Goal: Task Accomplishment & Management: Manage account settings

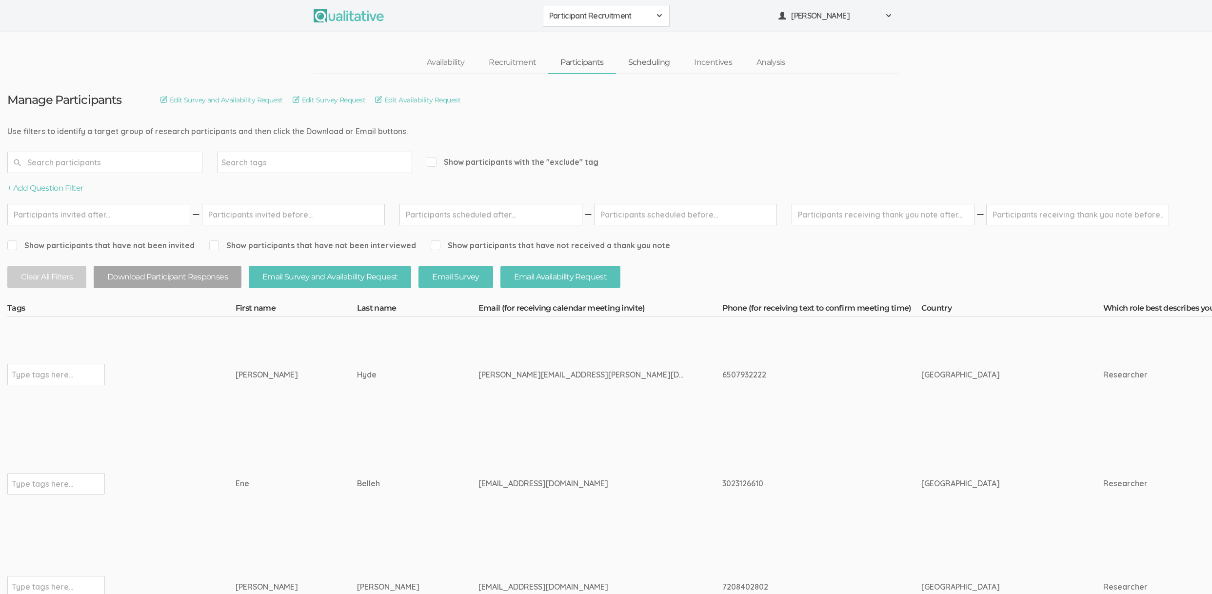
click at [656, 63] on link "Scheduling" at bounding box center [649, 62] width 66 height 21
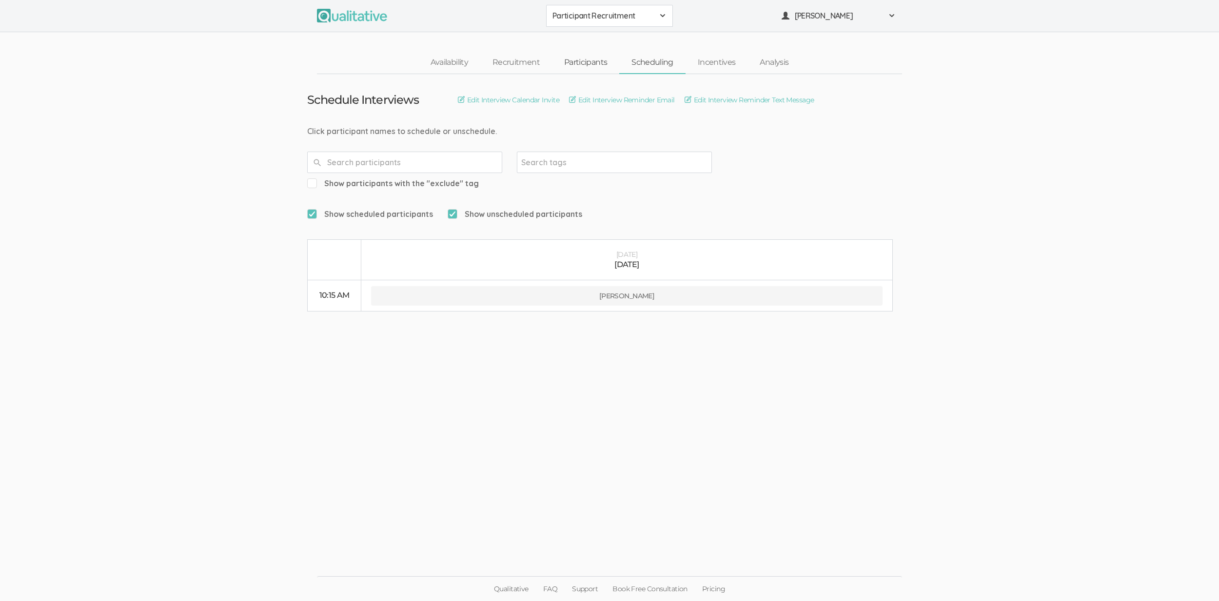
click at [593, 62] on link "Participants" at bounding box center [585, 62] width 67 height 21
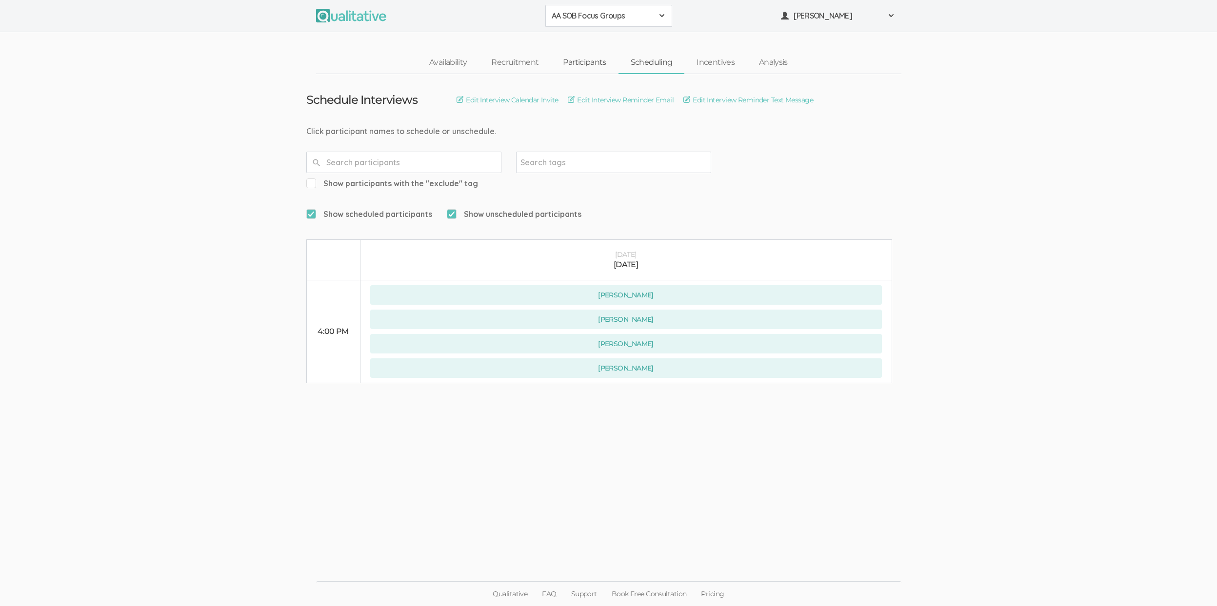
click at [602, 60] on link "Participants" at bounding box center [584, 62] width 67 height 21
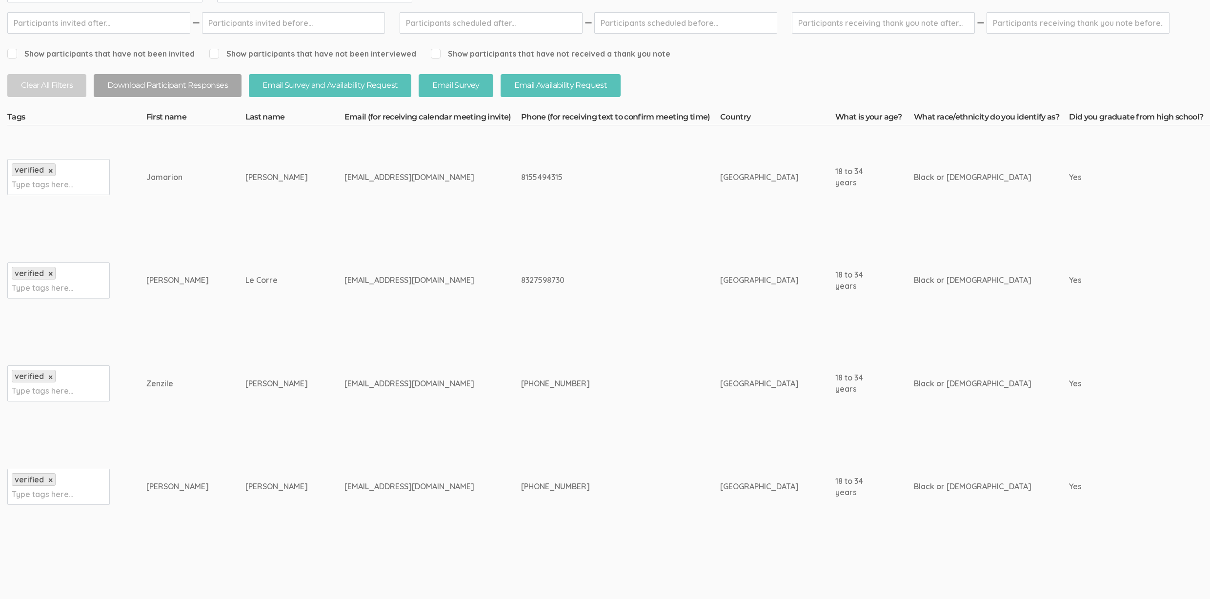
scroll to position [217, 0]
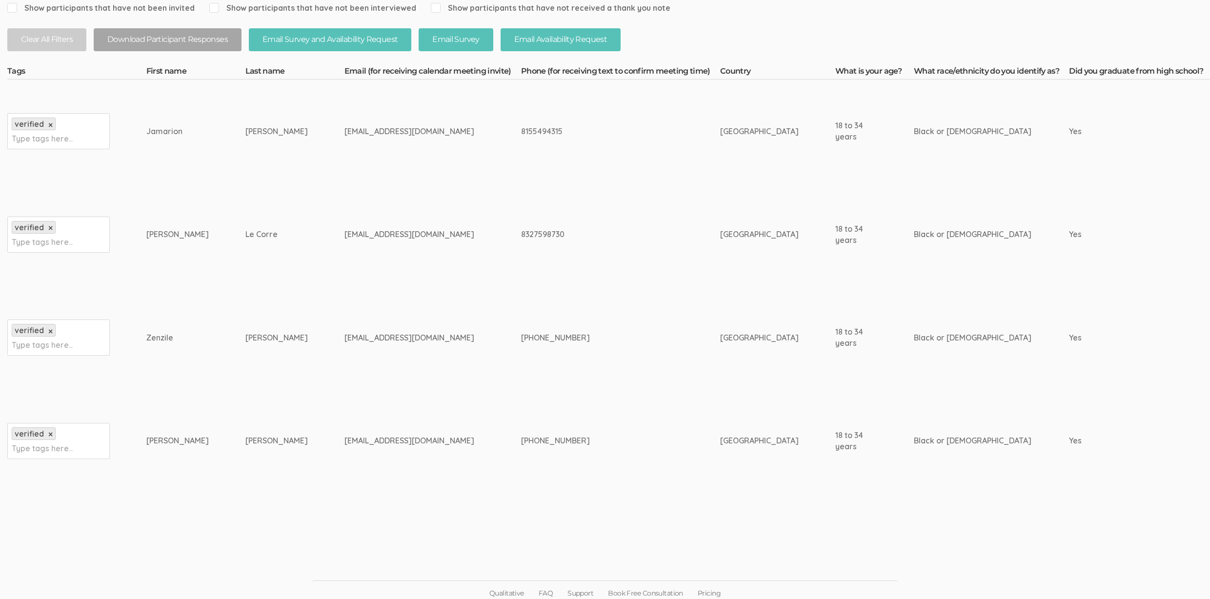
click at [344, 440] on div "meganwoods.e@gmail.com" at bounding box center [414, 440] width 140 height 11
copy tr "meganwoods.e@gmail.com"
click at [555, 377] on td "(678)508-1401" at bounding box center [620, 337] width 199 height 103
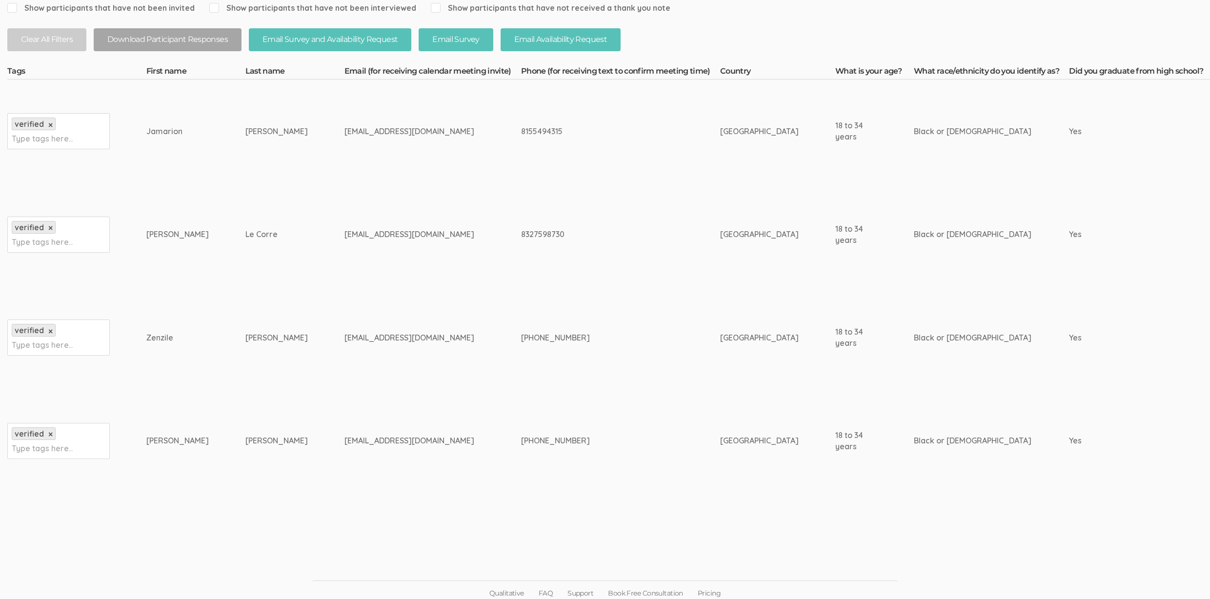
click at [344, 248] on td "lecorrerosemarie@gmail.com" at bounding box center [432, 234] width 177 height 103
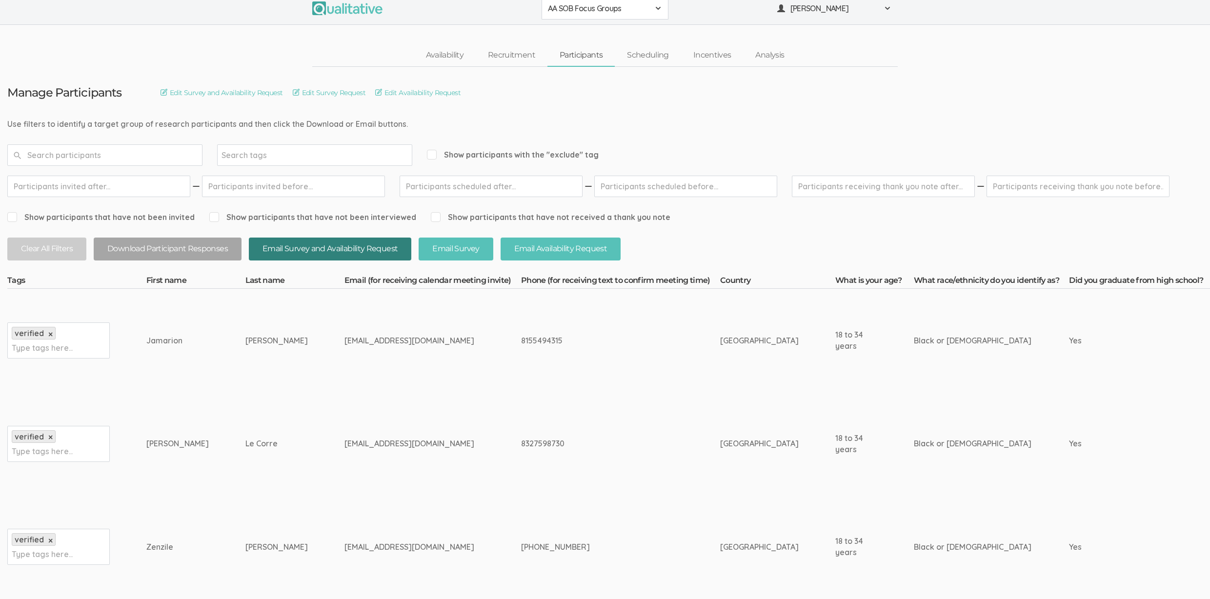
scroll to position [0, 0]
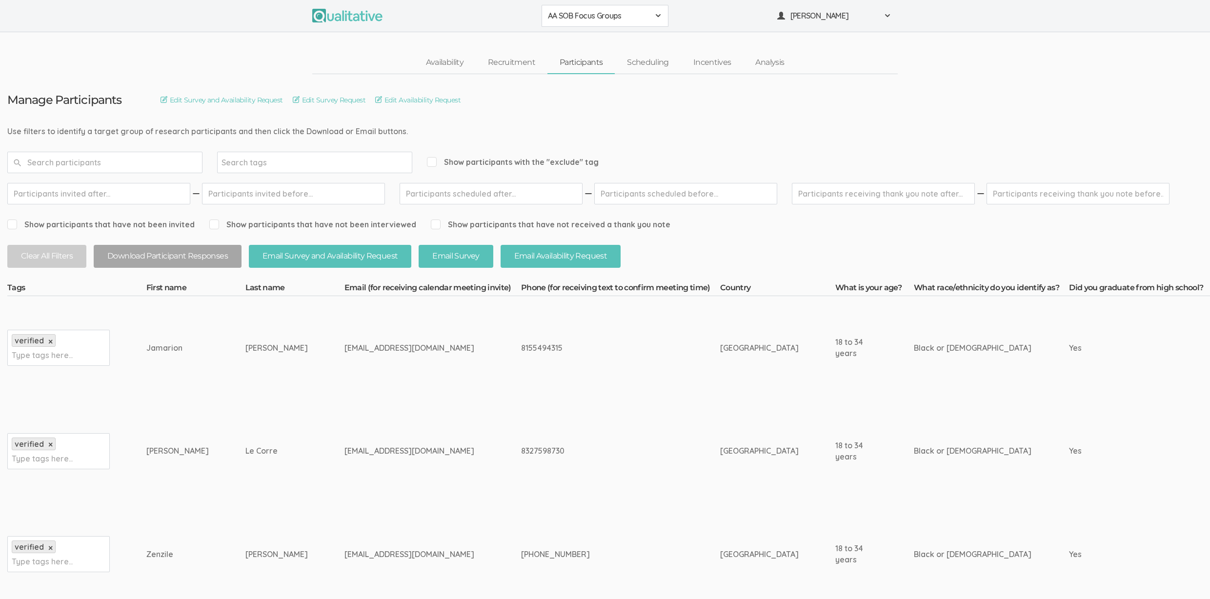
click at [338, 53] on nav "Availability Recruitment Participants Scheduling Incentives Analysis" at bounding box center [604, 63] width 585 height 22
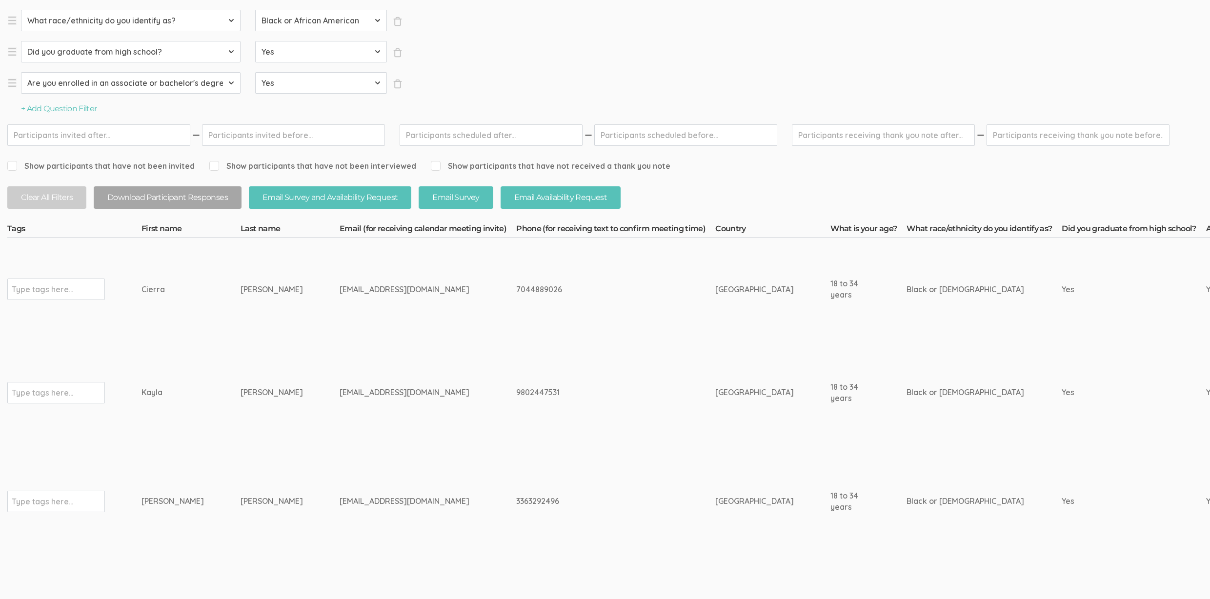
scroll to position [338, 0]
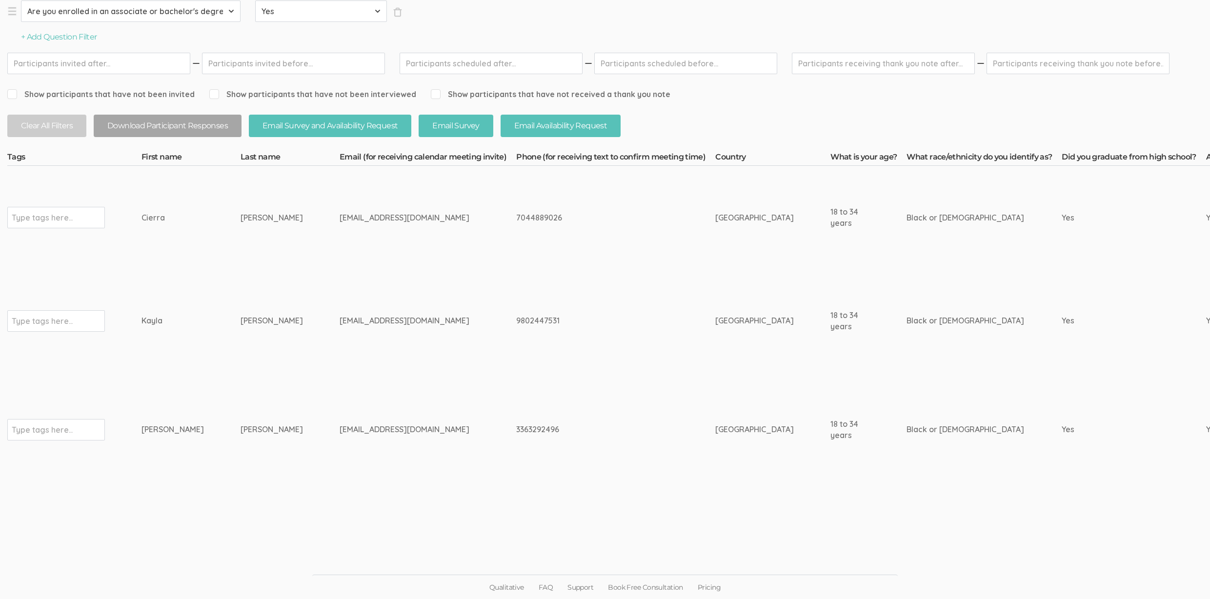
drag, startPoint x: 263, startPoint y: 226, endPoint x: 85, endPoint y: 221, distance: 177.6
copy tr "Type tags here... Cierra Reynolds"
click at [81, 227] on div "Type tags here..." at bounding box center [56, 217] width 98 height 21
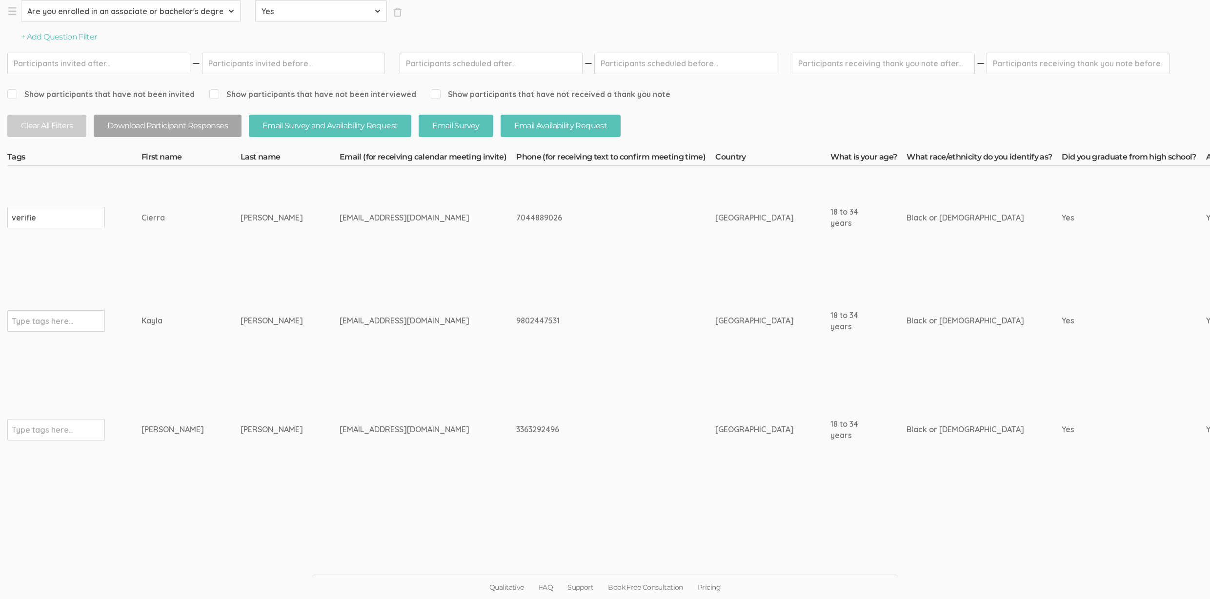
type input "verified"
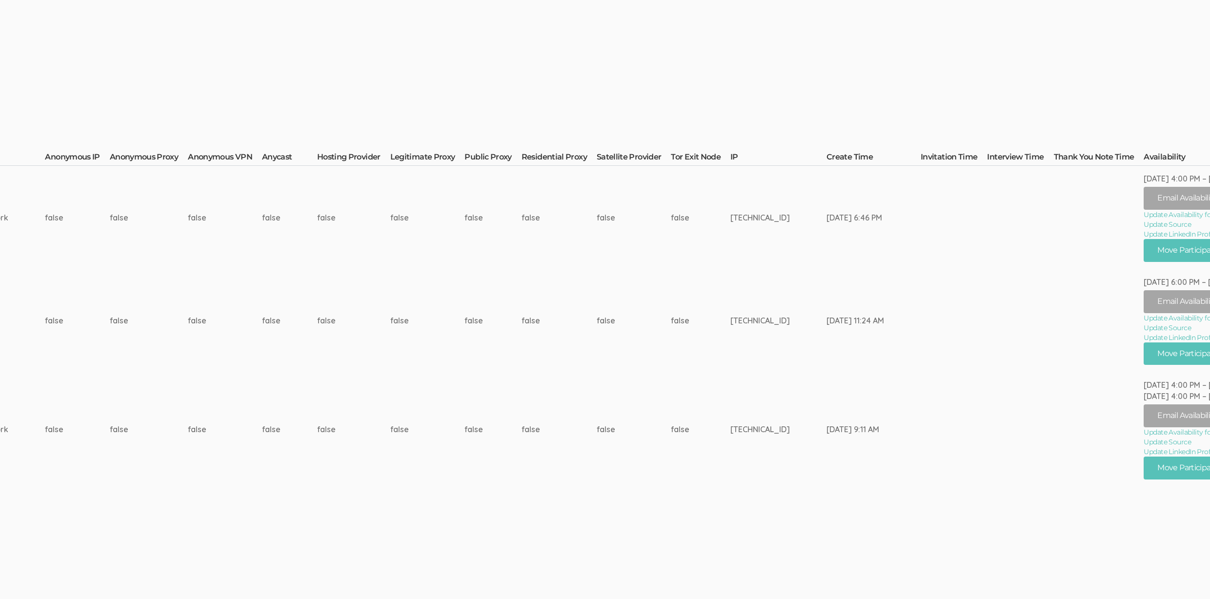
scroll to position [338, 3061]
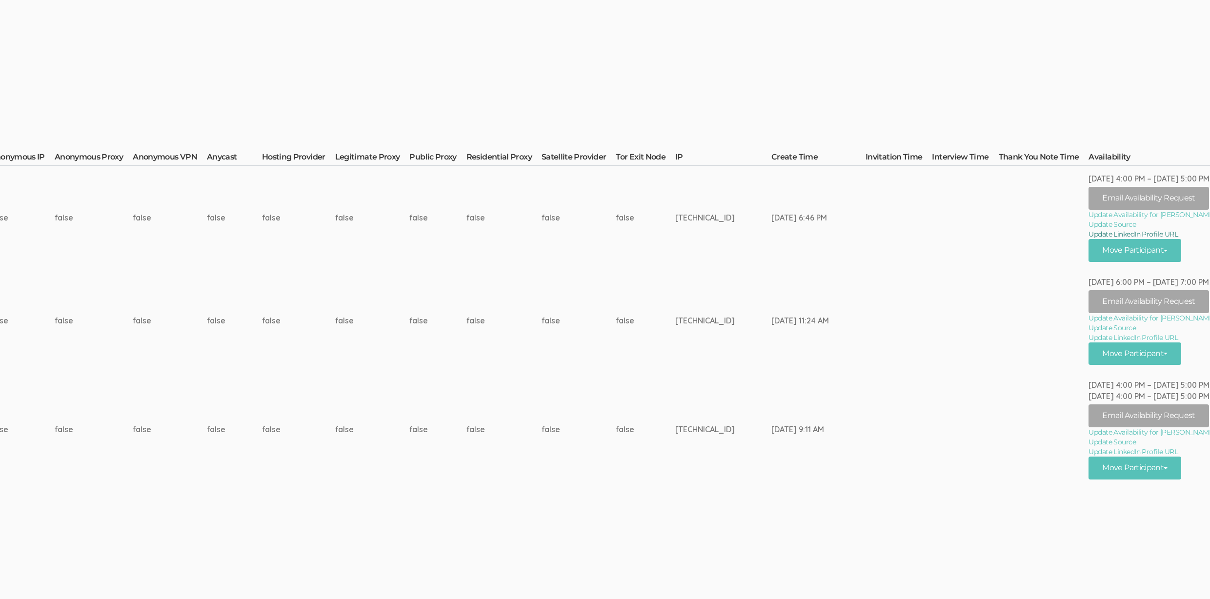
click at [1124, 233] on link "Update LinkedIn Profile URL" at bounding box center [1151, 234] width 126 height 10
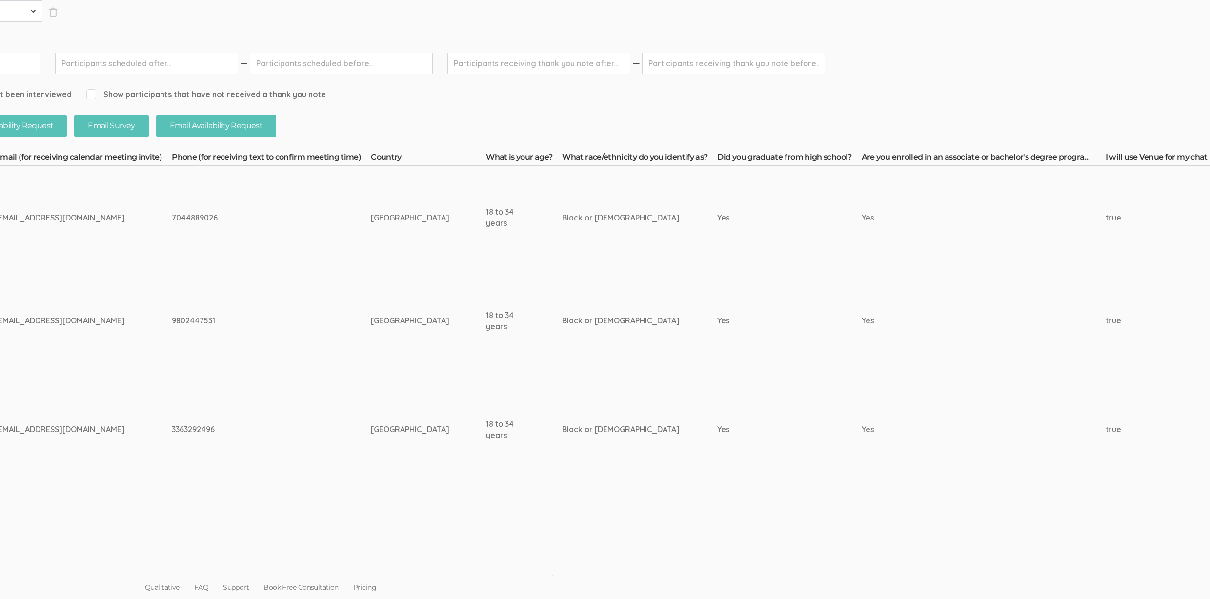
scroll to position [338, 0]
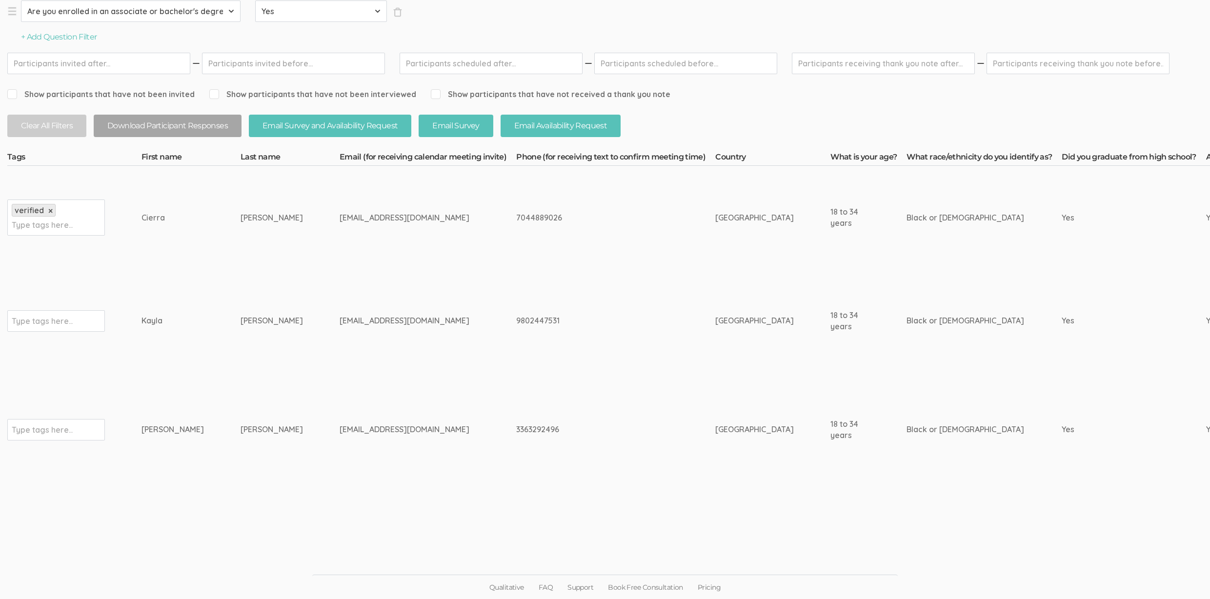
click at [187, 353] on td "Kayla" at bounding box center [190, 320] width 99 height 103
drag, startPoint x: 236, startPoint y: 322, endPoint x: 121, endPoint y: 325, distance: 114.6
copy tr "Type tags here... Kayla Alston"
click at [363, 441] on td "breonnamccoy3@gmail.com" at bounding box center [427, 429] width 177 height 114
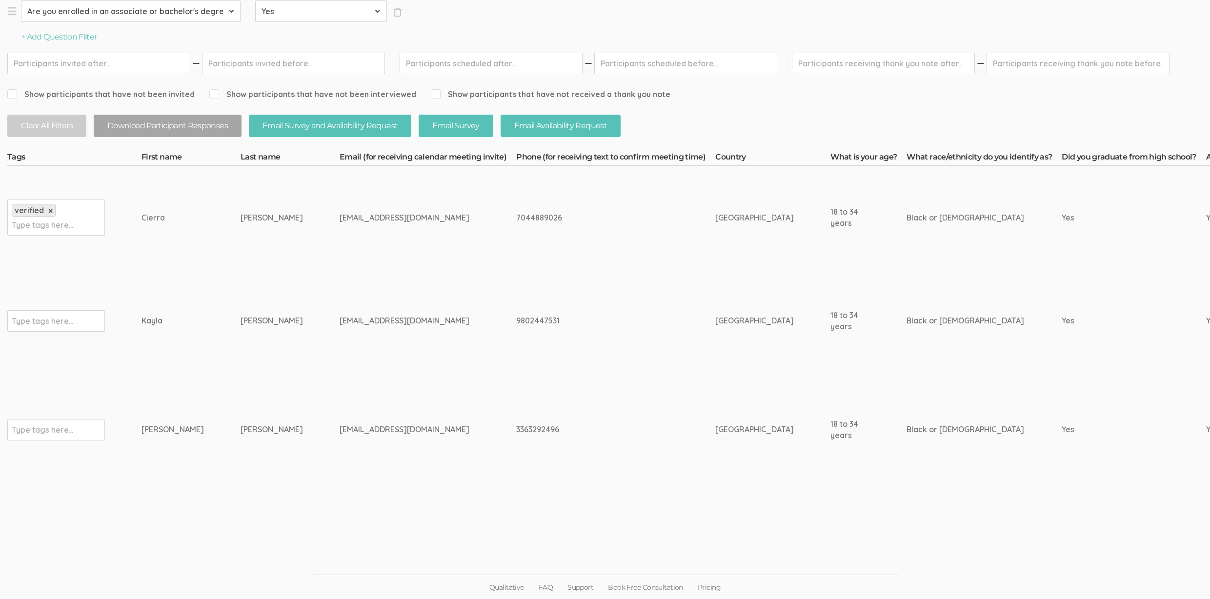
click at [181, 435] on td "Breonna" at bounding box center [190, 429] width 99 height 114
click at [516, 319] on div "9802447531" at bounding box center [597, 320] width 162 height 11
copy div "9802447531"
click at [339, 411] on td "breonnamccoy3@gmail.com" at bounding box center [427, 429] width 177 height 114
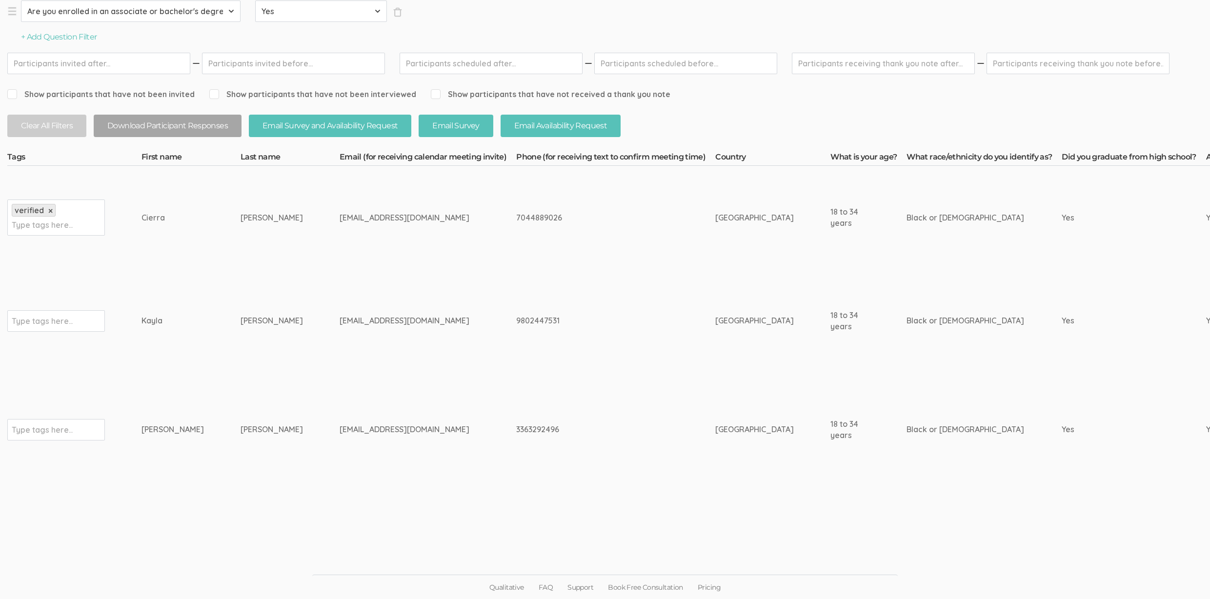
click at [339, 312] on td "kaylaalston657@gmail.com" at bounding box center [427, 320] width 177 height 103
drag, startPoint x: 376, startPoint y: 324, endPoint x: 148, endPoint y: 321, distance: 228.3
click at [148, 322] on div "Kayla" at bounding box center [172, 320] width 62 height 11
drag, startPoint x: 148, startPoint y: 322, endPoint x: 361, endPoint y: 319, distance: 212.7
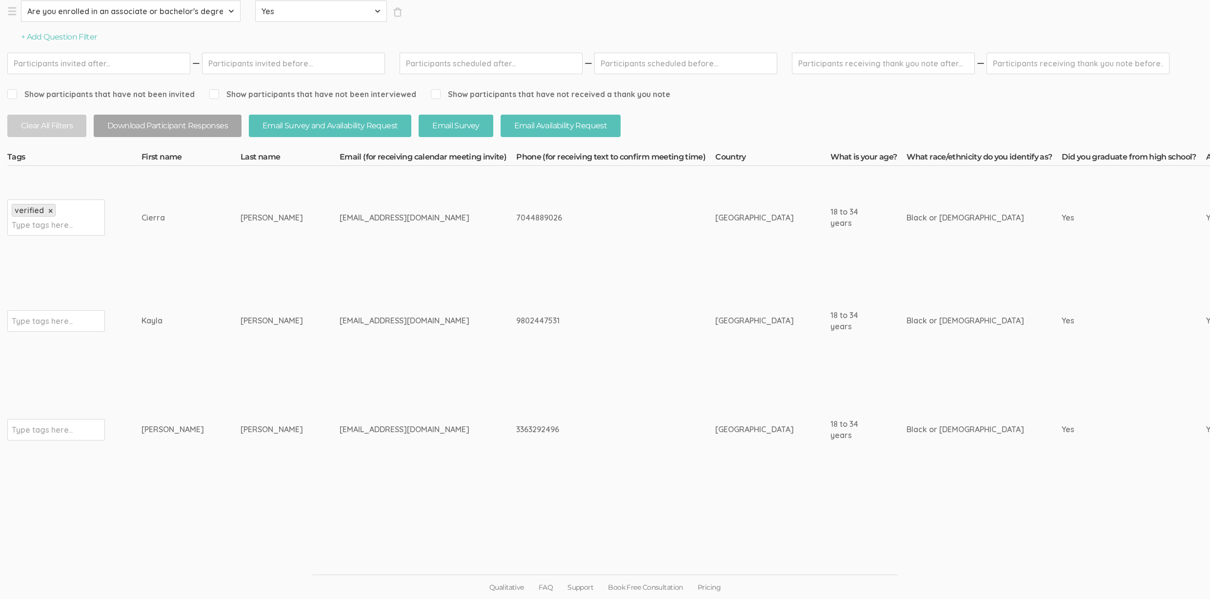
click at [360, 318] on div "kaylaalston657@gmail.com" at bounding box center [409, 320] width 140 height 11
drag, startPoint x: 358, startPoint y: 318, endPoint x: 153, endPoint y: 318, distance: 205.8
click at [153, 318] on div "Kayla" at bounding box center [172, 320] width 62 height 11
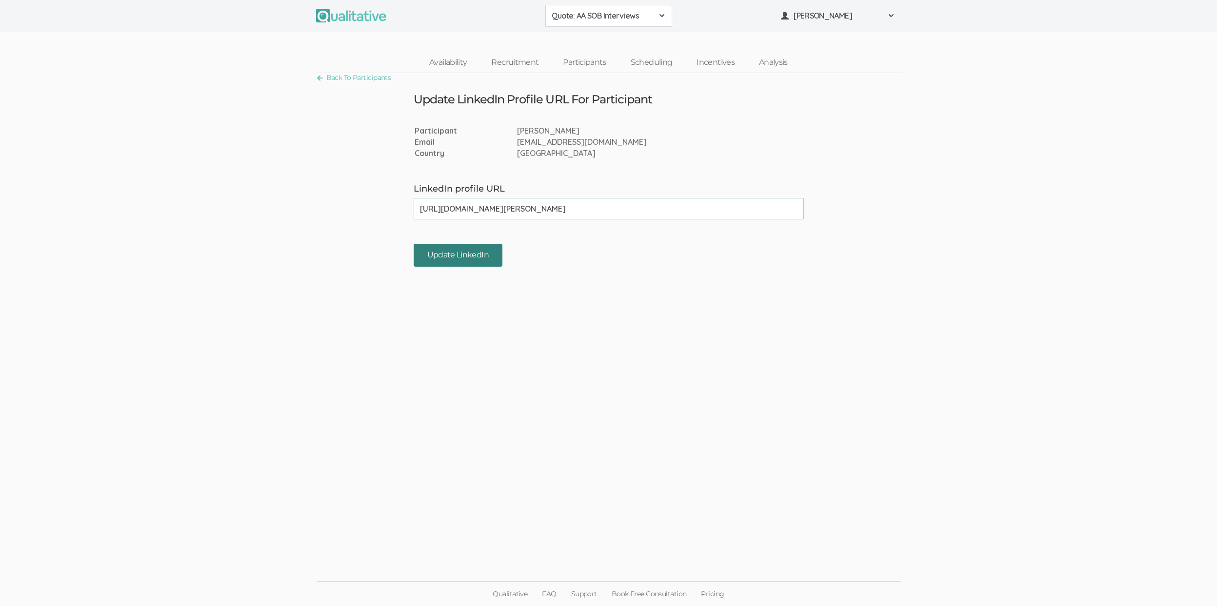
type input "[URL][DOMAIN_NAME][PERSON_NAME]"
click at [480, 255] on input "Update LinkedIn" at bounding box center [458, 255] width 89 height 23
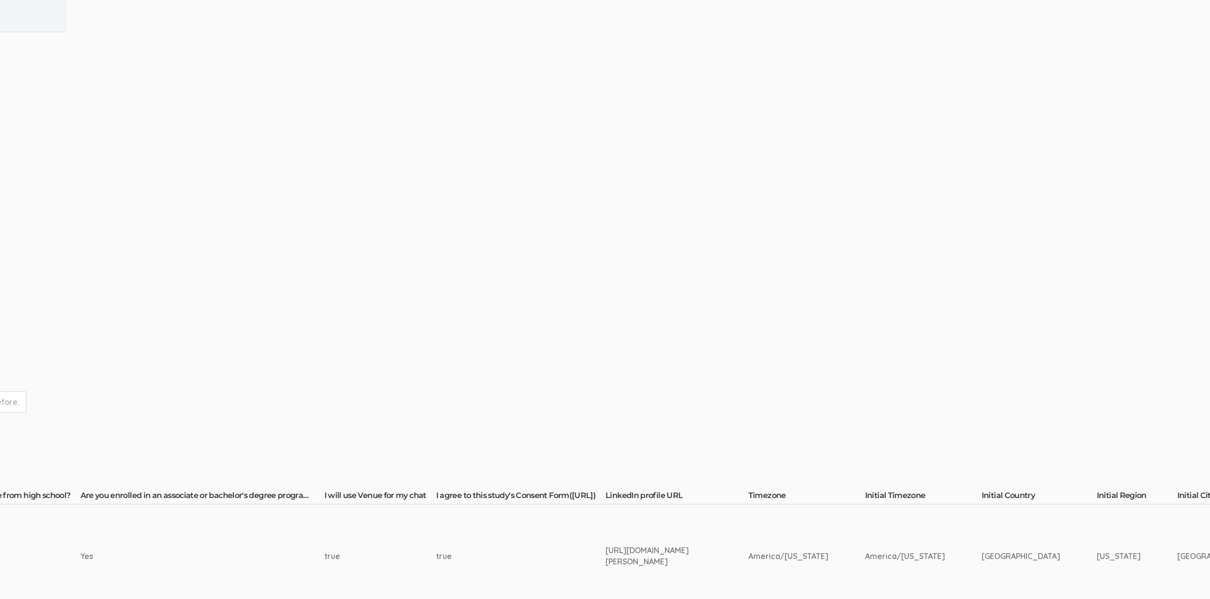
scroll to position [0, 1144]
click at [682, 548] on div "[URL][DOMAIN_NAME][PERSON_NAME]" at bounding box center [657, 556] width 106 height 22
click at [682, 549] on div "[URL][DOMAIN_NAME][PERSON_NAME]" at bounding box center [657, 556] width 106 height 22
copy tr "[URL][DOMAIN_NAME][PERSON_NAME]"
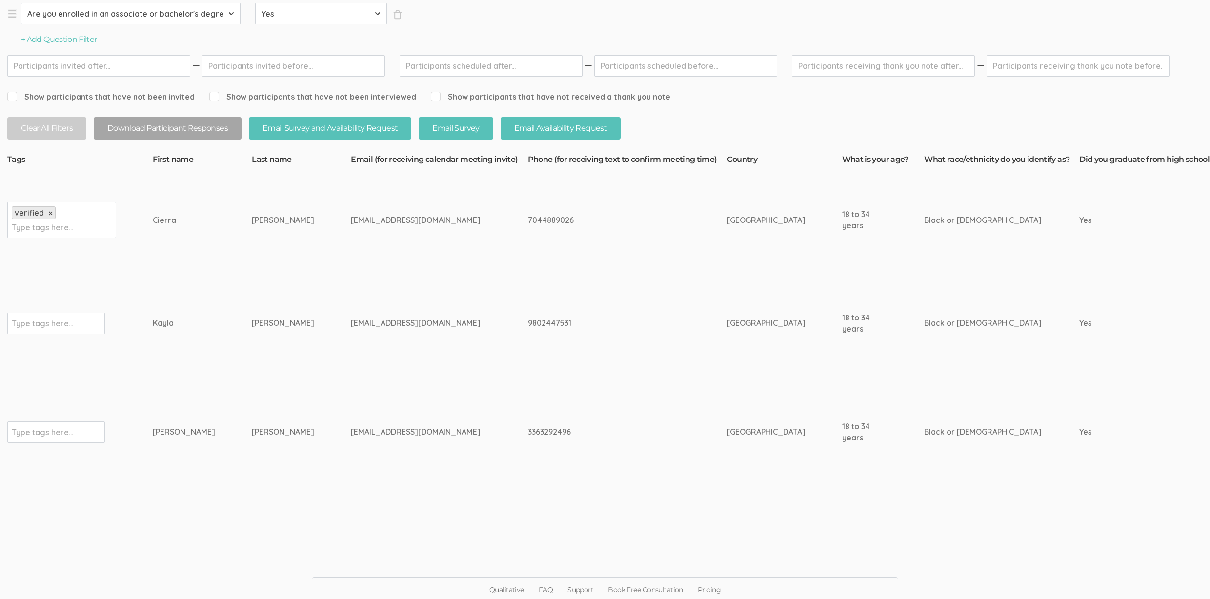
scroll to position [338, 0]
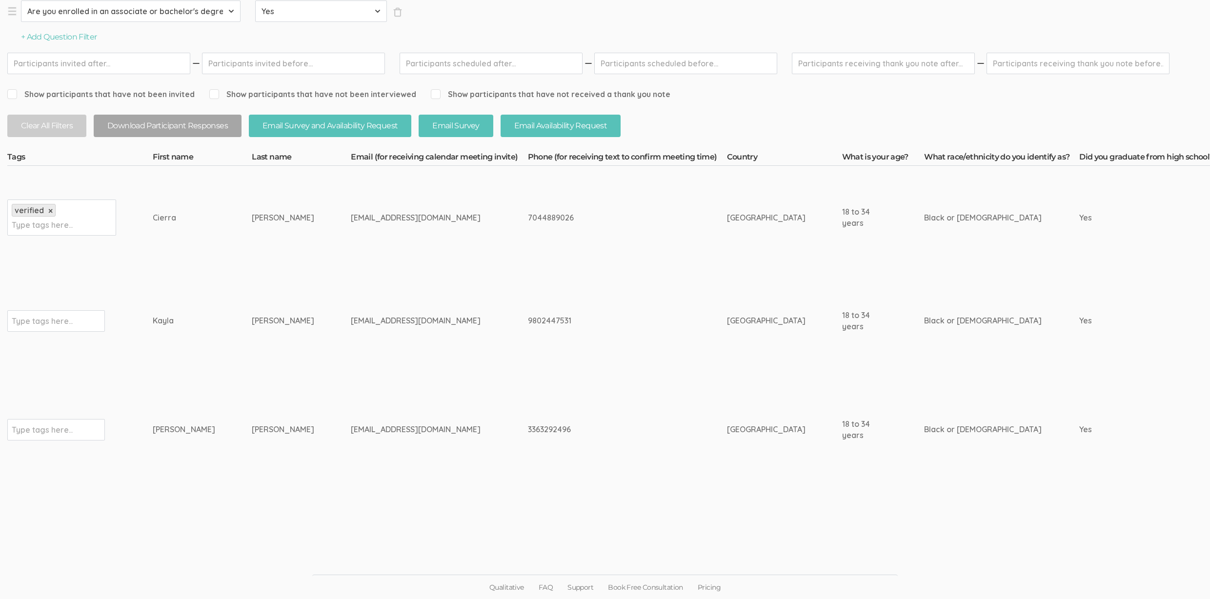
drag, startPoint x: 153, startPoint y: 426, endPoint x: 129, endPoint y: 425, distance: 24.4
copy tr "Type tags here... Breonna McCoy"
drag, startPoint x: 47, startPoint y: 425, endPoint x: 56, endPoint y: 431, distance: 10.1
click at [47, 425] on input "text" at bounding box center [42, 429] width 61 height 13
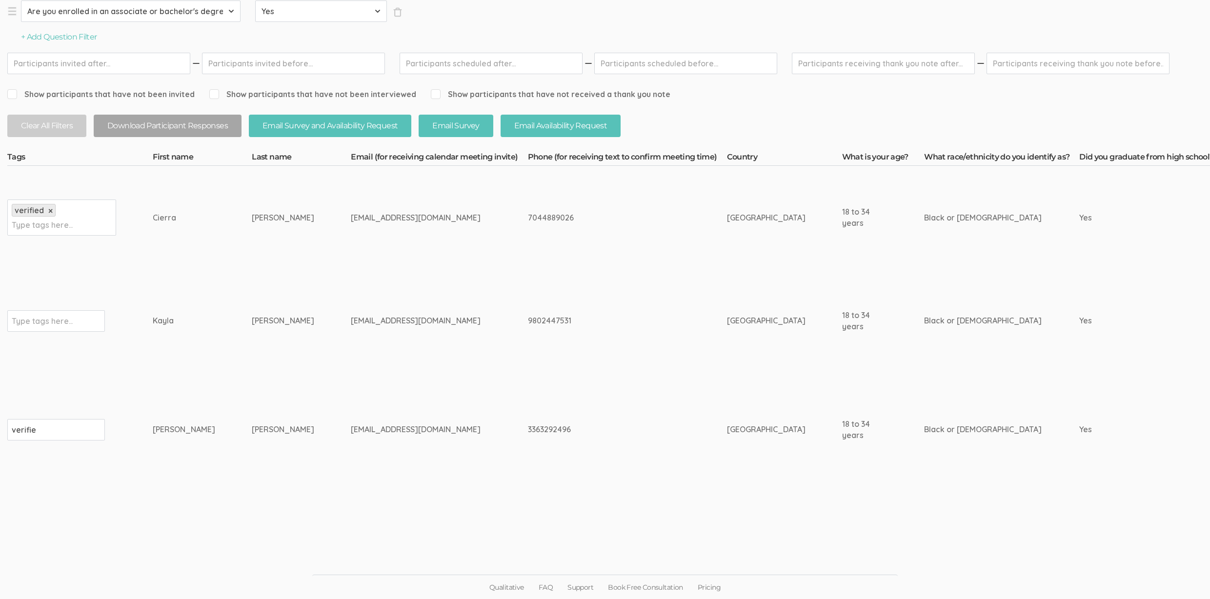
type input "verified"
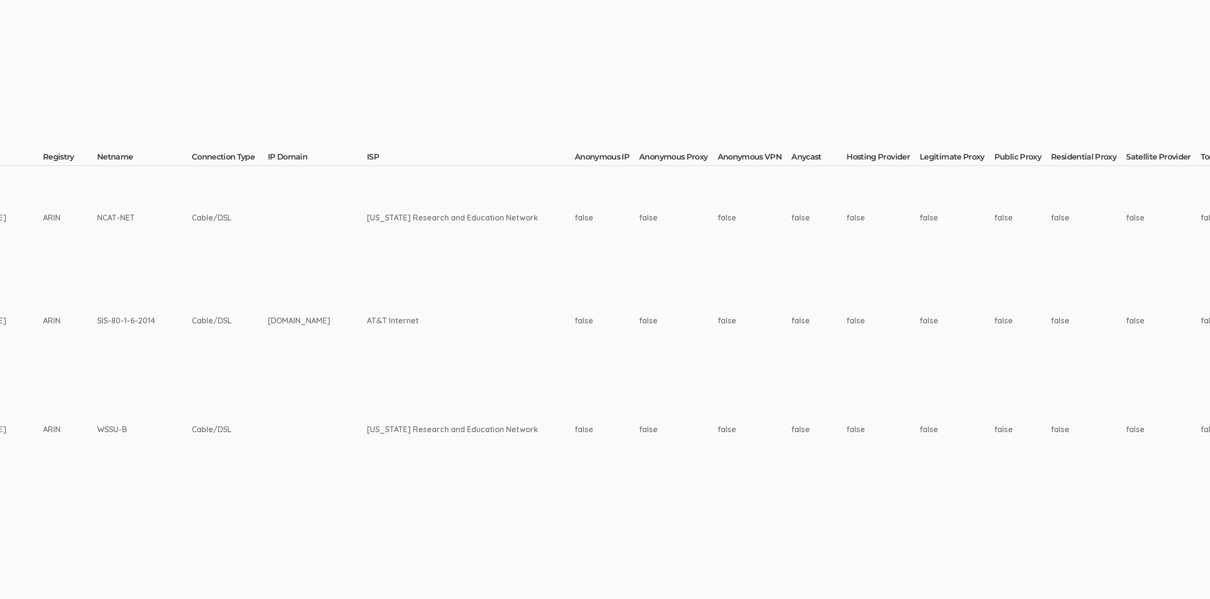
scroll to position [338, 3146]
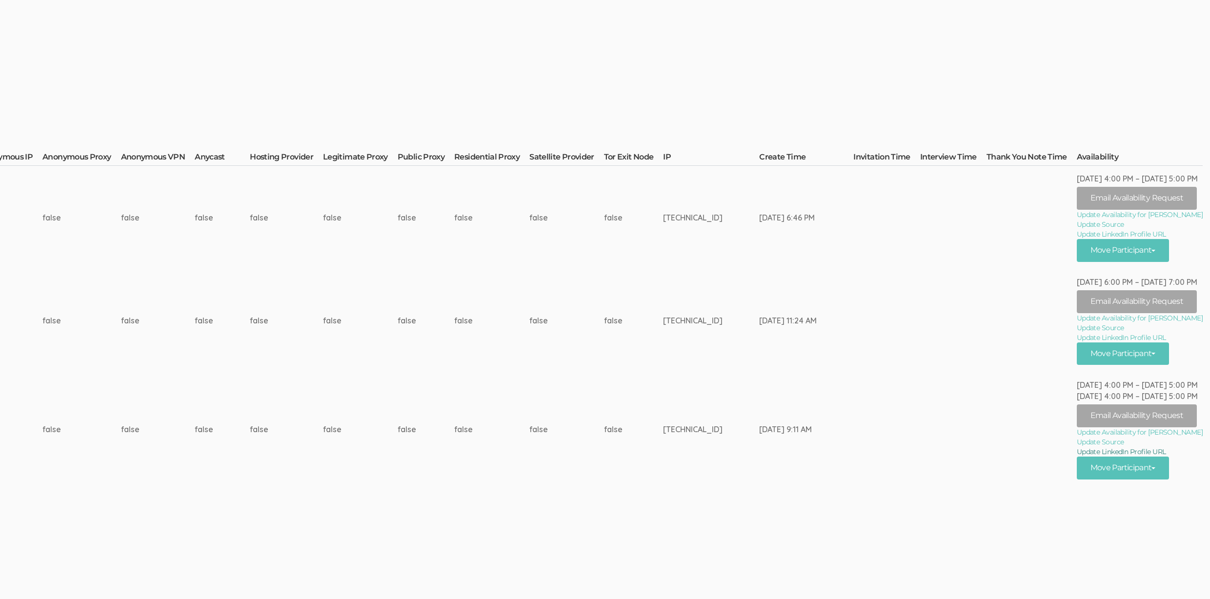
click at [1112, 453] on link "Update LinkedIn Profile URL" at bounding box center [1139, 452] width 126 height 10
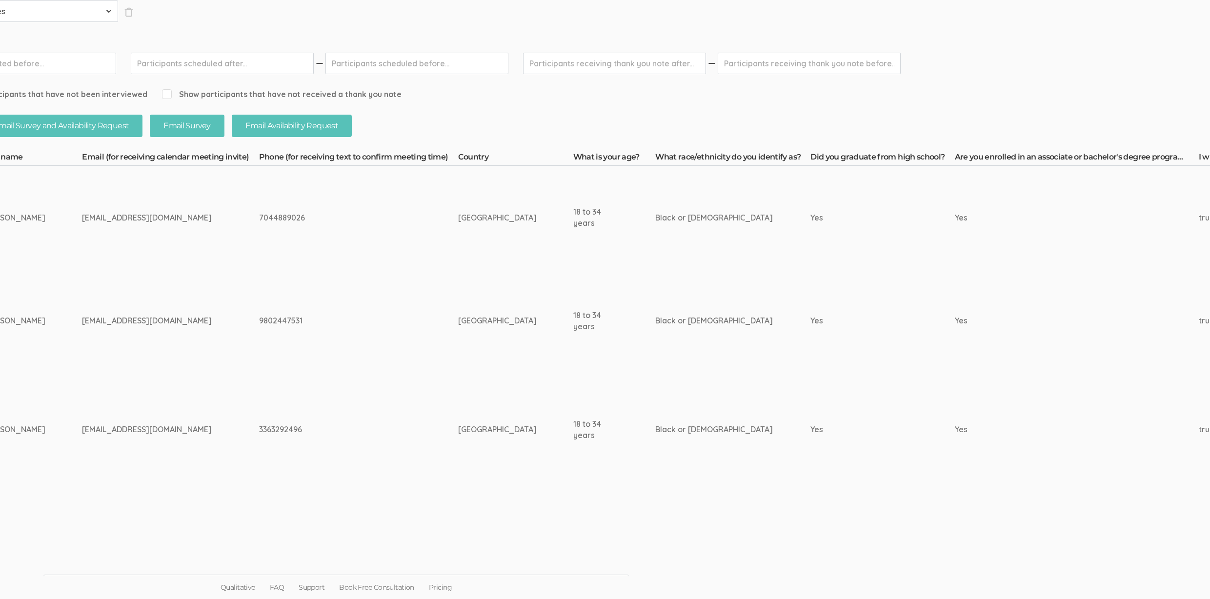
scroll to position [338, 0]
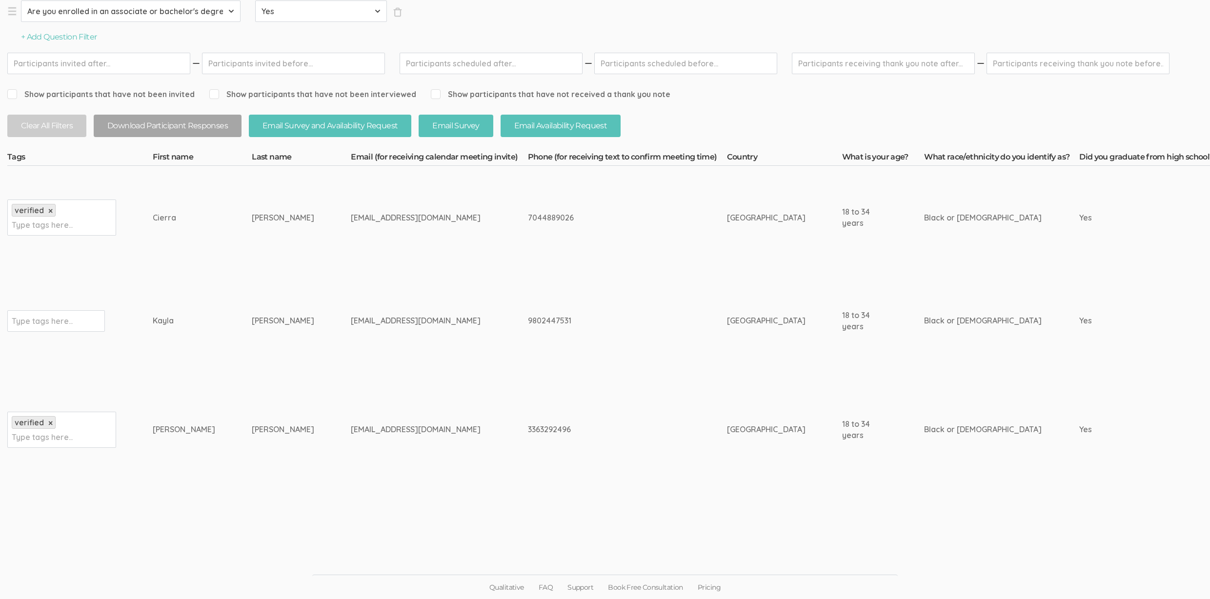
click at [74, 321] on div "Type tags here..." at bounding box center [56, 320] width 98 height 21
type input "verified"
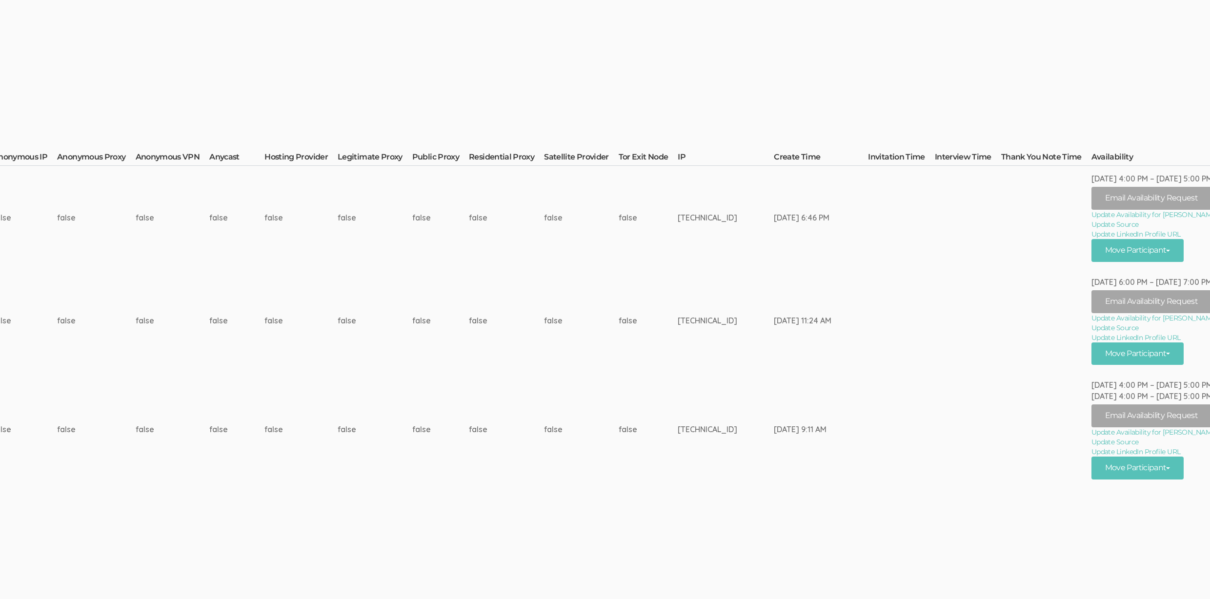
scroll to position [338, 3146]
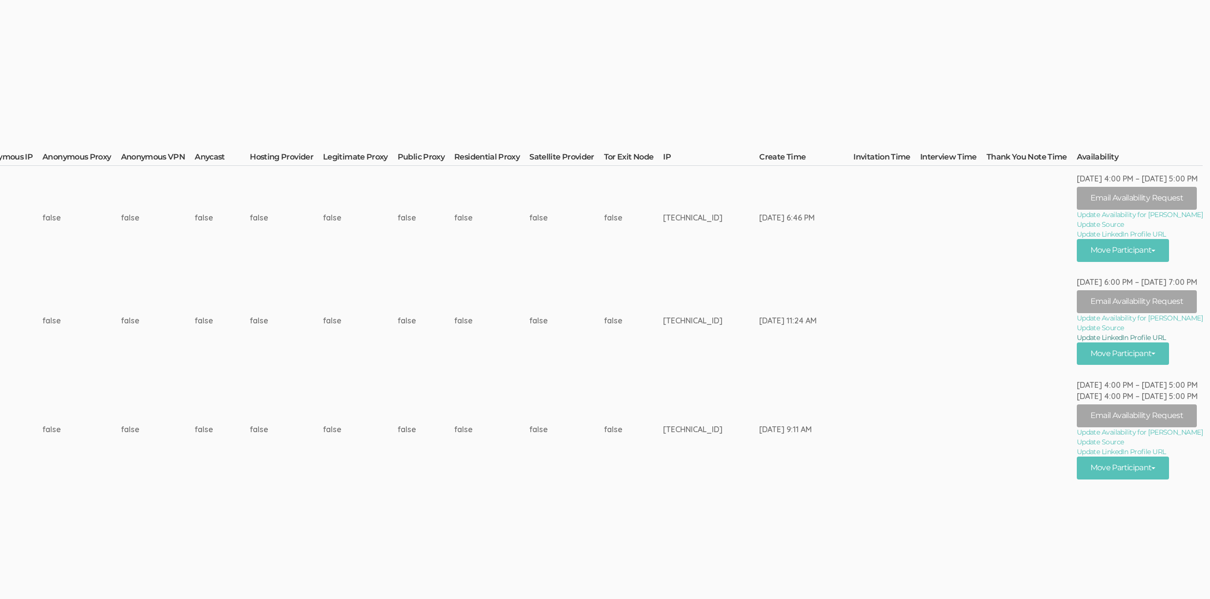
click at [1123, 337] on link "Update LinkedIn Profile URL" at bounding box center [1139, 338] width 126 height 10
click at [529, 483] on td "false" at bounding box center [491, 429] width 75 height 114
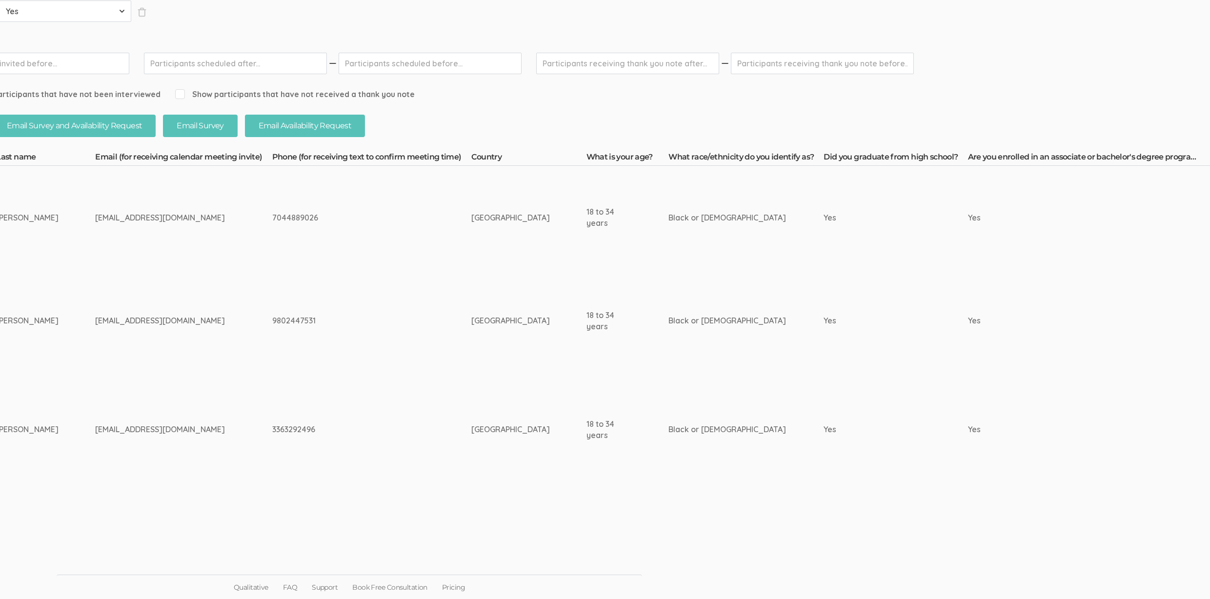
scroll to position [338, 0]
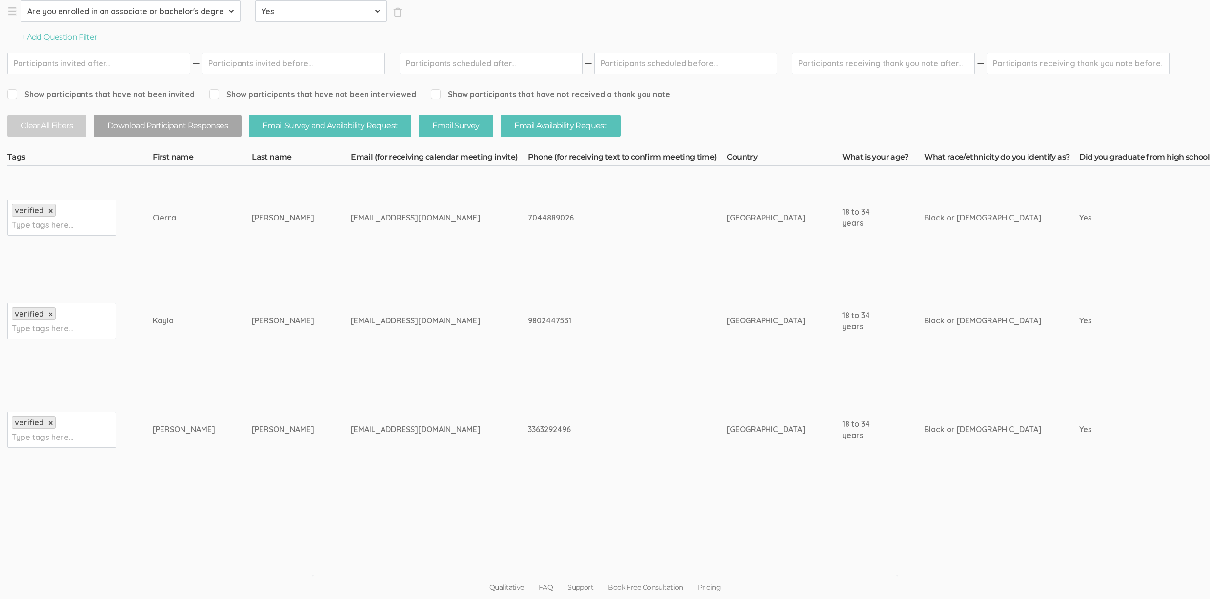
click at [351, 436] on td "[EMAIL_ADDRESS][DOMAIN_NAME]" at bounding box center [439, 429] width 177 height 114
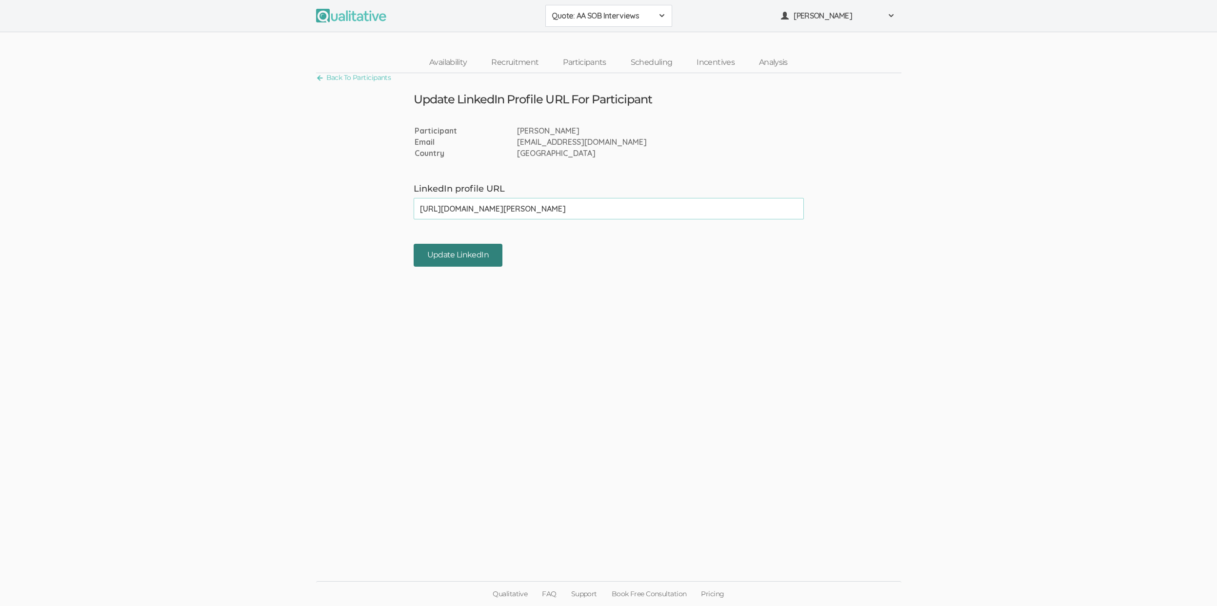
type input "[URL][DOMAIN_NAME][PERSON_NAME]"
click at [442, 256] on input "Update LinkedIn" at bounding box center [458, 255] width 89 height 23
type input "[URL][DOMAIN_NAME][PERSON_NAME]"
click at [439, 247] on input "Update LinkedIn" at bounding box center [458, 255] width 89 height 23
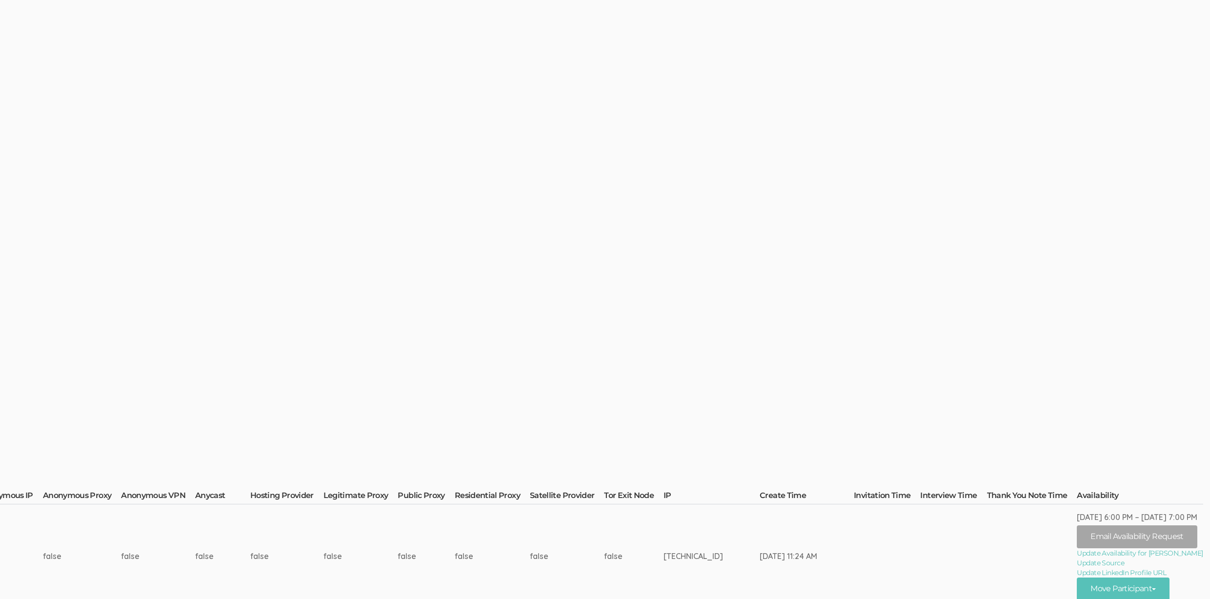
scroll to position [338, 3155]
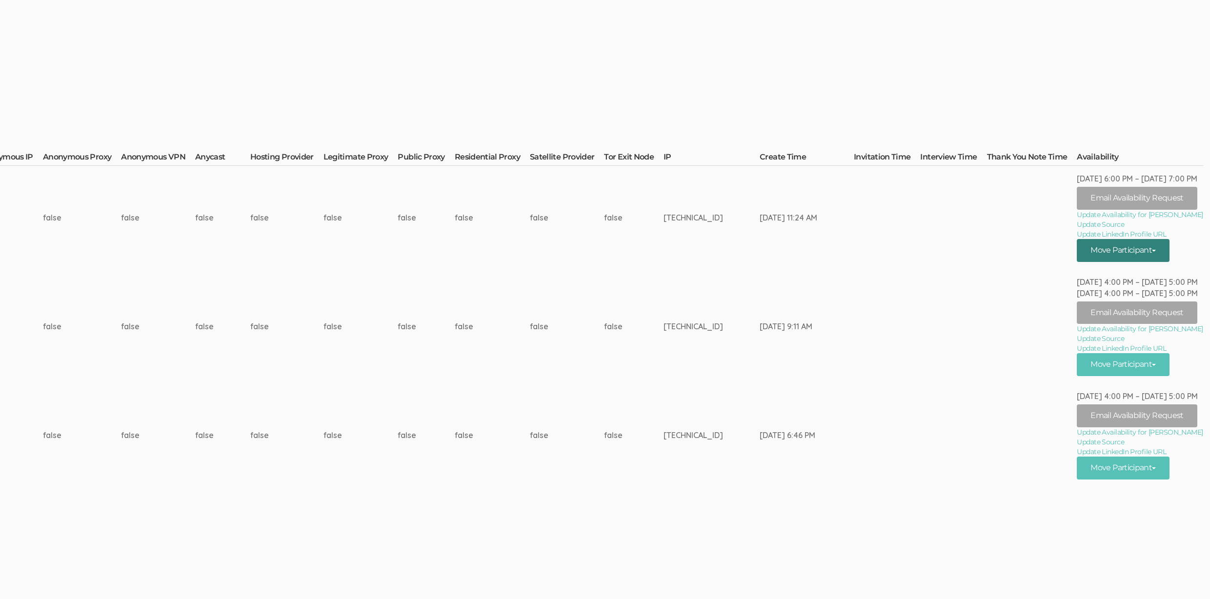
click at [1161, 241] on button "Move Participant" at bounding box center [1122, 250] width 93 height 23
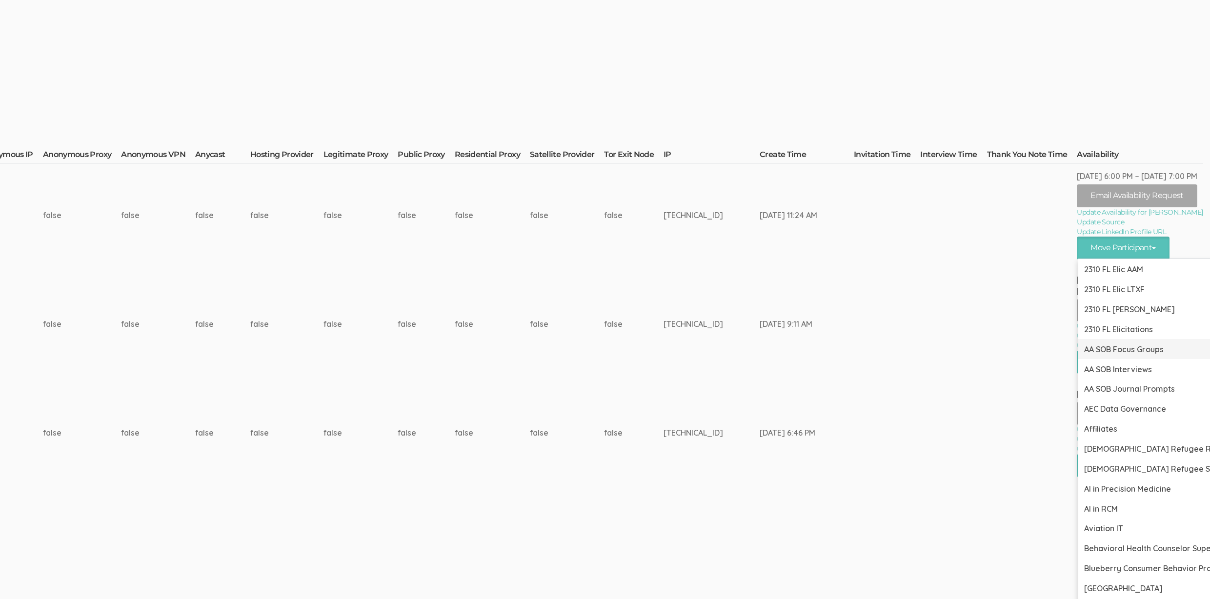
scroll to position [421, 3155]
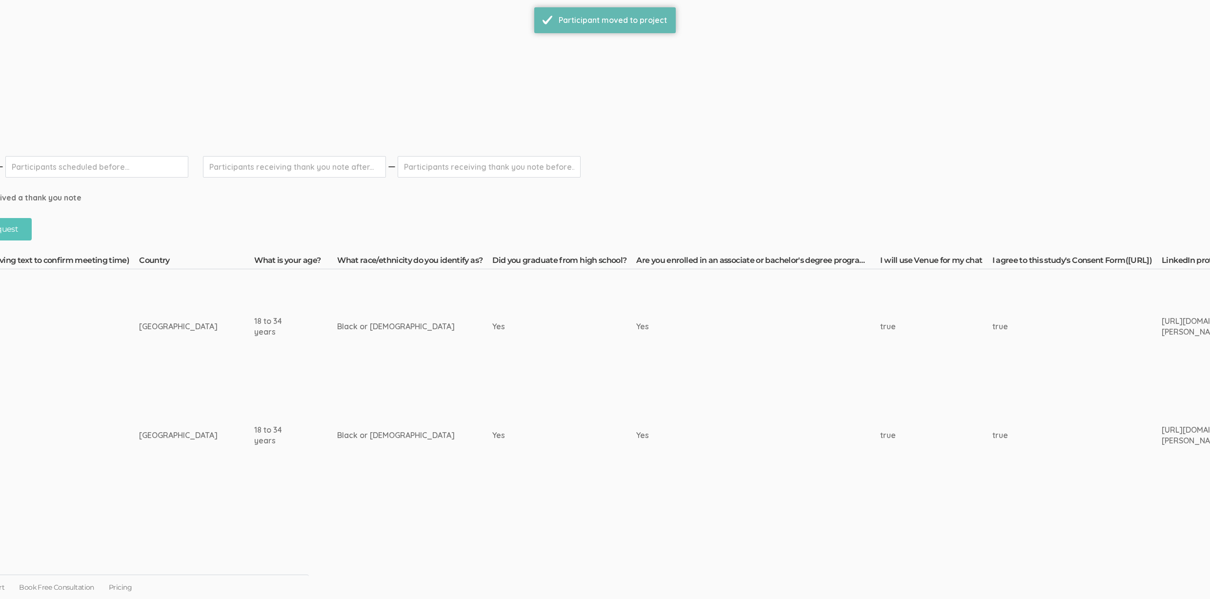
scroll to position [235, 3081]
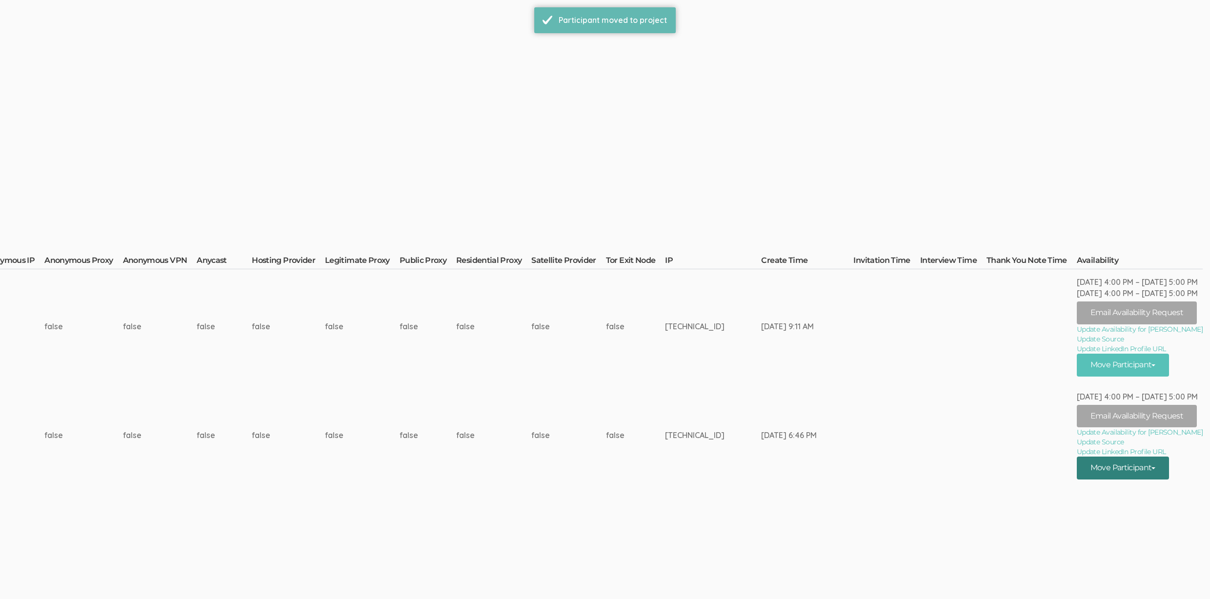
click at [1152, 473] on button "Move Participant" at bounding box center [1122, 468] width 93 height 23
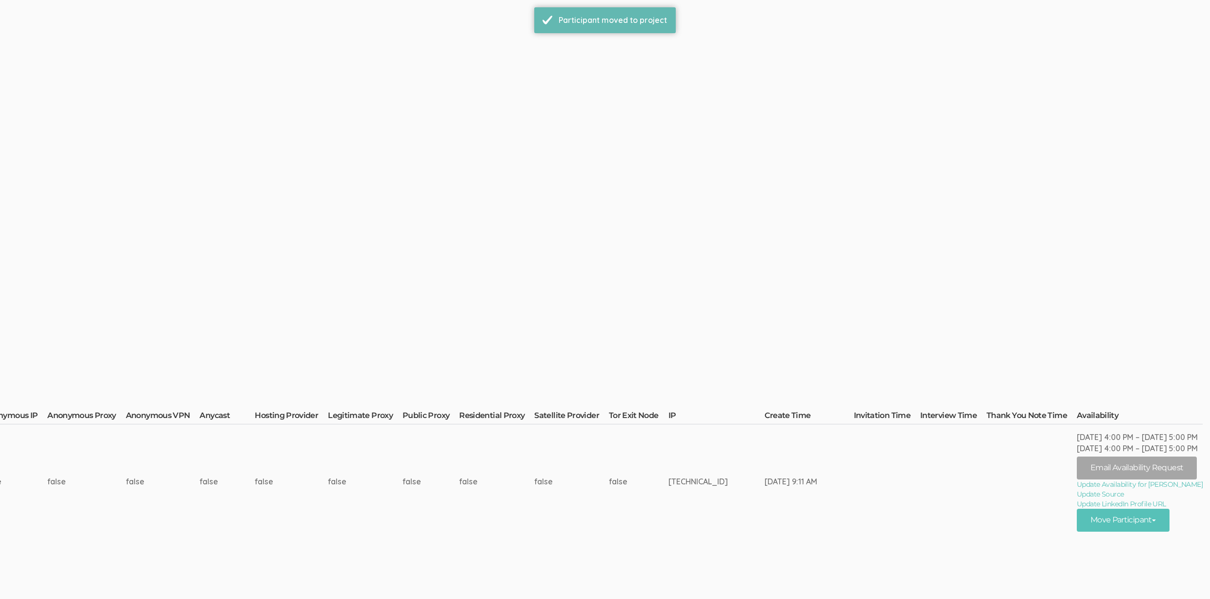
scroll to position [121, 3060]
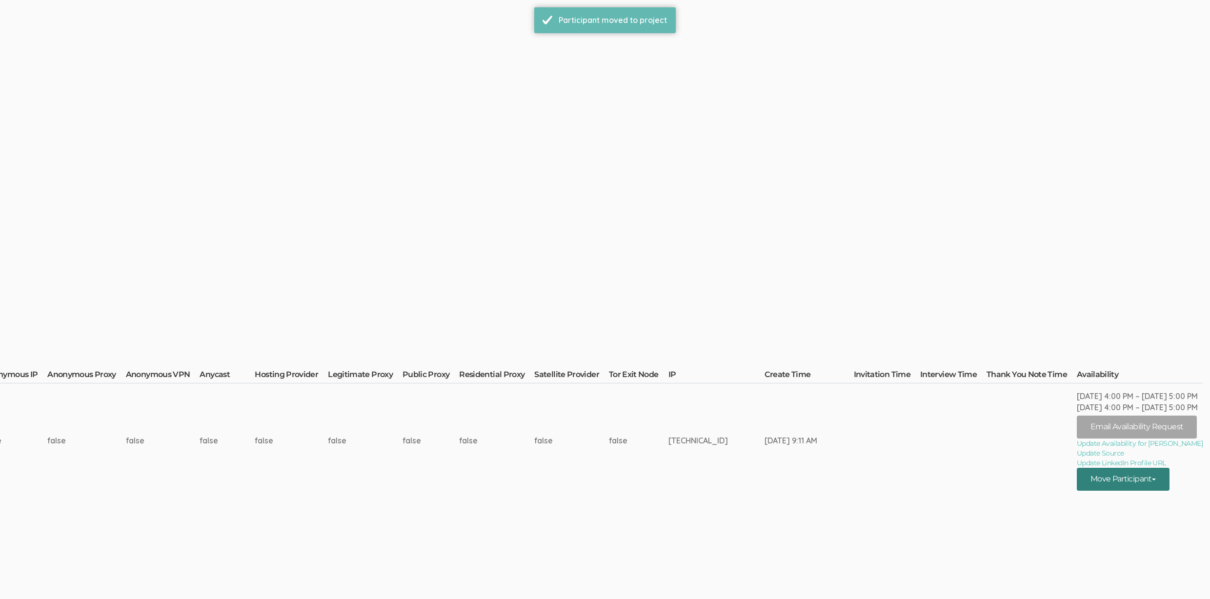
click at [1097, 478] on button "Move Participant" at bounding box center [1122, 479] width 93 height 23
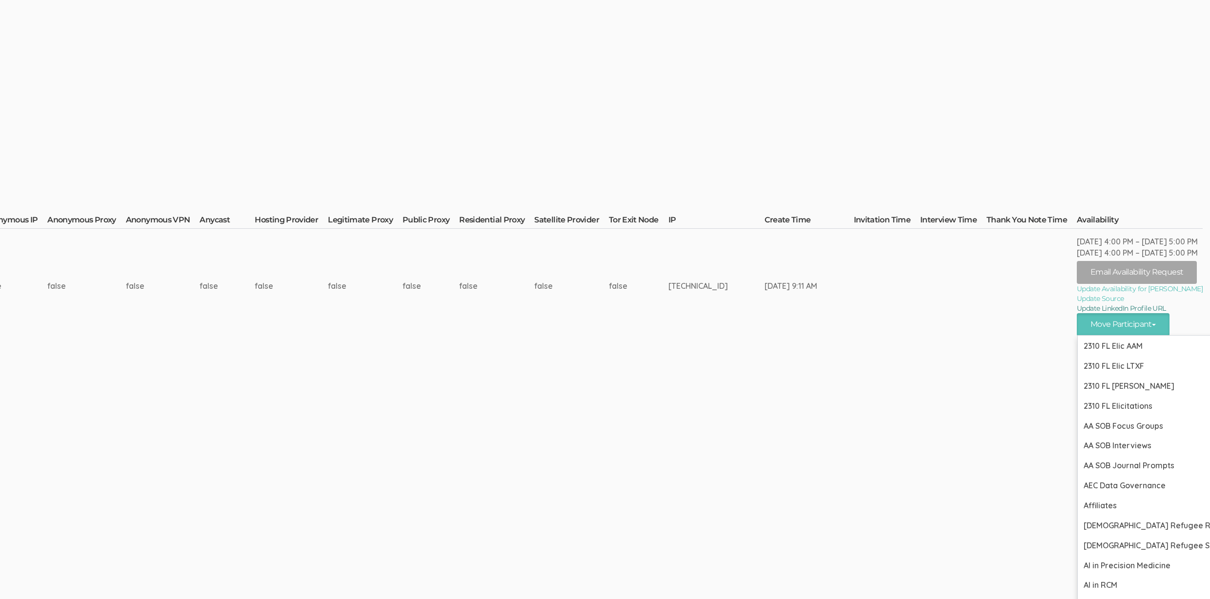
drag, startPoint x: 1108, startPoint y: 451, endPoint x: 1103, endPoint y: 452, distance: 5.1
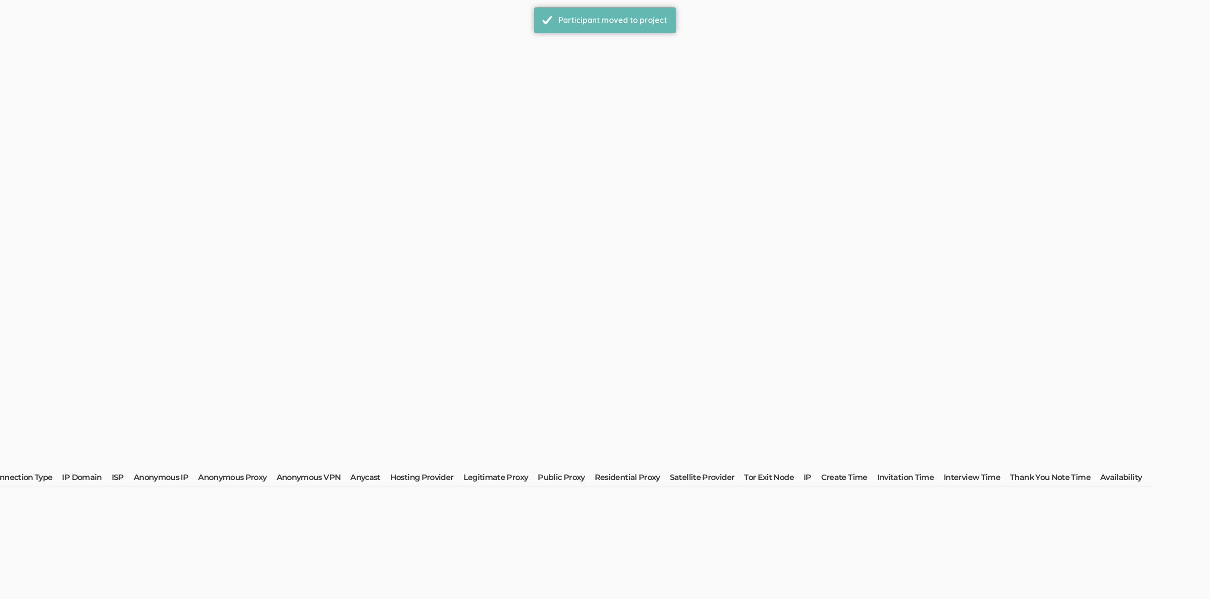
scroll to position [0, 0]
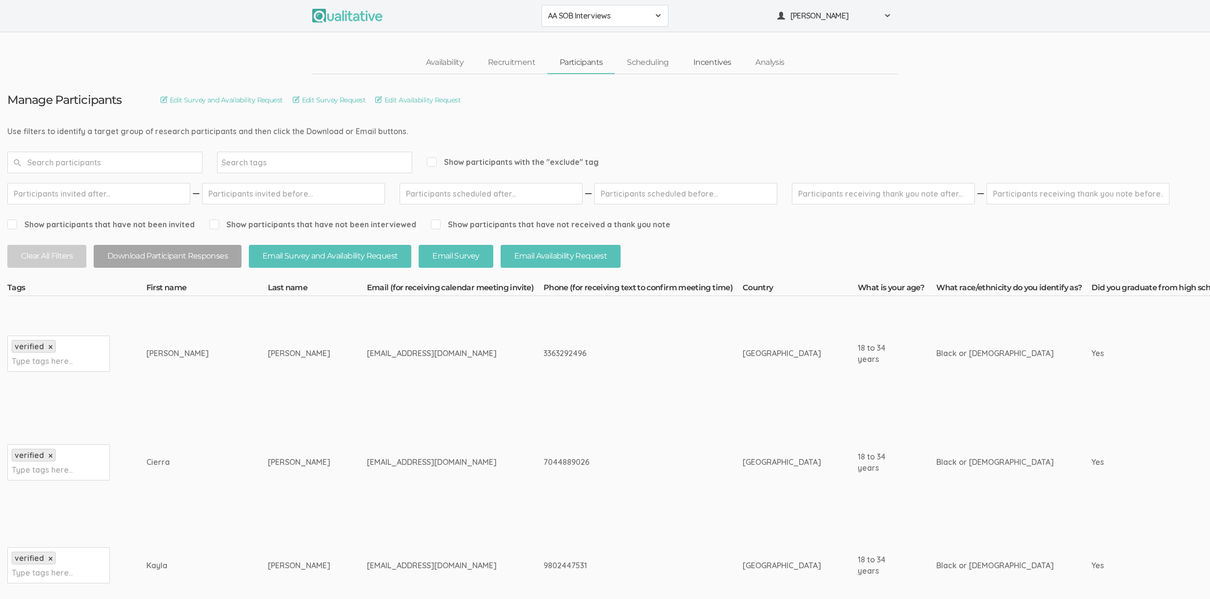
click at [715, 62] on link "Incentives" at bounding box center [712, 62] width 62 height 21
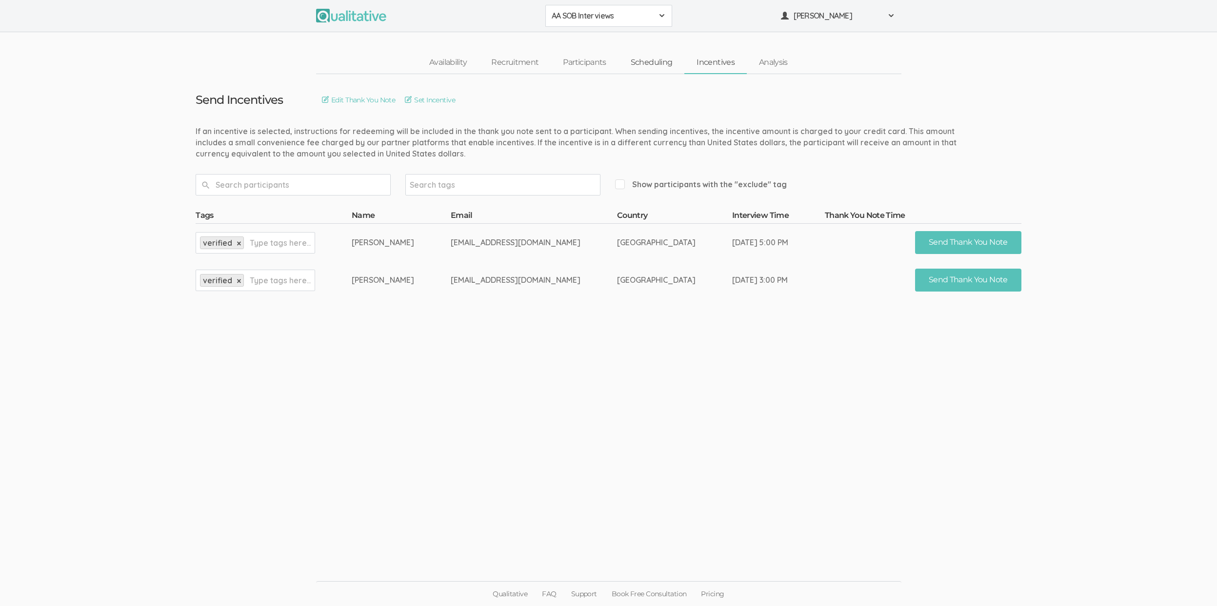
click at [639, 60] on link "Scheduling" at bounding box center [651, 62] width 66 height 21
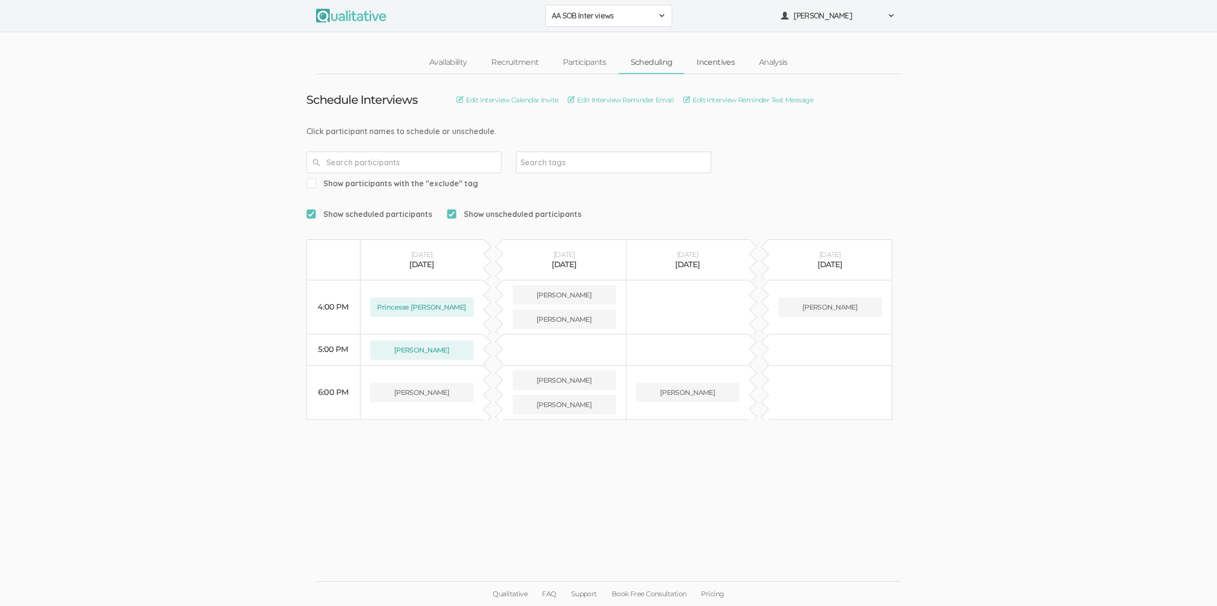
click at [700, 62] on link "Incentives" at bounding box center [715, 62] width 62 height 21
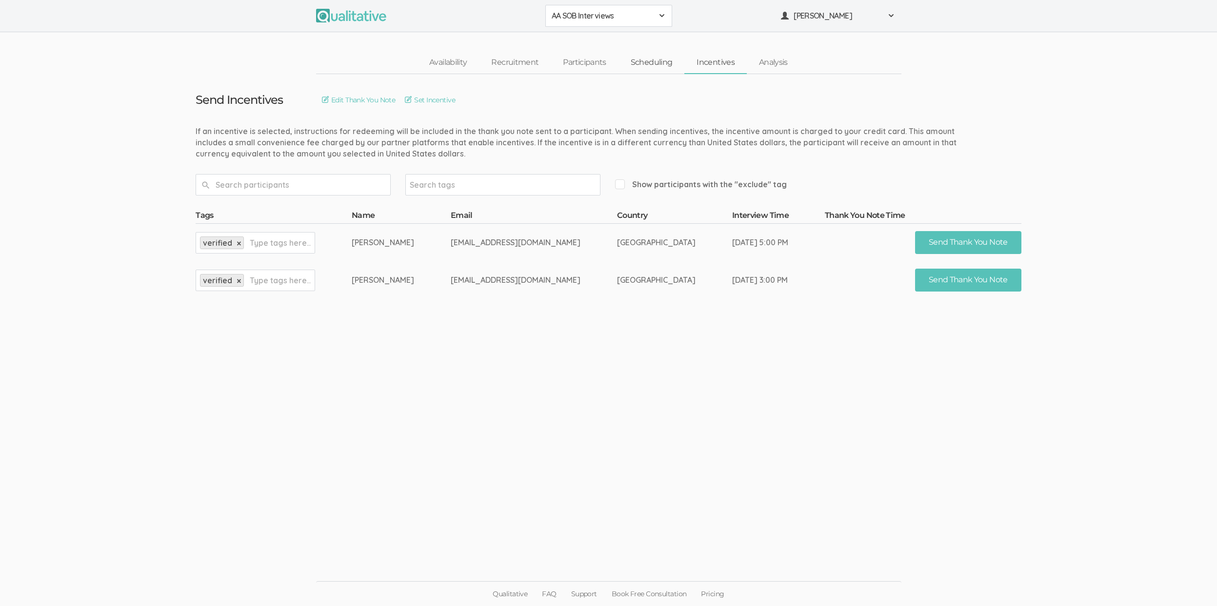
click at [645, 64] on link "Scheduling" at bounding box center [651, 62] width 66 height 21
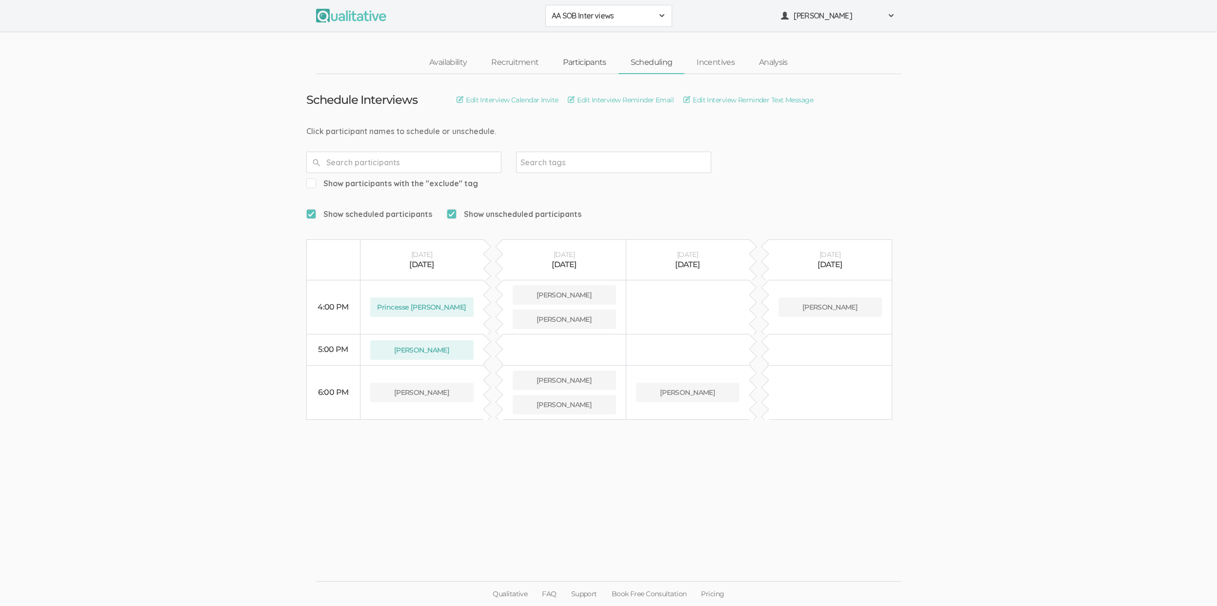
click at [587, 64] on link "Participants" at bounding box center [584, 62] width 67 height 21
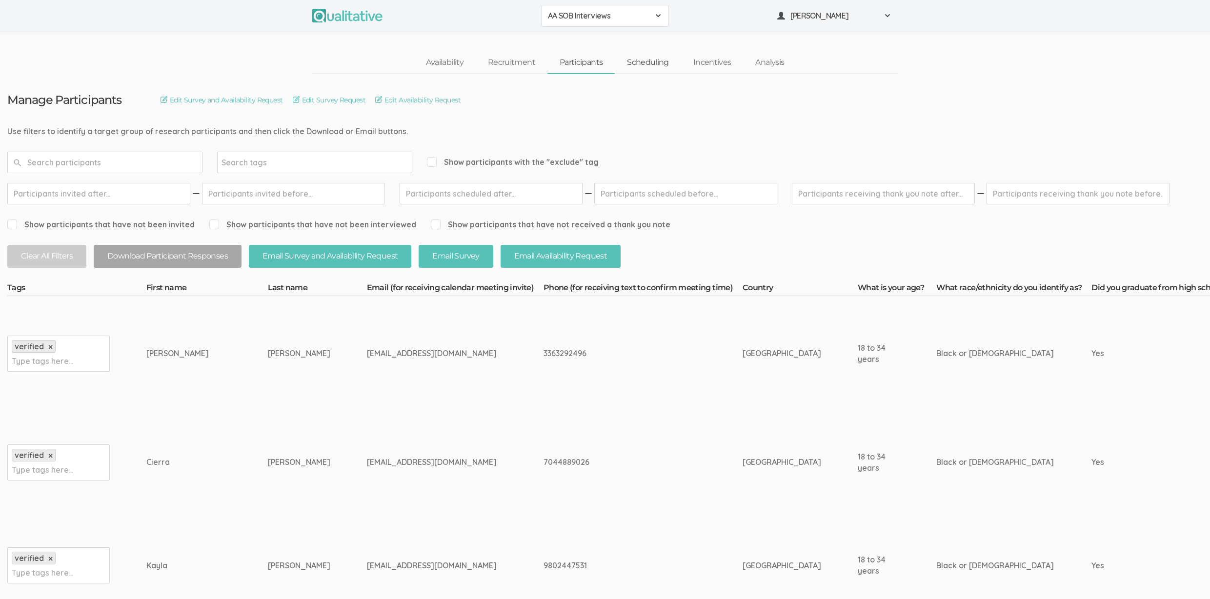
click at [658, 67] on link "Scheduling" at bounding box center [648, 62] width 66 height 21
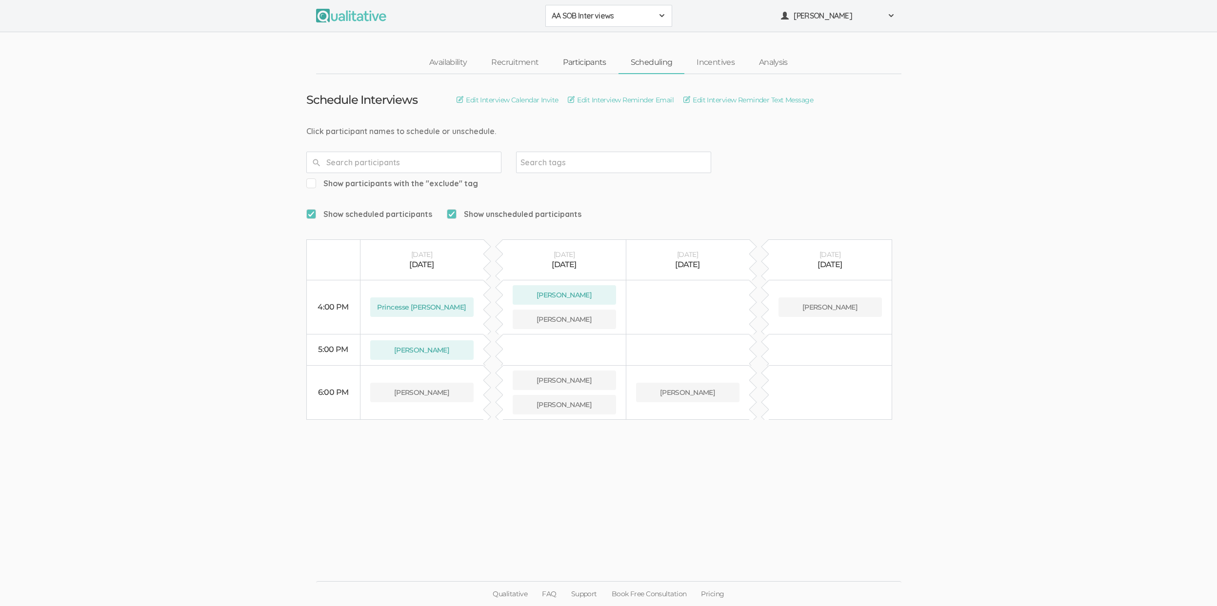
click at [587, 61] on link "Participants" at bounding box center [584, 62] width 67 height 21
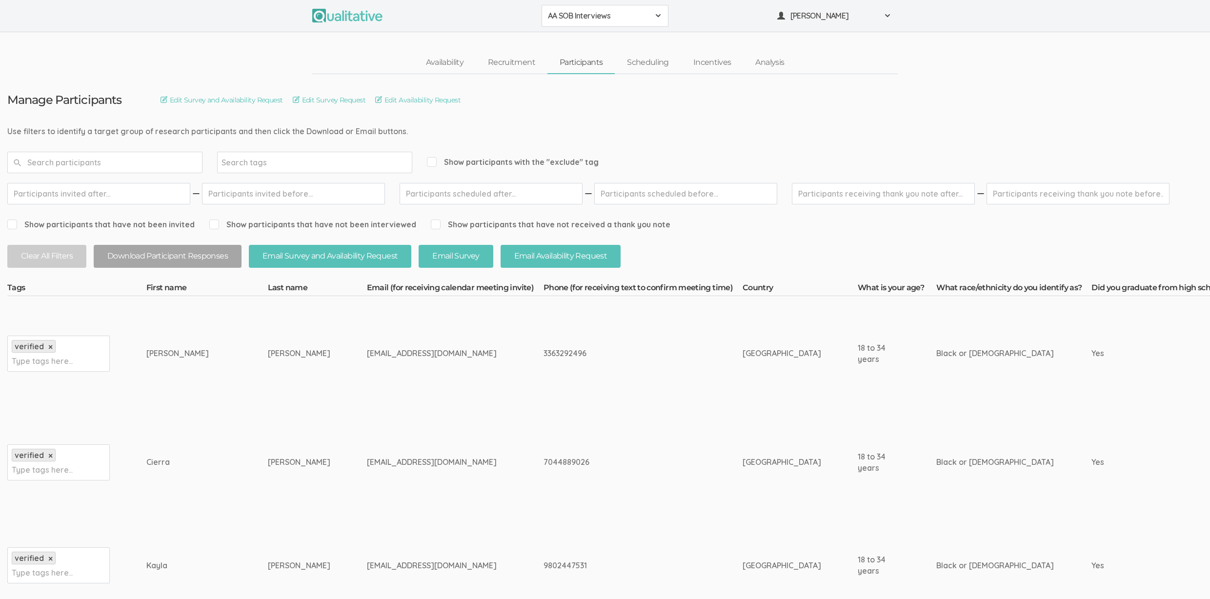
click at [543, 465] on div "7044889026" at bounding box center [624, 462] width 162 height 11
copy div "7044889026"
click at [136, 462] on td "verified × Type tags here..." at bounding box center [76, 462] width 139 height 103
click at [146, 460] on div "Cierra" at bounding box center [188, 462] width 85 height 11
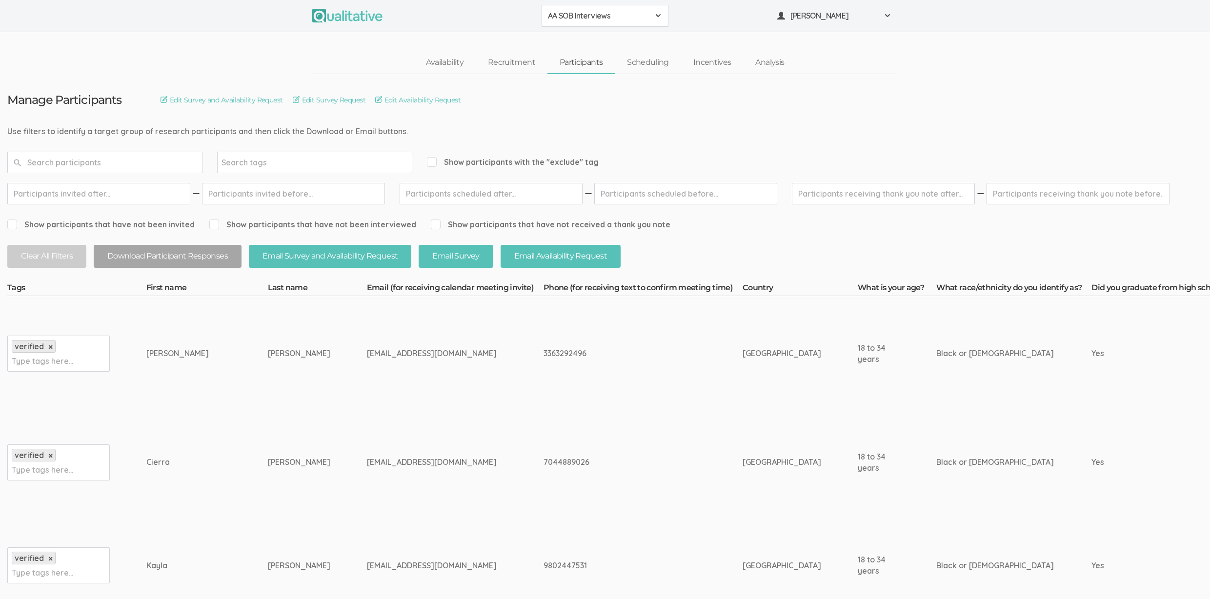
click at [146, 460] on div "Cierra" at bounding box center [188, 462] width 85 height 11
copy div "Cierra"
click at [543, 438] on td "7044889026" at bounding box center [642, 462] width 199 height 103
click at [386, 385] on td "breonnamccoy3@gmail.com" at bounding box center [455, 353] width 177 height 115
click at [586, 357] on div "3363292496" at bounding box center [624, 353] width 162 height 11
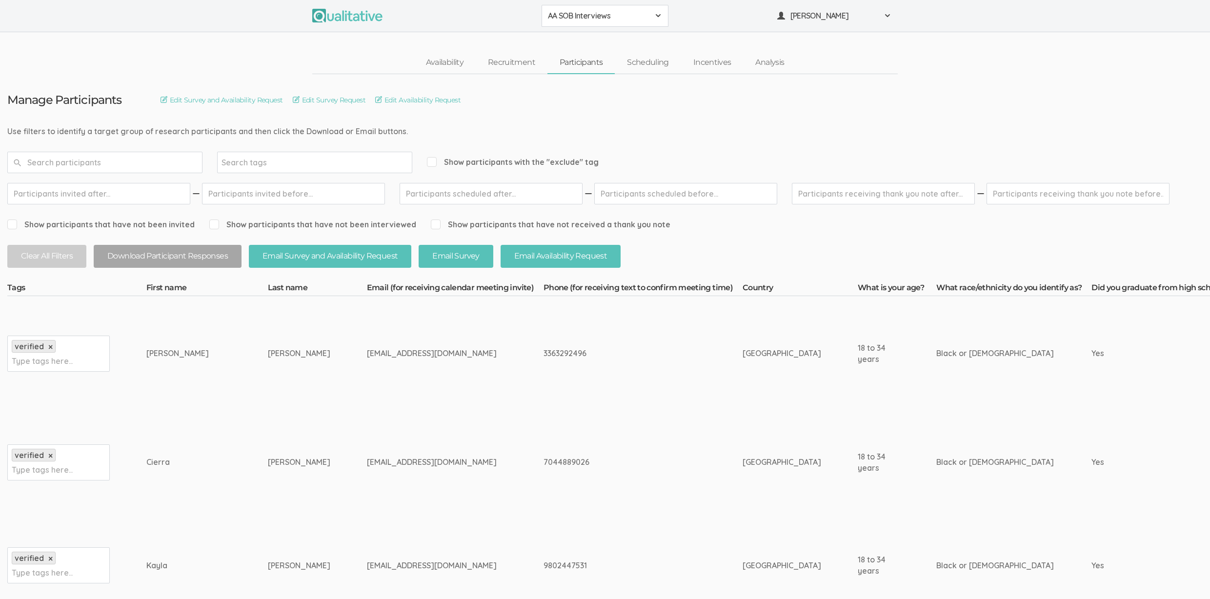
click at [367, 379] on td "breonnamccoy3@gmail.com" at bounding box center [455, 353] width 177 height 115
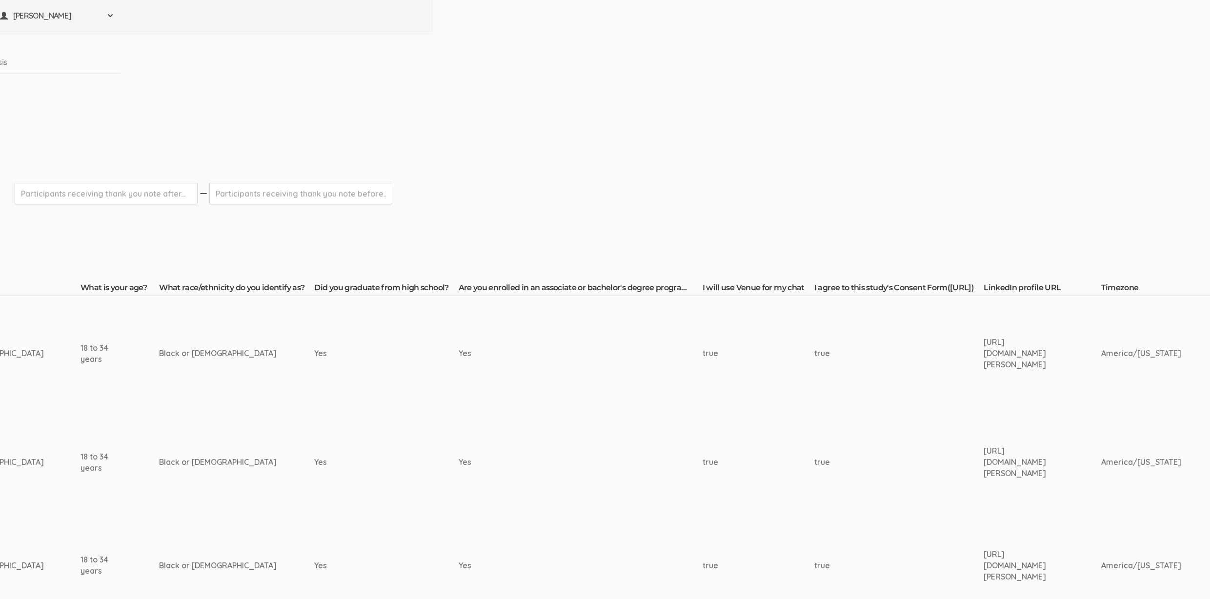
scroll to position [0, 703]
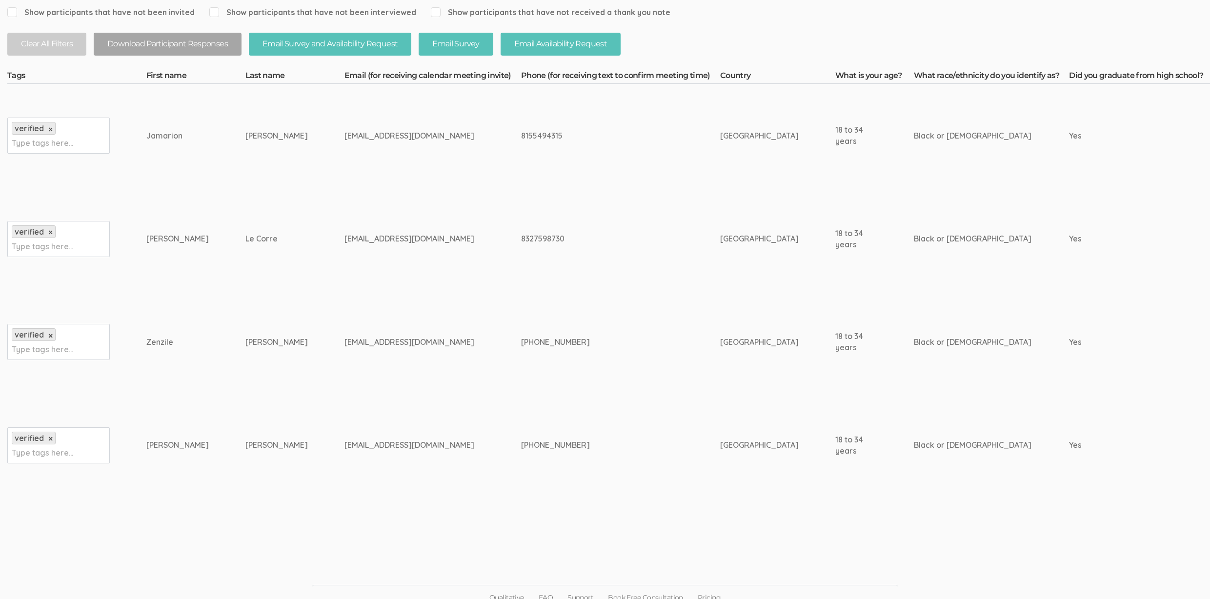
scroll to position [222, 0]
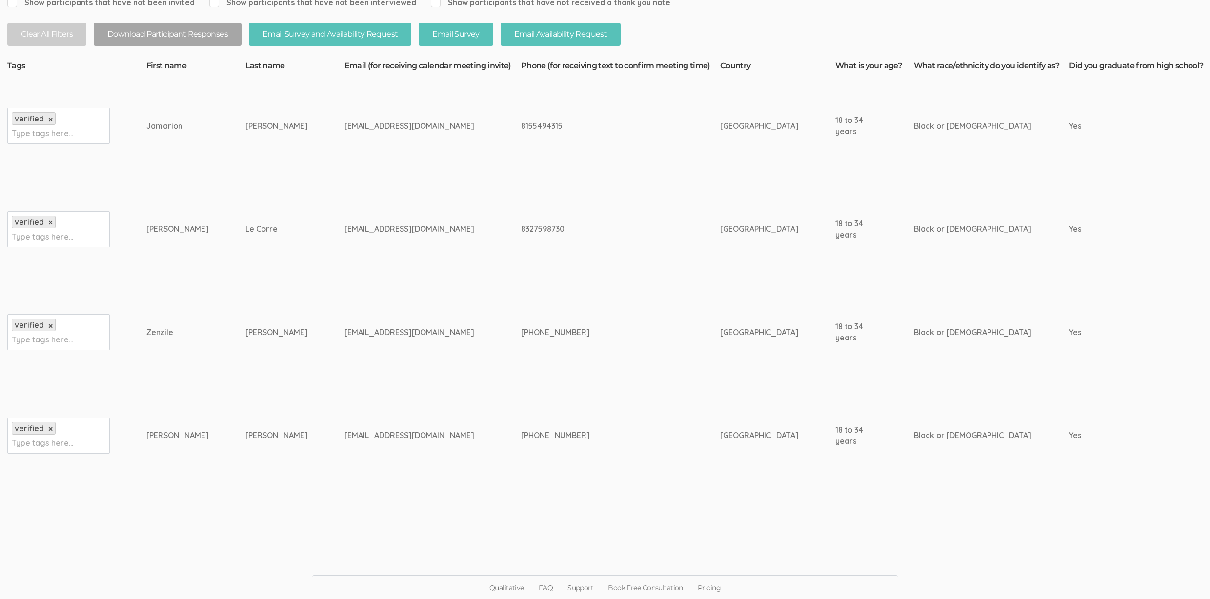
click at [344, 430] on div "[EMAIL_ADDRESS][DOMAIN_NAME]" at bounding box center [414, 435] width 140 height 11
click at [344, 430] on div "meganwoods.e@gmail.com" at bounding box center [414, 435] width 140 height 11
copy tr "meganwoods.e@gmail.com"
click at [572, 389] on td "269-363-8558" at bounding box center [620, 435] width 199 height 103
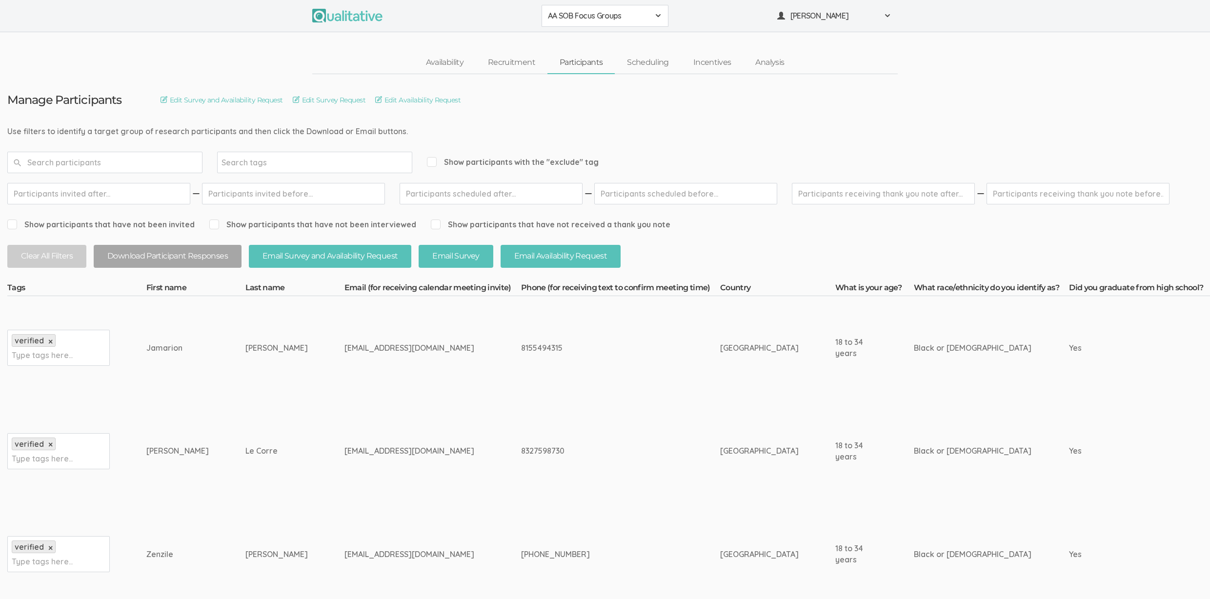
scroll to position [2, 0]
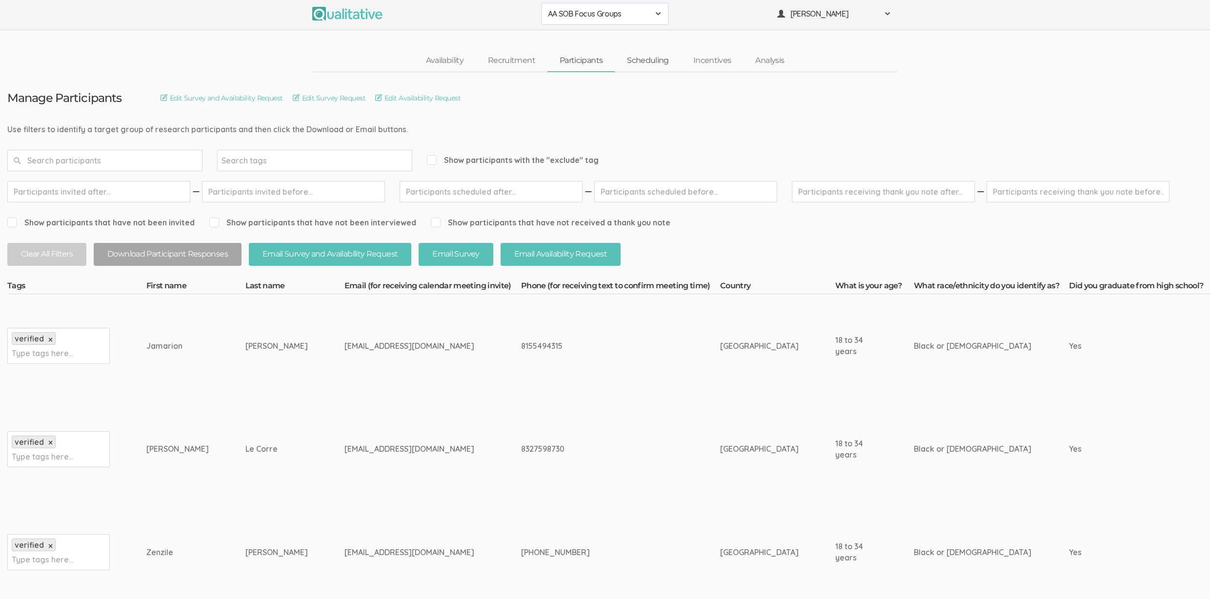
click at [653, 62] on link "Scheduling" at bounding box center [648, 60] width 66 height 21
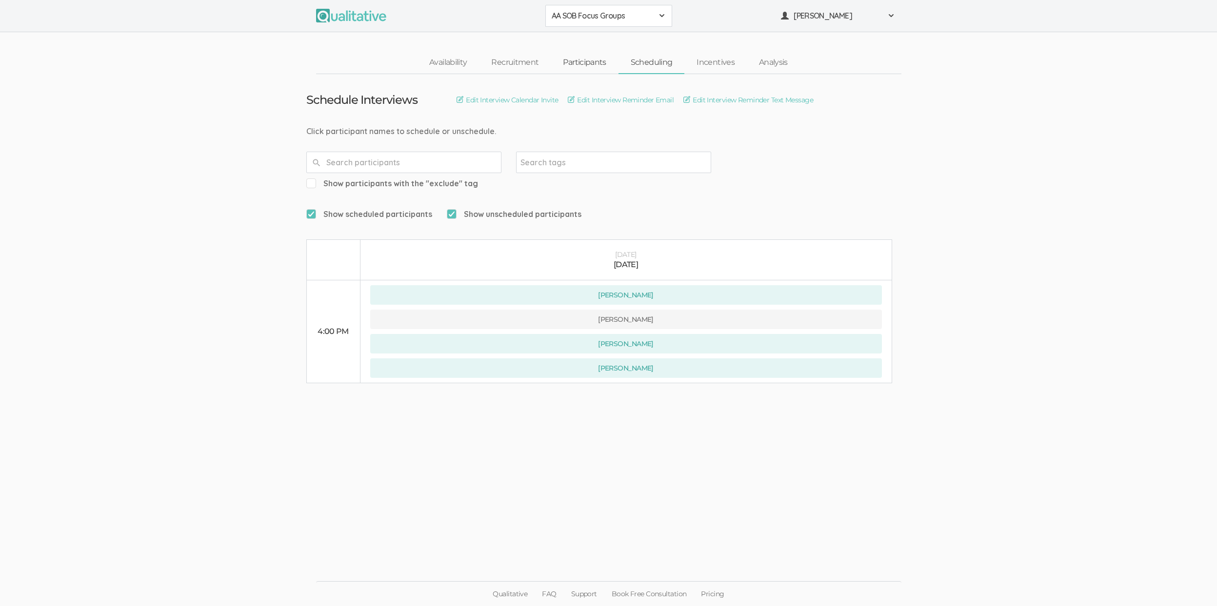
click at [577, 60] on link "Participants" at bounding box center [584, 62] width 67 height 21
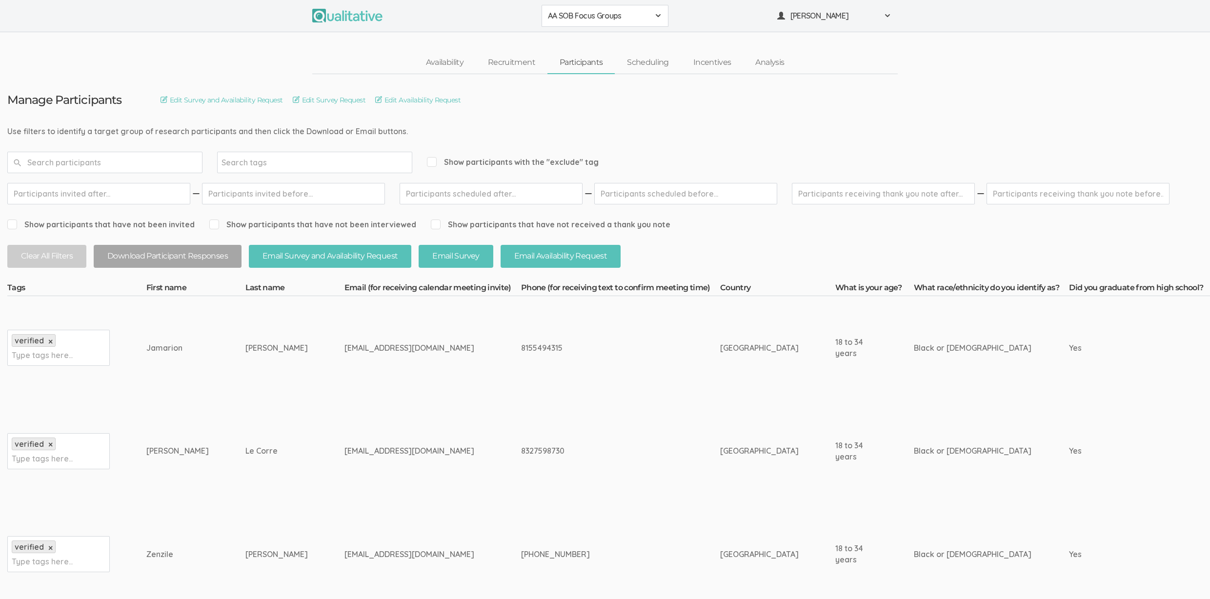
click at [364, 382] on td "jjcalvin3310@gmail.com" at bounding box center [432, 347] width 177 height 103
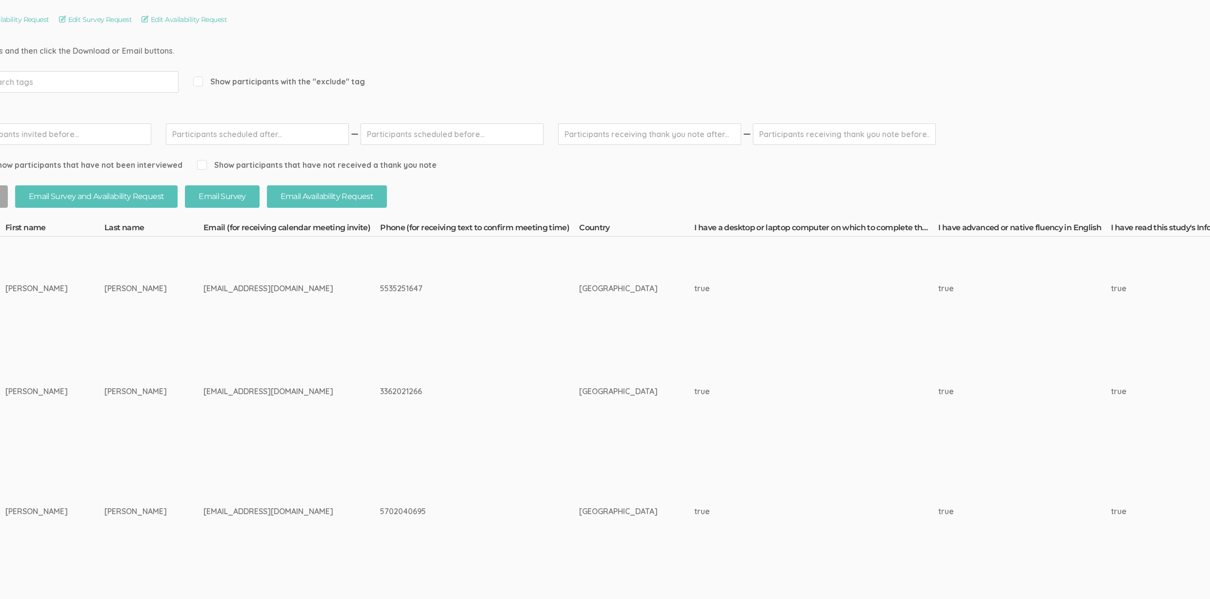
scroll to position [80, 0]
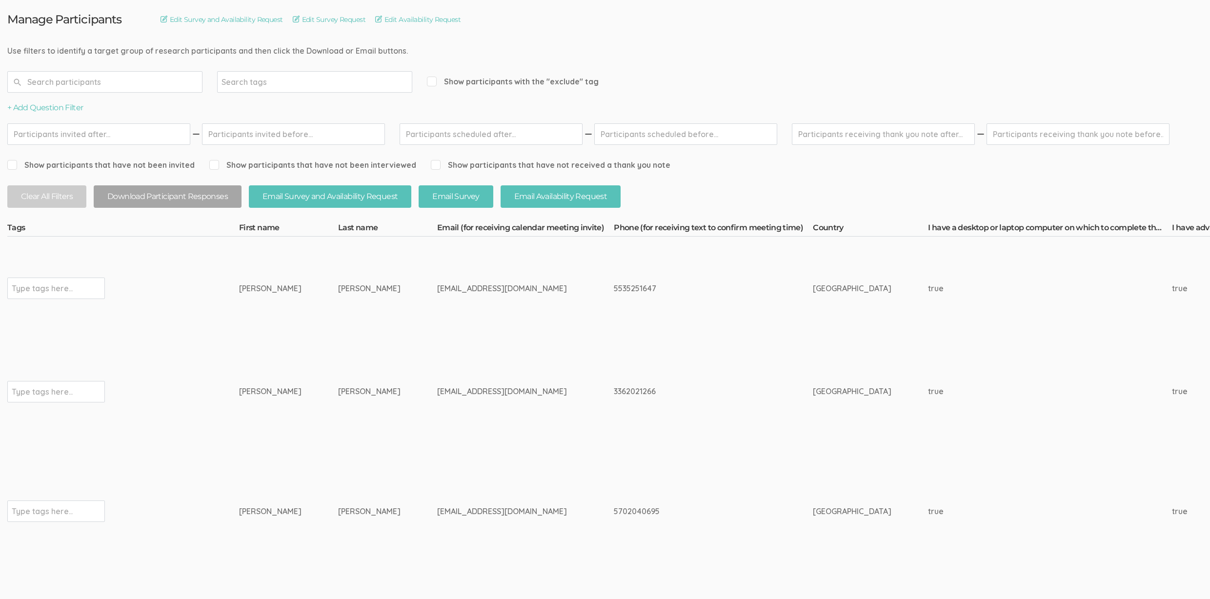
click at [489, 81] on span "Show participants with the "exclude" tag" at bounding box center [513, 81] width 172 height 11
click at [433, 81] on input "Show participants with the "exclude" tag" at bounding box center [430, 81] width 6 height 6
checkbox input "true"
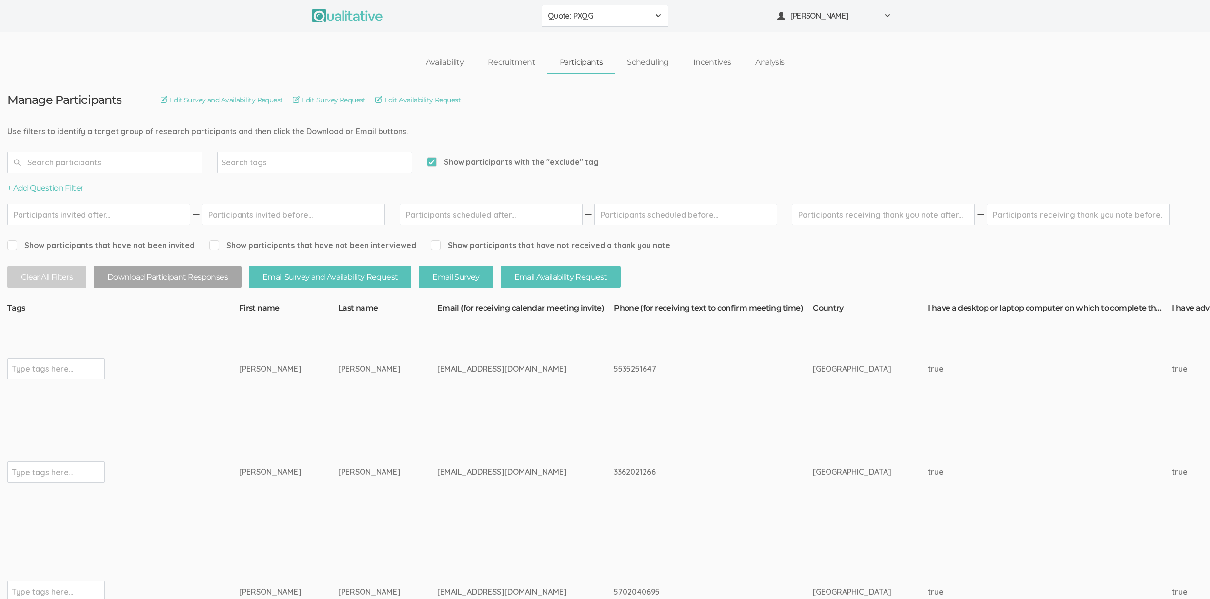
click at [242, 161] on input "text" at bounding box center [251, 162] width 61 height 13
type input "exclude"
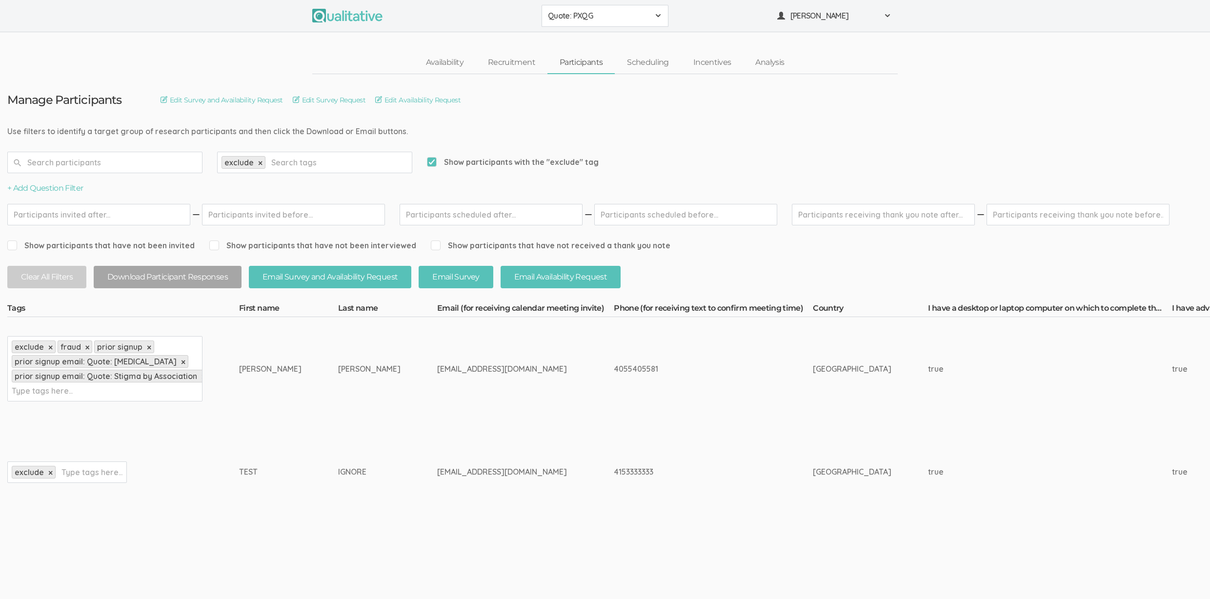
click at [549, 160] on span "Show participants with the "exclude" tag" at bounding box center [513, 162] width 172 height 11
click at [433, 160] on input "Show participants with the "exclude" tag" at bounding box center [430, 162] width 6 height 6
checkbox input "false"
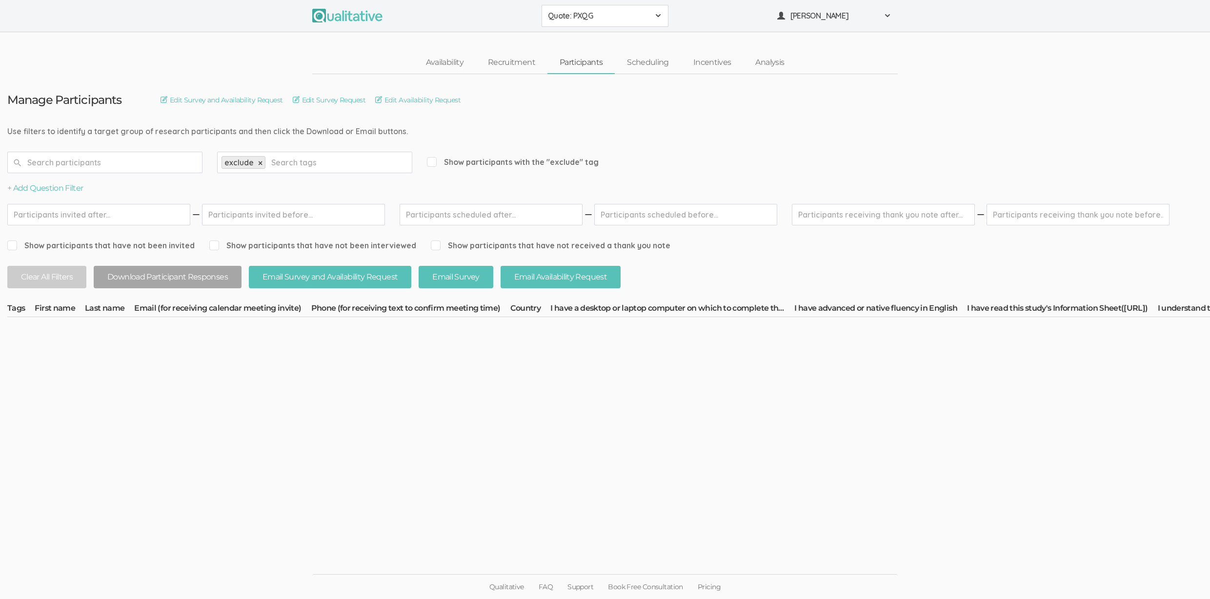
click at [301, 167] on input "text" at bounding box center [301, 162] width 61 height 13
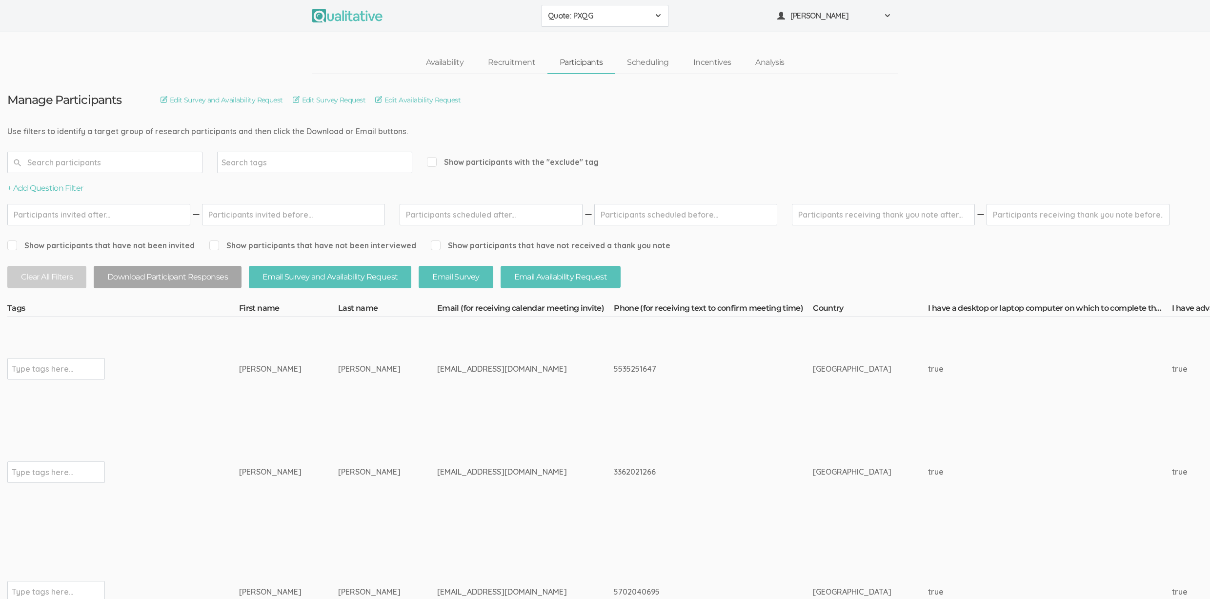
click at [152, 164] on input "text" at bounding box center [104, 162] width 195 height 21
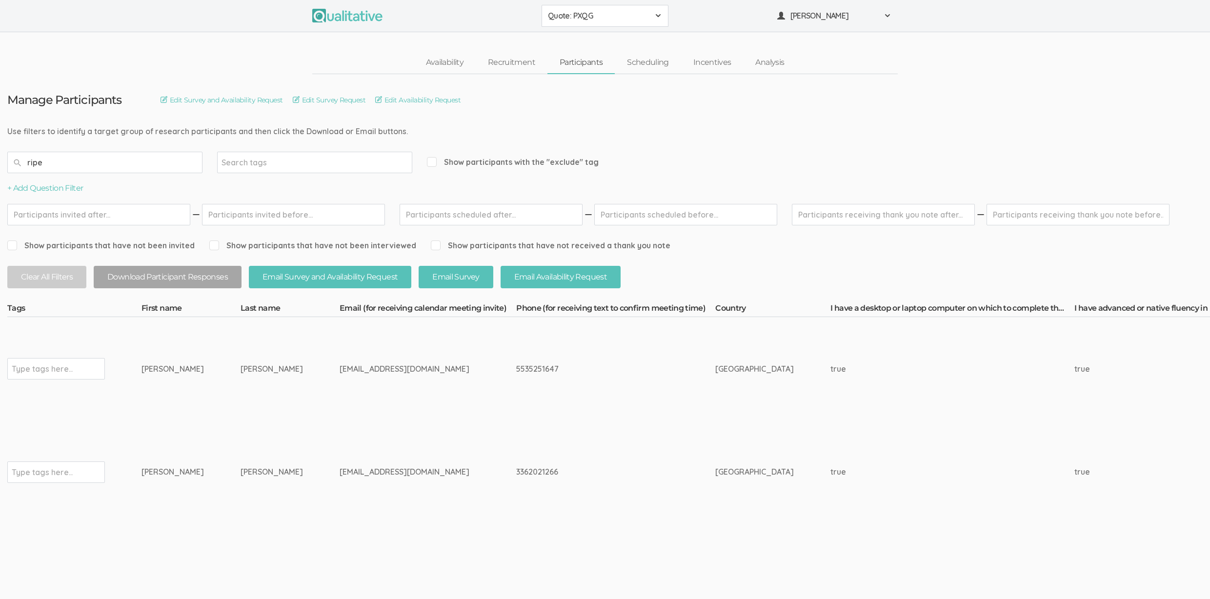
type input "ripe"
click at [124, 423] on td "Type tags here..." at bounding box center [74, 471] width 134 height 103
click at [58, 374] on input "text" at bounding box center [42, 368] width 61 height 13
type input "exclude"
click at [533, 159] on span "Show participants with the "exclude" tag" at bounding box center [513, 162] width 172 height 11
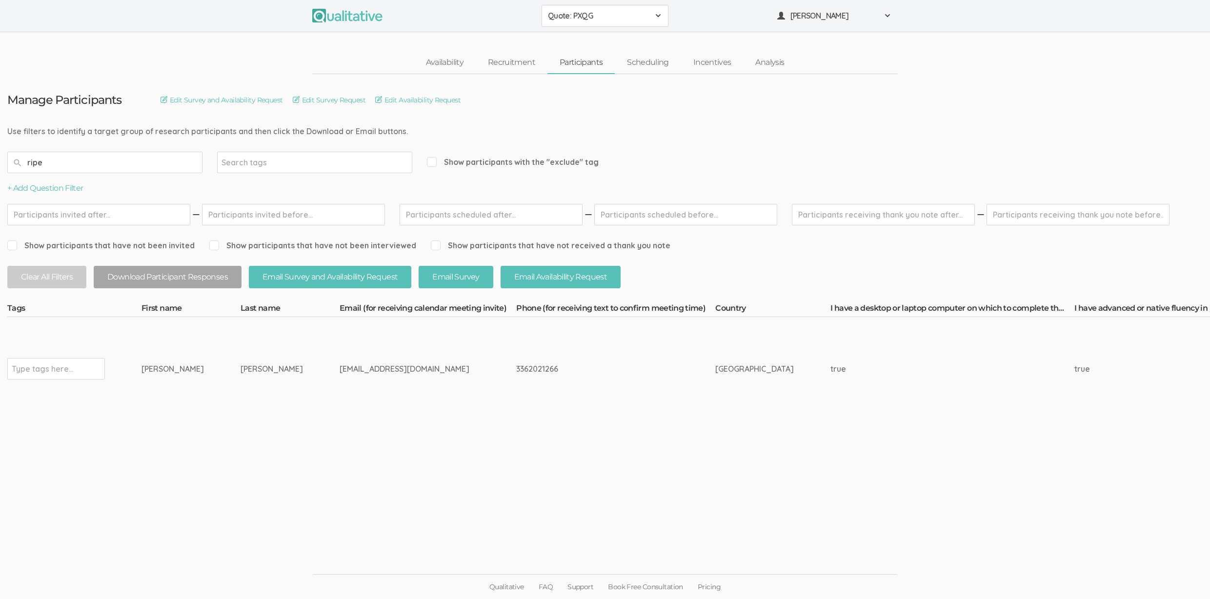
click at [433, 159] on input "Show participants with the "exclude" tag" at bounding box center [430, 162] width 6 height 6
checkbox input "true"
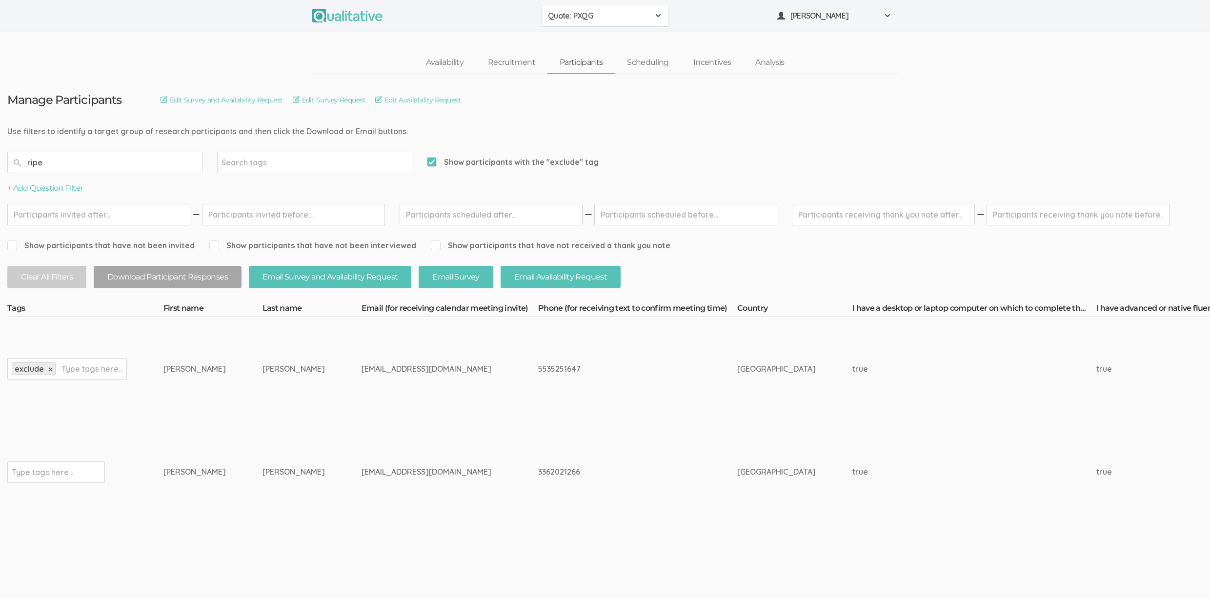
click at [119, 368] on input "text" at bounding box center [91, 368] width 61 height 13
type input "fraud"
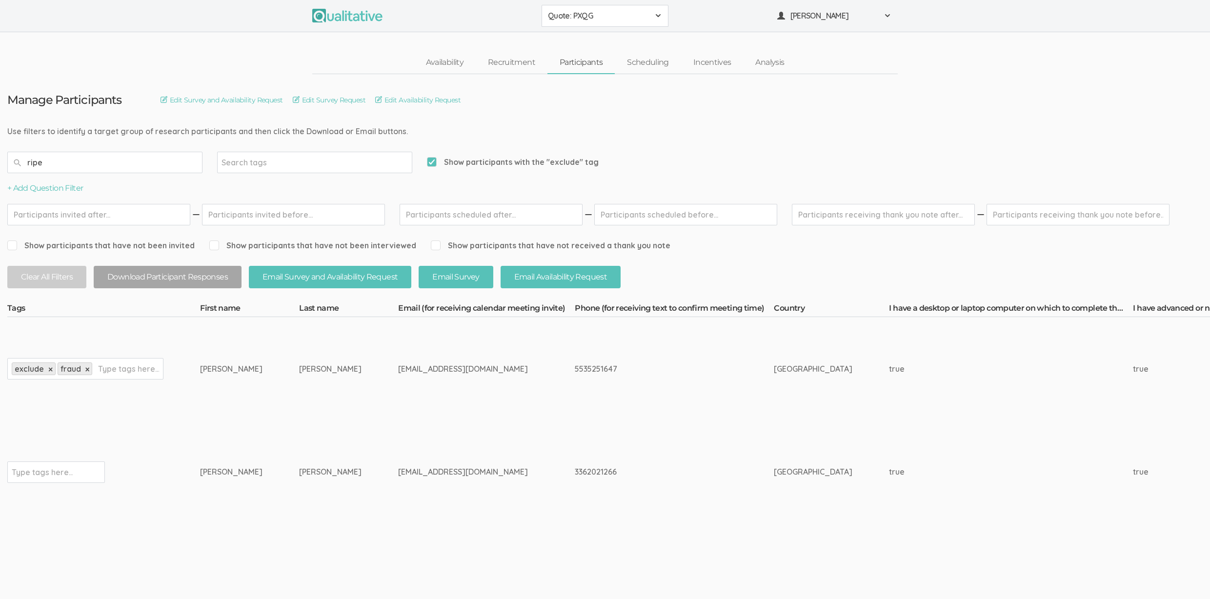
click at [58, 470] on input "text" at bounding box center [42, 472] width 61 height 13
type input "exclude"
type input "fraud"
click at [299, 457] on td "Reynolds" at bounding box center [348, 471] width 99 height 103
click at [433, 164] on input "Show participants with the "exclude" tag" at bounding box center [430, 162] width 6 height 6
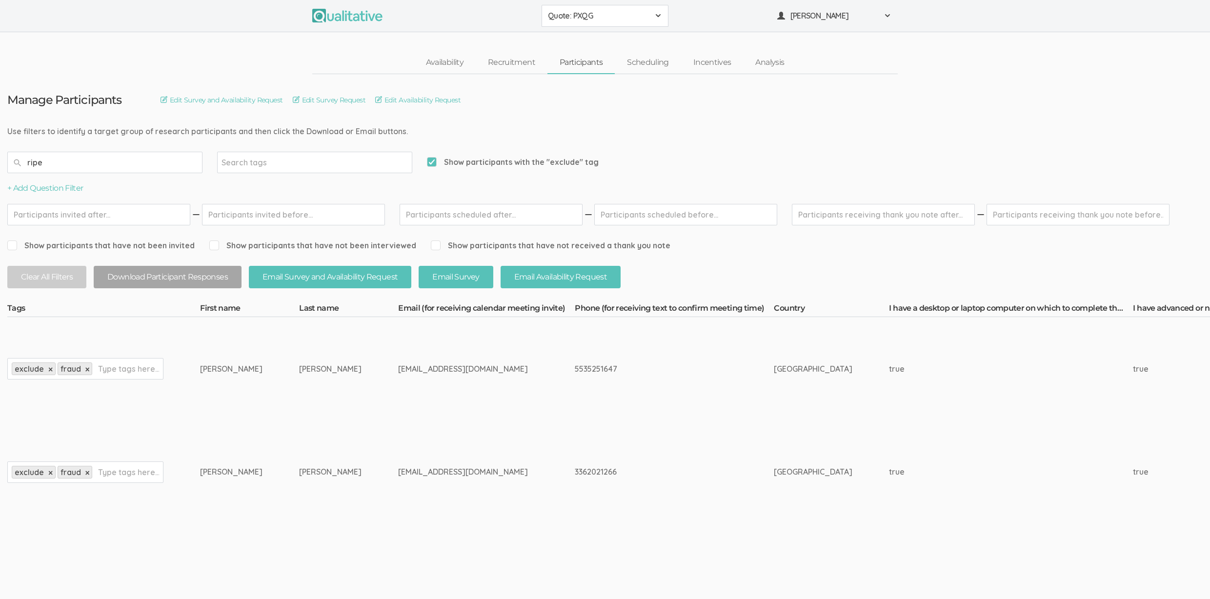
checkbox input "false"
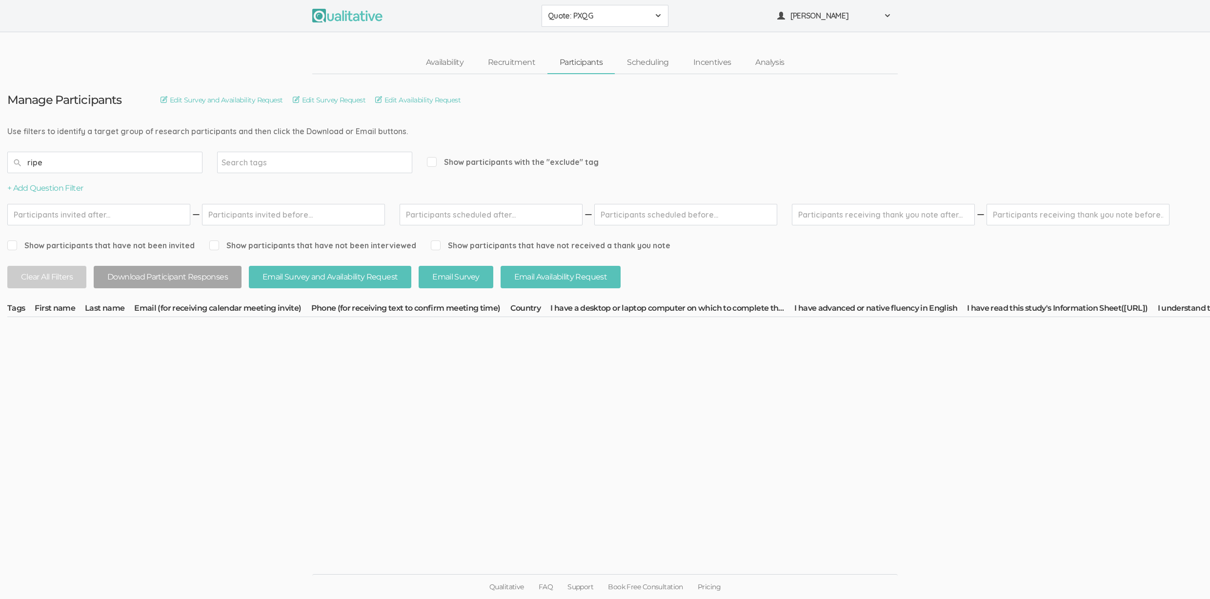
click at [179, 165] on input "ripe" at bounding box center [104, 162] width 195 height 21
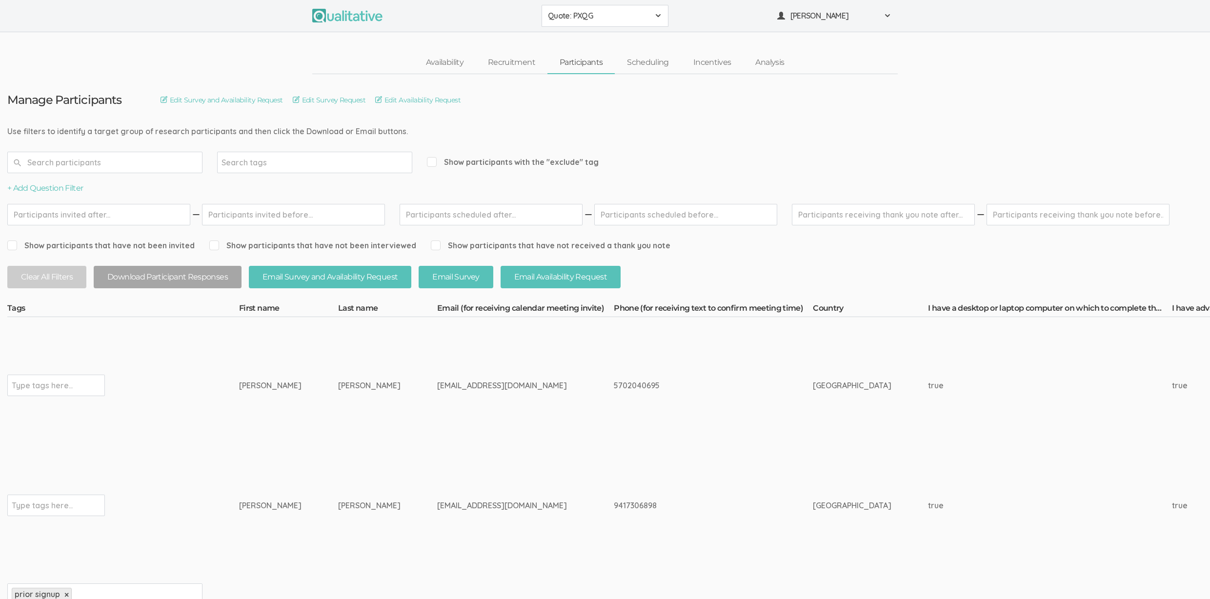
click at [472, 168] on div "Show participants with the "exclude" tag" at bounding box center [513, 162] width 172 height 21
click at [476, 164] on span "Show participants with the "exclude" tag" at bounding box center [513, 162] width 172 height 11
click at [433, 164] on input "Show participants with the "exclude" tag" at bounding box center [430, 162] width 6 height 6
checkbox input "true"
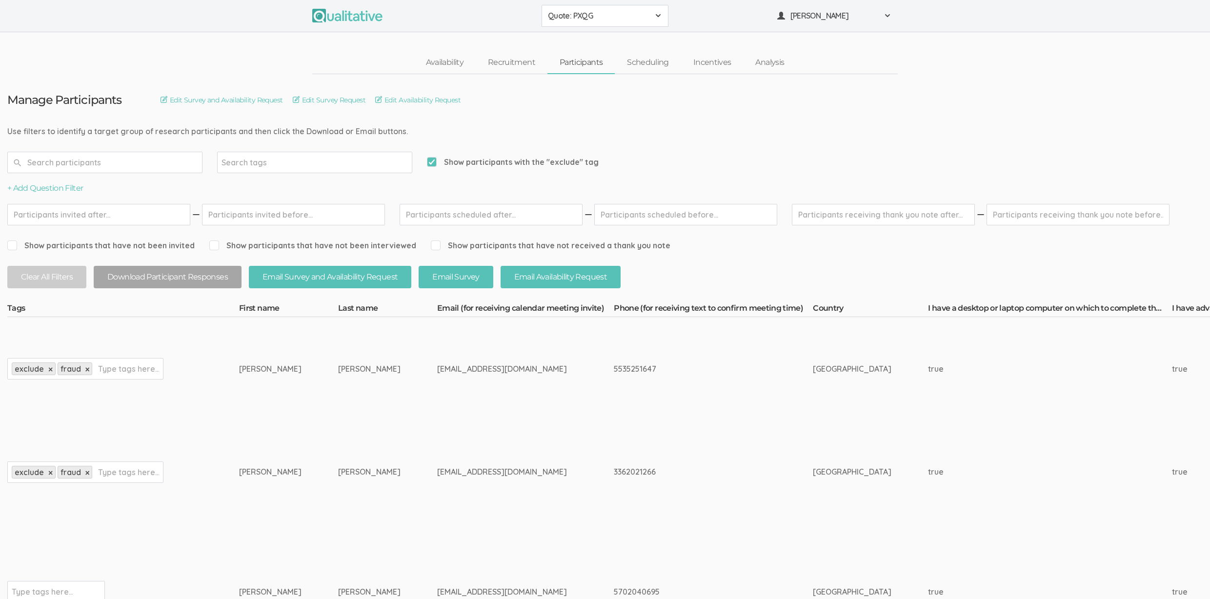
click at [302, 165] on div "Search tags" at bounding box center [314, 162] width 195 height 21
type input "fraud"
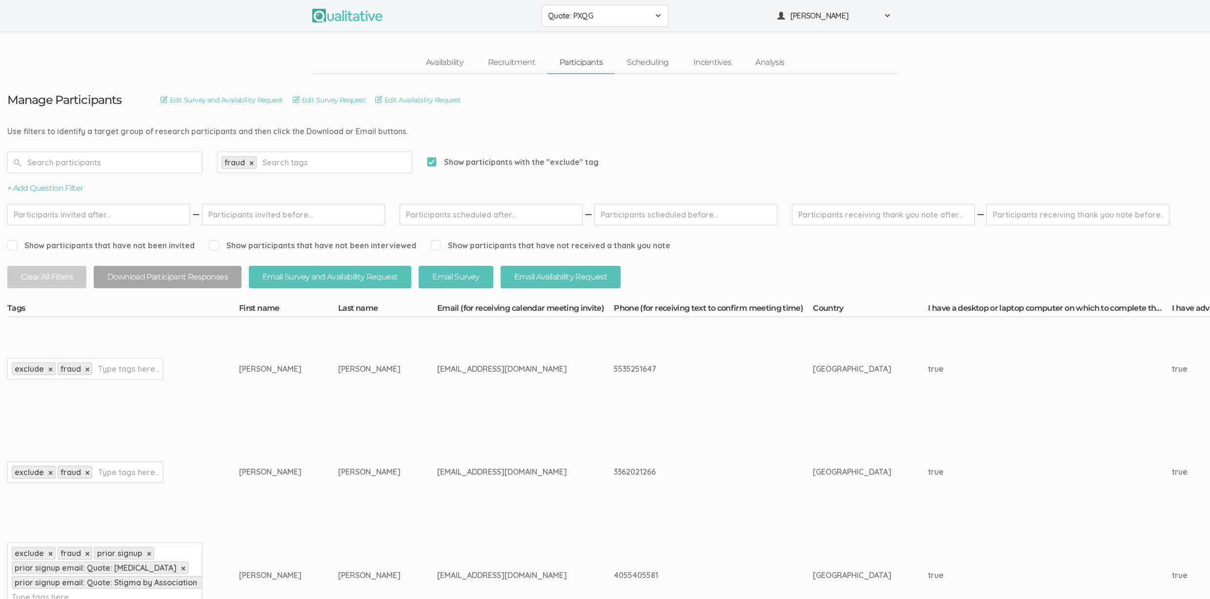
click at [477, 160] on span "Show participants with the "exclude" tag" at bounding box center [513, 162] width 172 height 11
click at [433, 160] on input "Show participants with the "exclude" tag" at bounding box center [430, 162] width 6 height 6
checkbox input "false"
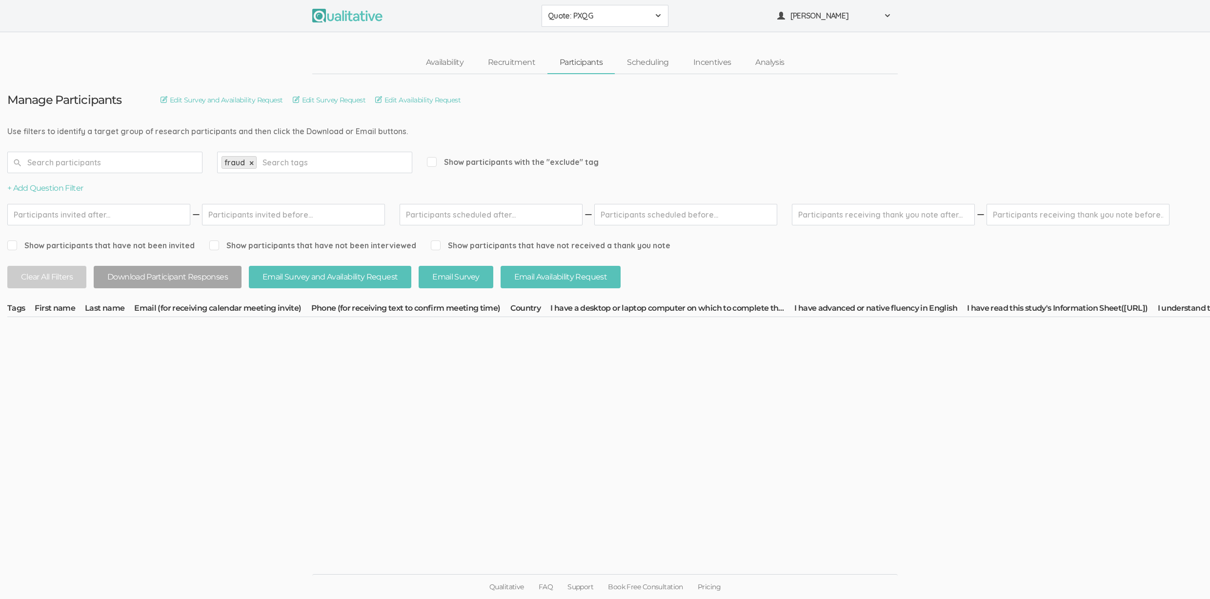
click at [305, 162] on input "text" at bounding box center [292, 162] width 61 height 13
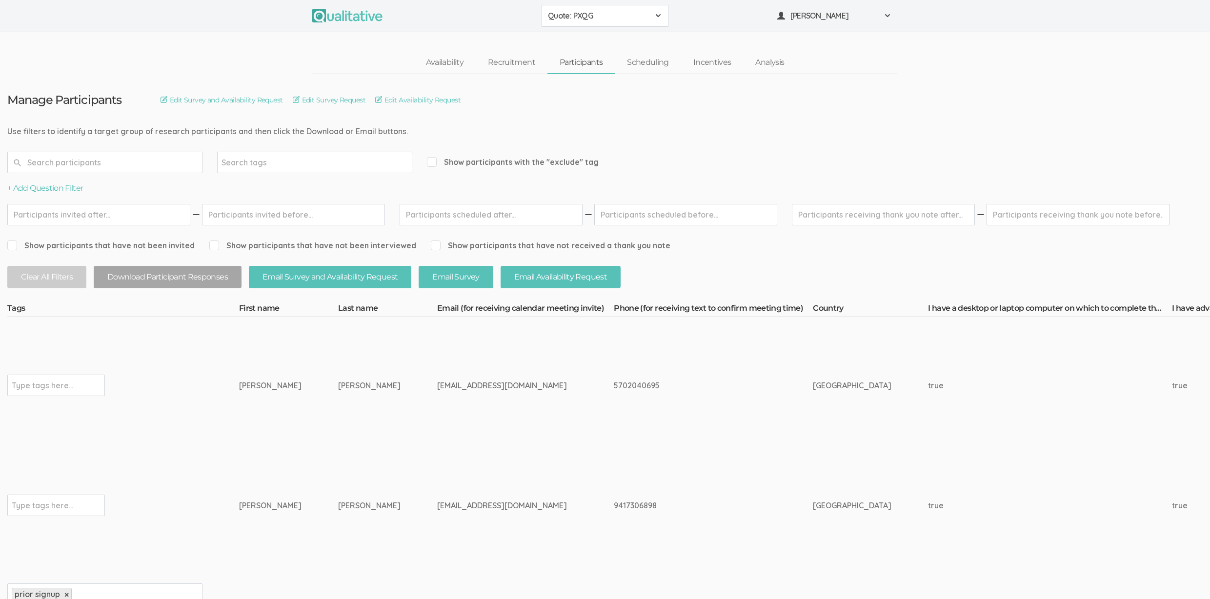
click at [140, 158] on input "text" at bounding box center [104, 162] width 195 height 21
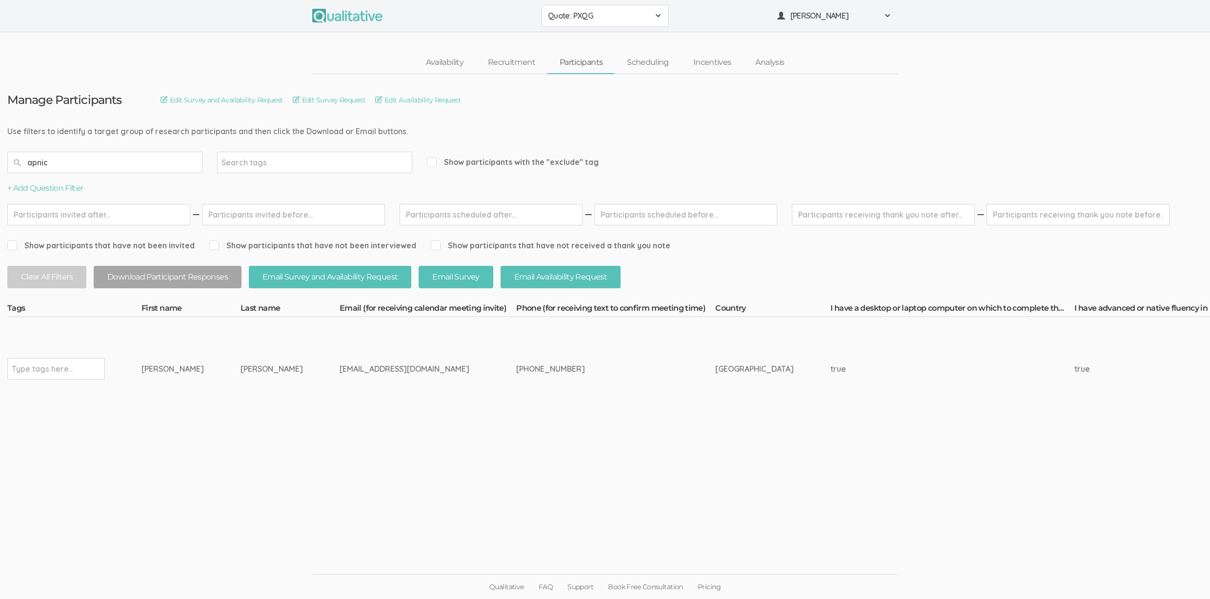
type input "apnic"
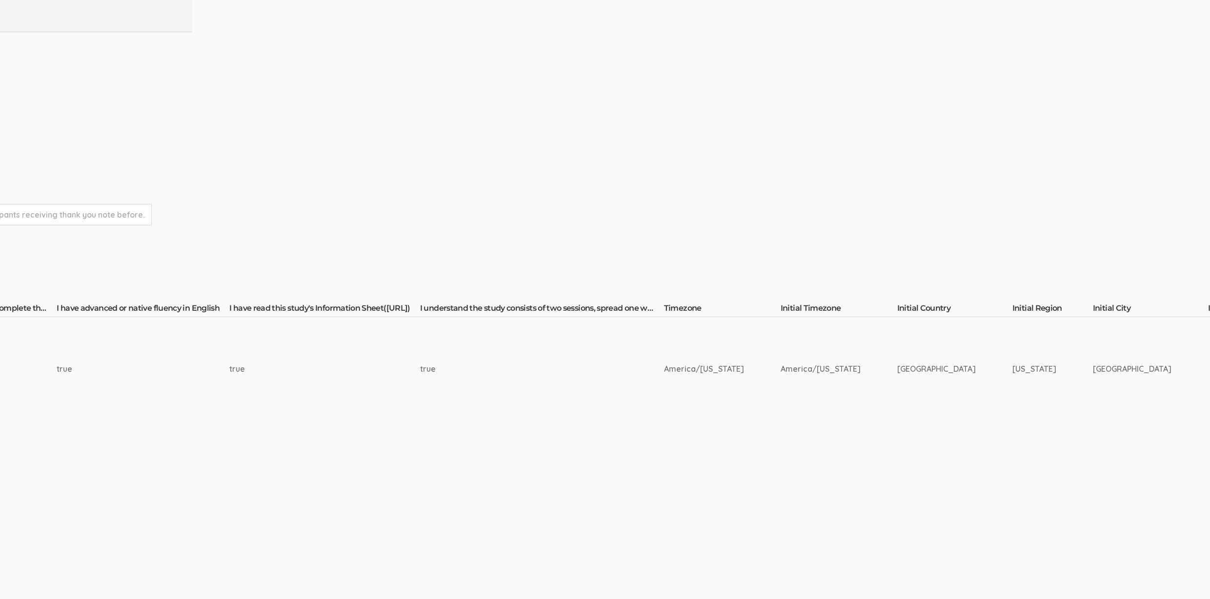
scroll to position [0, 1656]
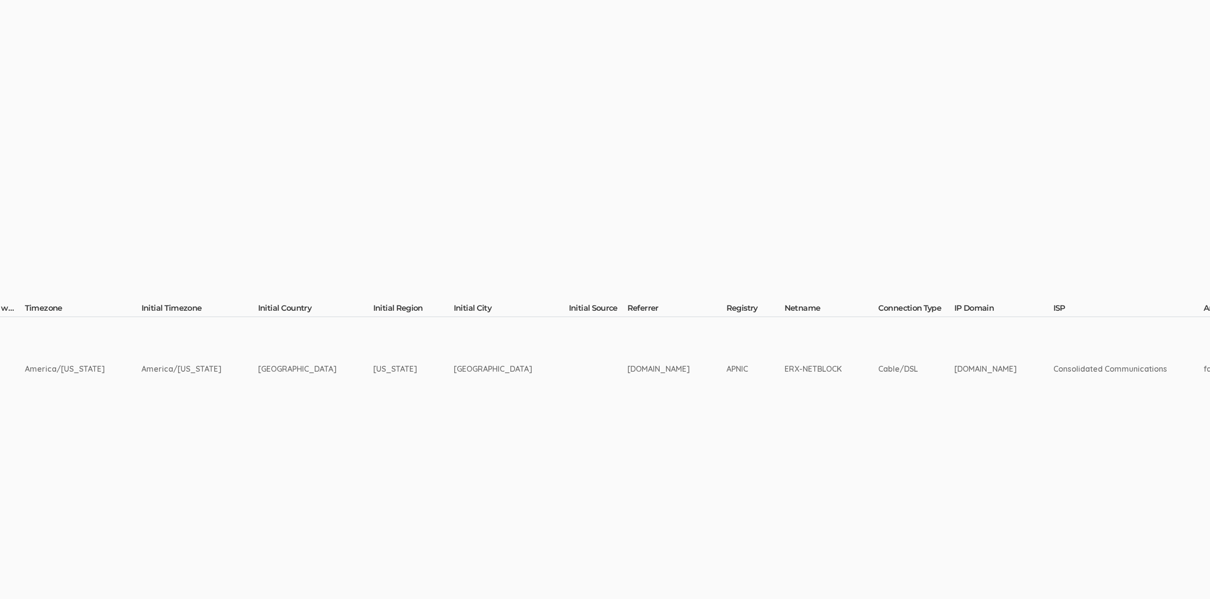
drag, startPoint x: 1066, startPoint y: 367, endPoint x: 936, endPoint y: 374, distance: 129.4
click at [936, 374] on tr "Type tags here... Elizabeth Gilbert elizabethgilbert520@yahoo.com America/New Y…" at bounding box center [387, 368] width 4073 height 103
copy tr "Consolidated Communications"
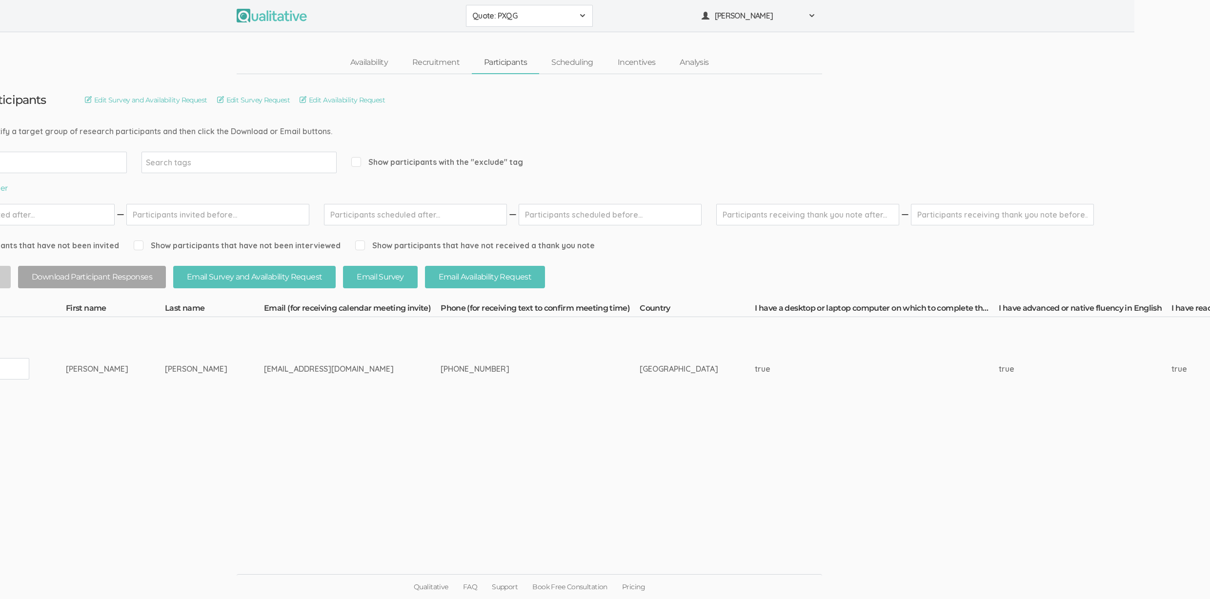
scroll to position [0, 0]
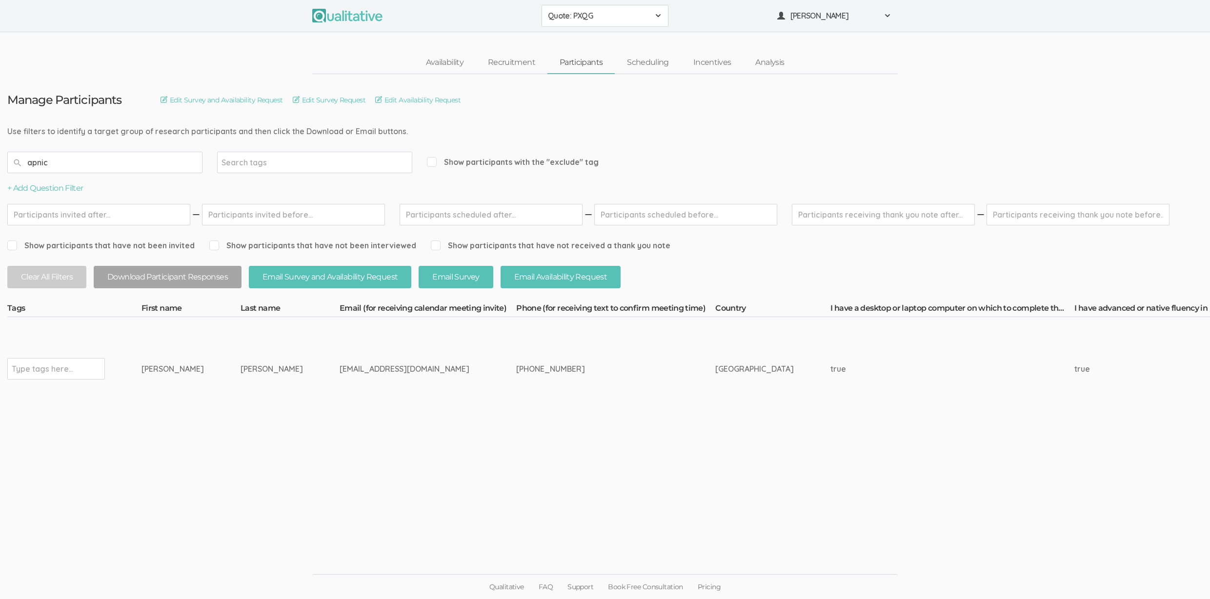
click at [31, 372] on input "text" at bounding box center [42, 368] width 61 height 13
type input "exclude"
click at [462, 158] on span "Show participants with the "exclude" tag" at bounding box center [513, 162] width 172 height 11
click at [433, 159] on input "Show participants with the "exclude" tag" at bounding box center [430, 162] width 6 height 6
checkbox input "true"
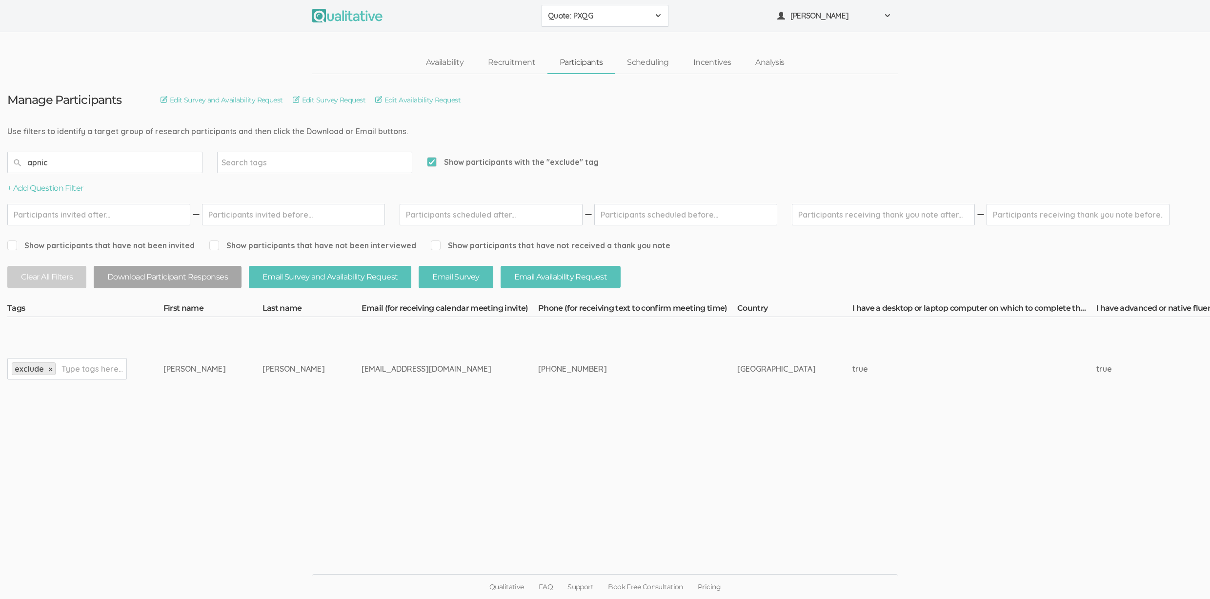
click at [114, 363] on input "text" at bounding box center [91, 368] width 61 height 13
type input "fraud"
click at [108, 166] on input "apnic" at bounding box center [104, 162] width 195 height 21
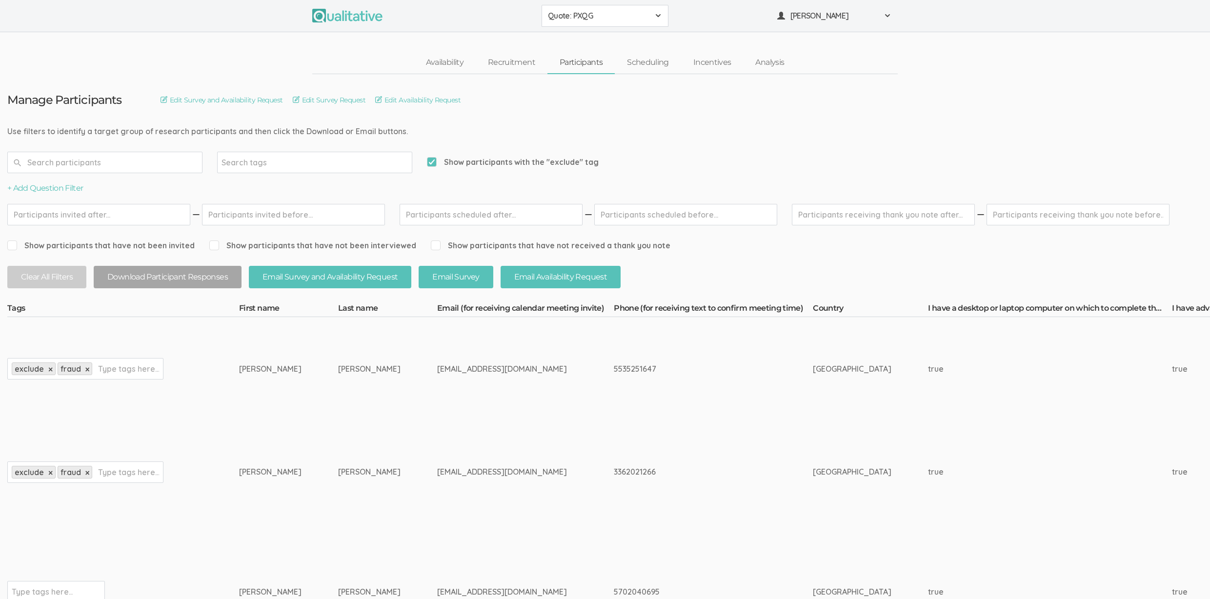
click at [452, 162] on span "Show participants with the "exclude" tag" at bounding box center [513, 162] width 172 height 11
click at [433, 162] on input "Show participants with the "exclude" tag" at bounding box center [430, 162] width 6 height 6
checkbox input "false"
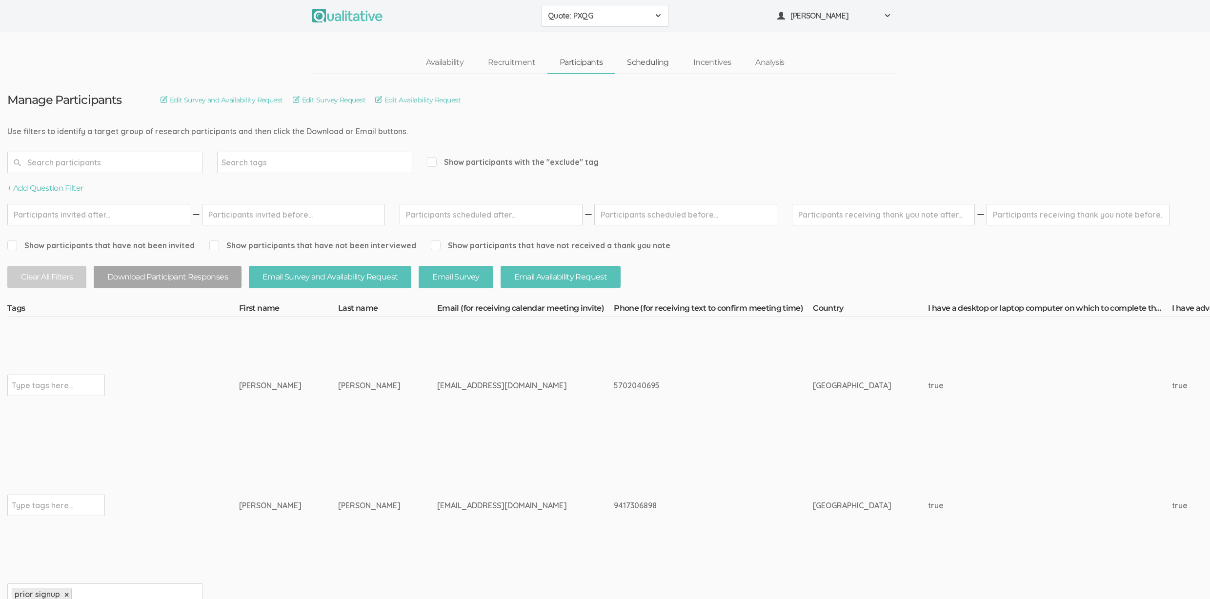
click at [658, 60] on link "Scheduling" at bounding box center [648, 62] width 66 height 21
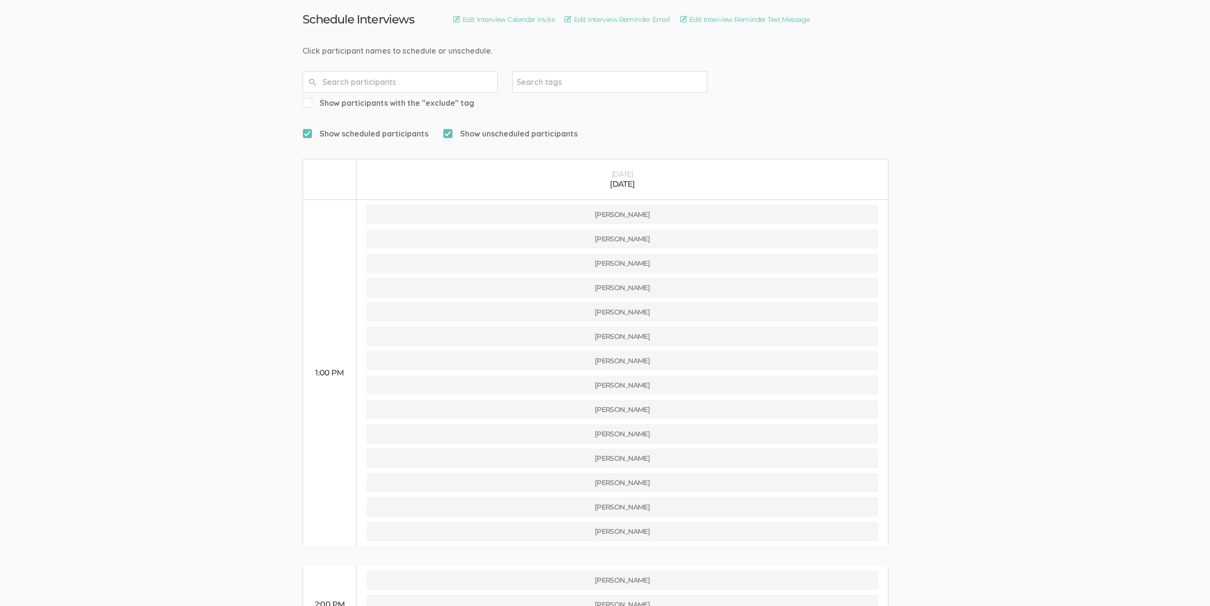
scroll to position [51, 0]
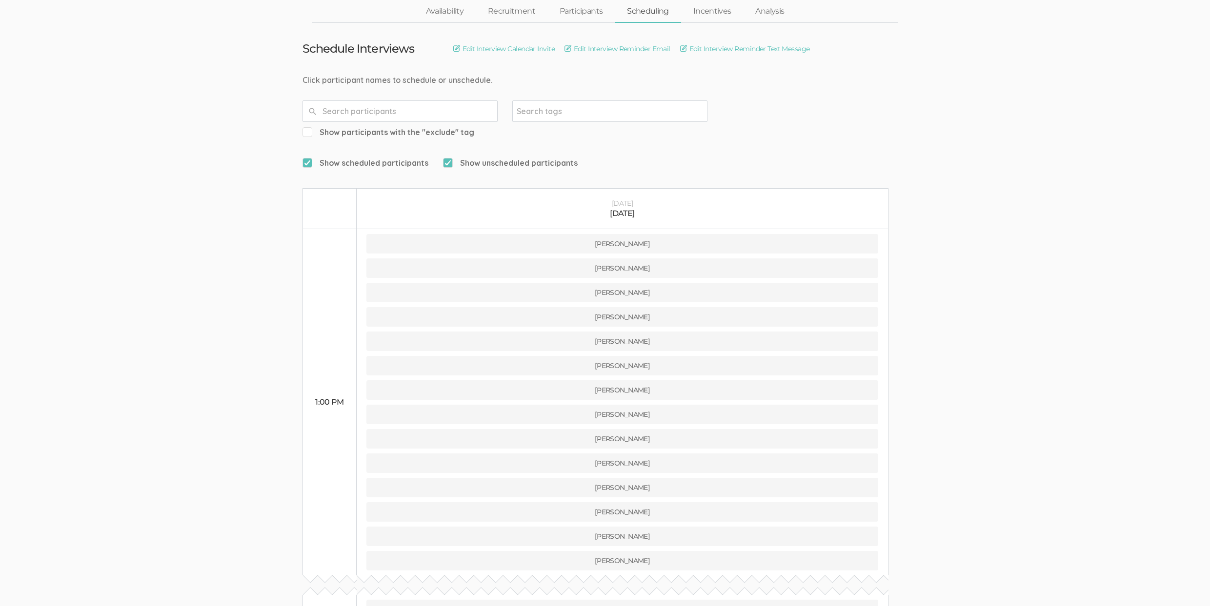
click at [410, 158] on span "Show scheduled participants" at bounding box center [365, 163] width 126 height 11
click at [309, 159] on input "Show scheduled participants" at bounding box center [305, 162] width 6 height 6
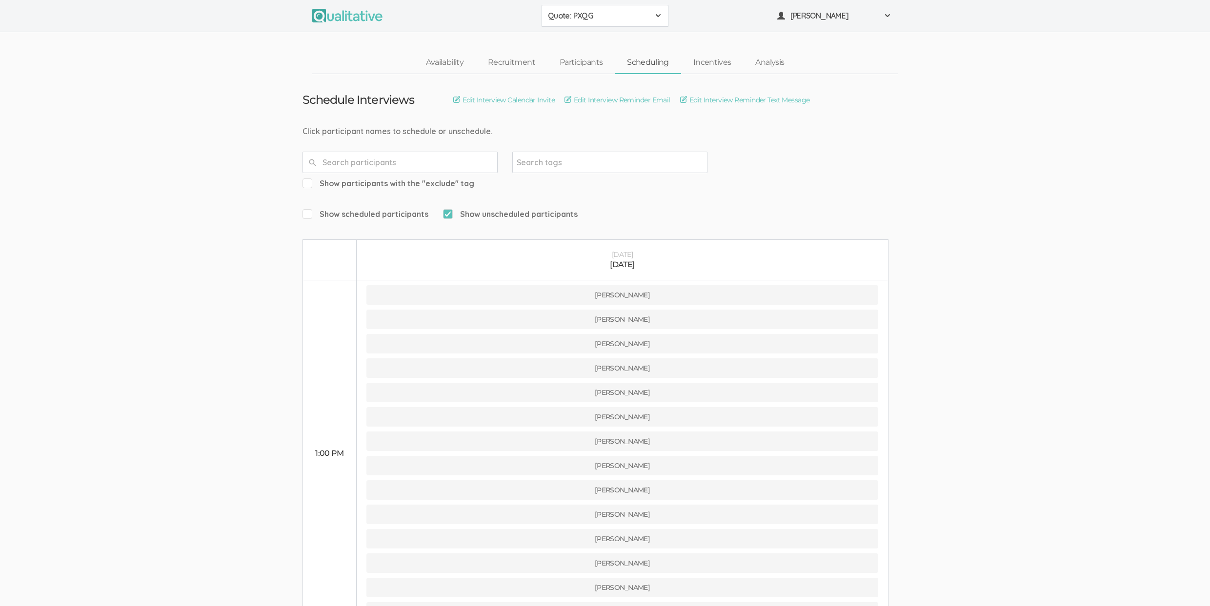
click at [390, 209] on span "Show scheduled participants" at bounding box center [365, 214] width 126 height 11
click at [309, 211] on input "Show scheduled participants" at bounding box center [305, 214] width 6 height 6
checkbox input "true"
click at [478, 209] on span "Show unscheduled participants" at bounding box center [510, 214] width 135 height 11
click at [449, 211] on input "Show unscheduled participants" at bounding box center [446, 214] width 6 height 6
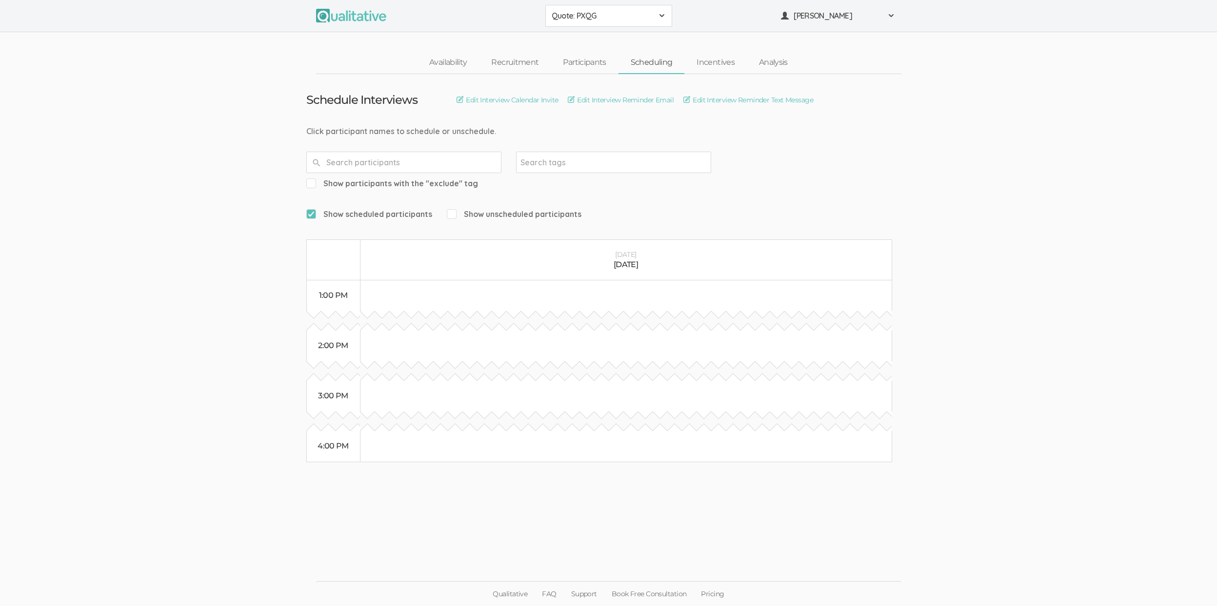
click at [478, 209] on span "Show unscheduled participants" at bounding box center [514, 214] width 135 height 11
click at [453, 211] on input "Show unscheduled participants" at bounding box center [450, 214] width 6 height 6
checkbox input "true"
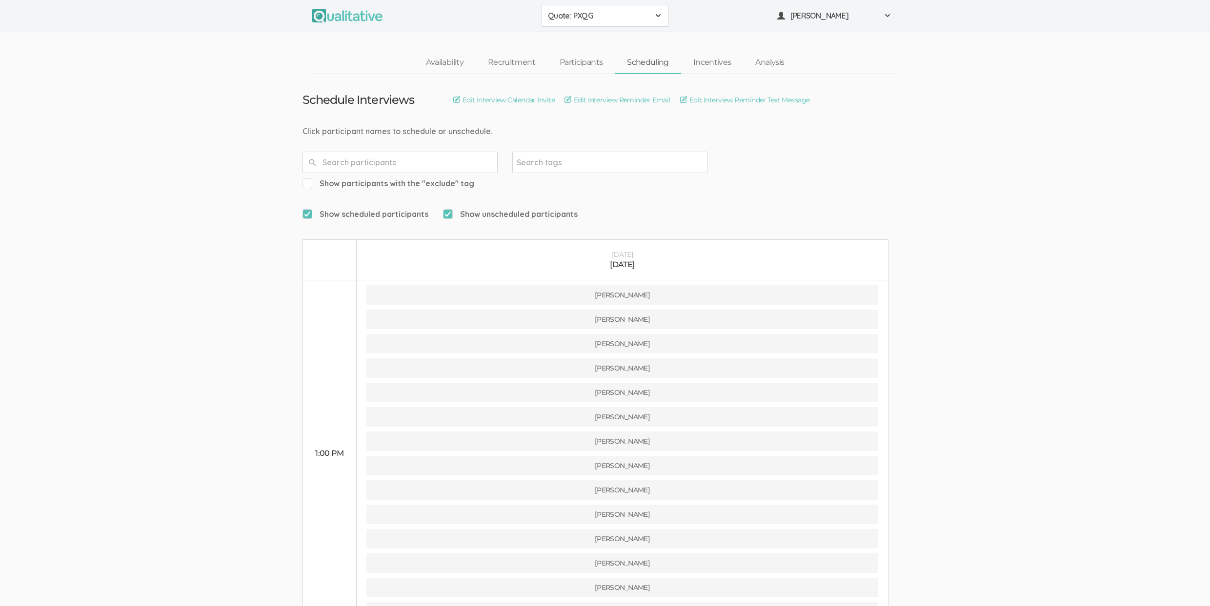
click at [1135, 319] on ui-view "Schedule Interviews Edit Interview Calendar Invite Edit Interview Reminder Emai…" at bounding box center [605, 546] width 1210 height 944
click at [564, 60] on link "Participants" at bounding box center [580, 62] width 67 height 21
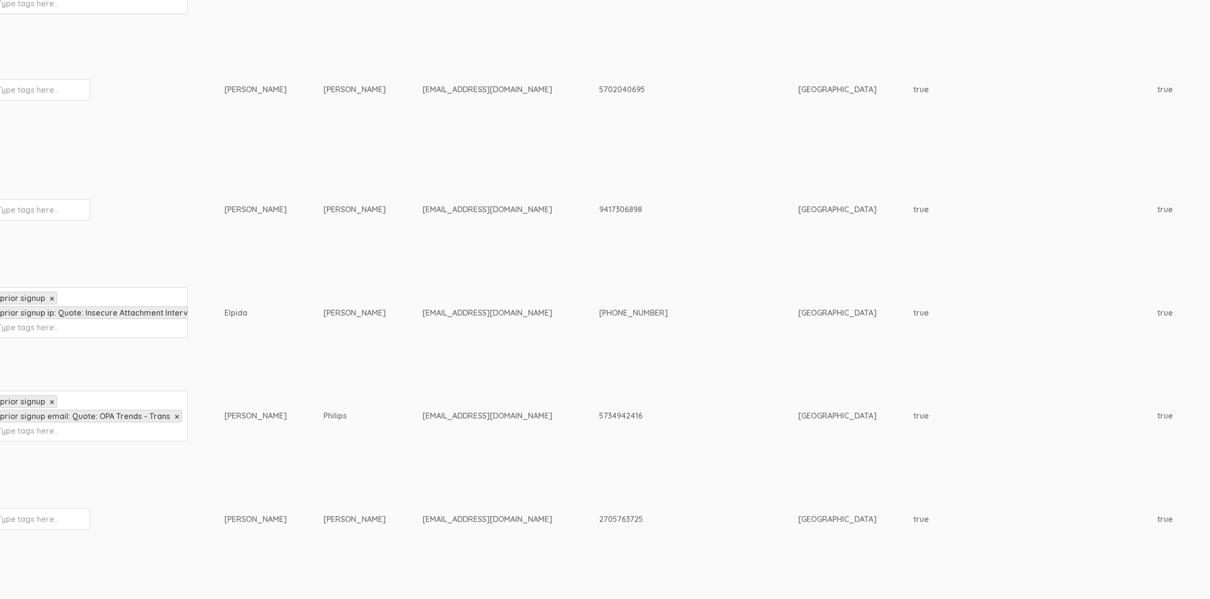
scroll to position [537, 0]
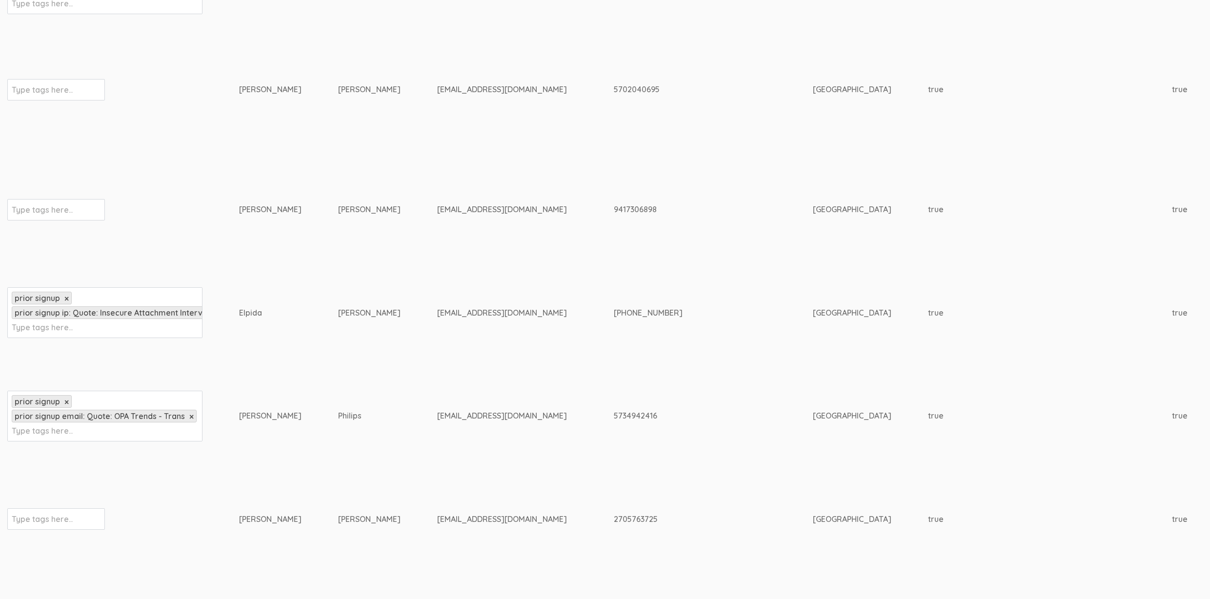
click at [40, 525] on input "text" at bounding box center [42, 519] width 61 height 13
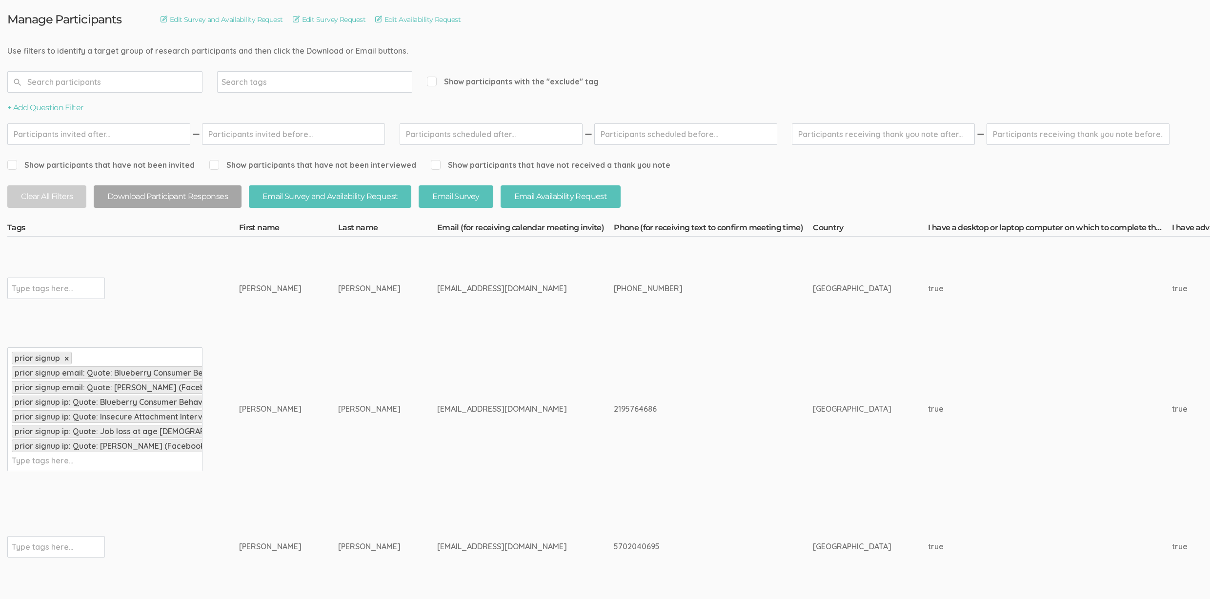
scroll to position [0, 0]
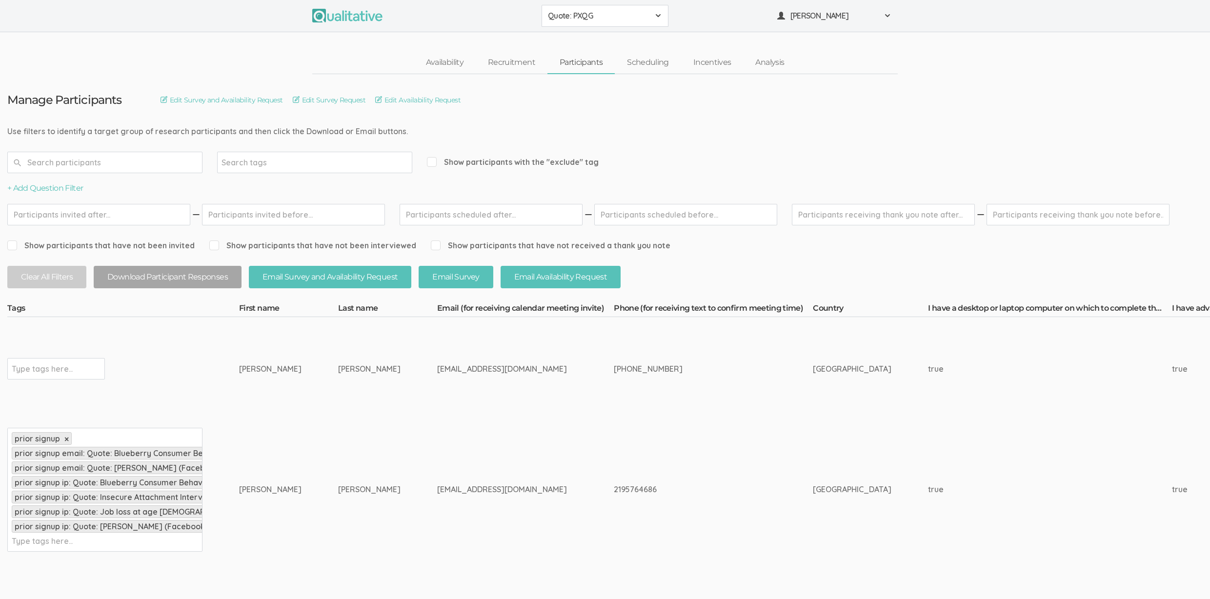
click at [461, 156] on div "Show participants with the "exclude" tag" at bounding box center [513, 162] width 172 height 21
click at [461, 159] on span "Show participants with the "exclude" tag" at bounding box center [513, 162] width 172 height 11
click at [433, 159] on input "Show participants with the "exclude" tag" at bounding box center [430, 162] width 6 height 6
checkbox input "true"
click at [148, 161] on input "text" at bounding box center [104, 162] width 195 height 21
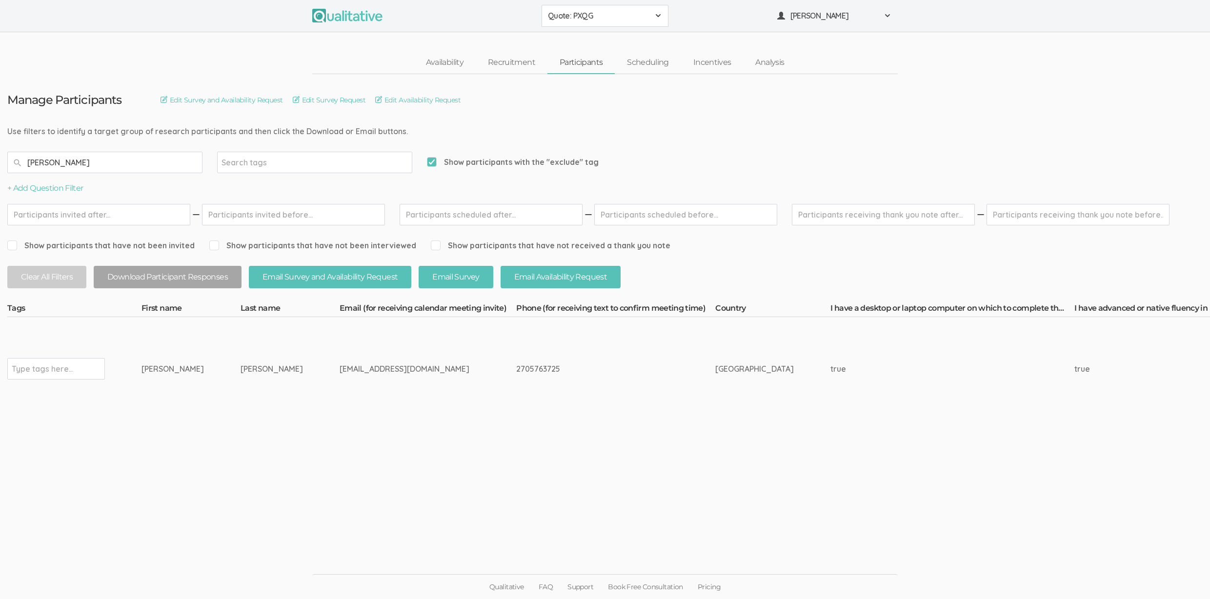
type input "sarah"
drag, startPoint x: 25, startPoint y: 365, endPoint x: 30, endPoint y: 373, distance: 8.5
click at [26, 367] on input "text" at bounding box center [42, 368] width 61 height 13
type input "exclude"
type input "fraud"
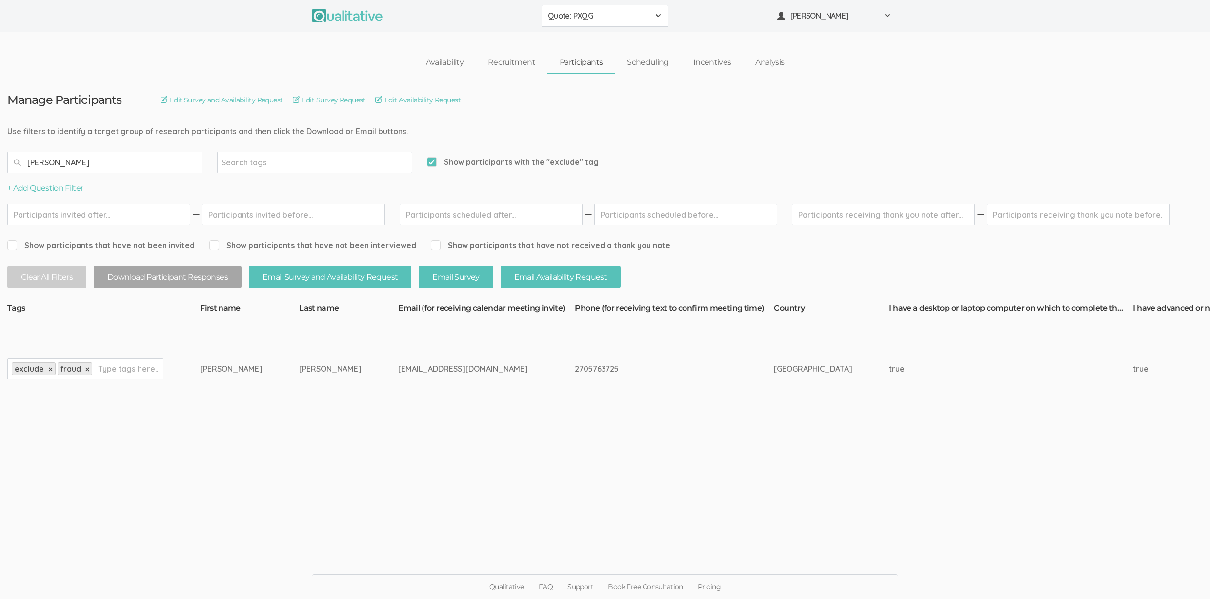
click at [164, 169] on input "sarah" at bounding box center [104, 162] width 195 height 21
click at [165, 170] on input "sarah" at bounding box center [104, 162] width 195 height 21
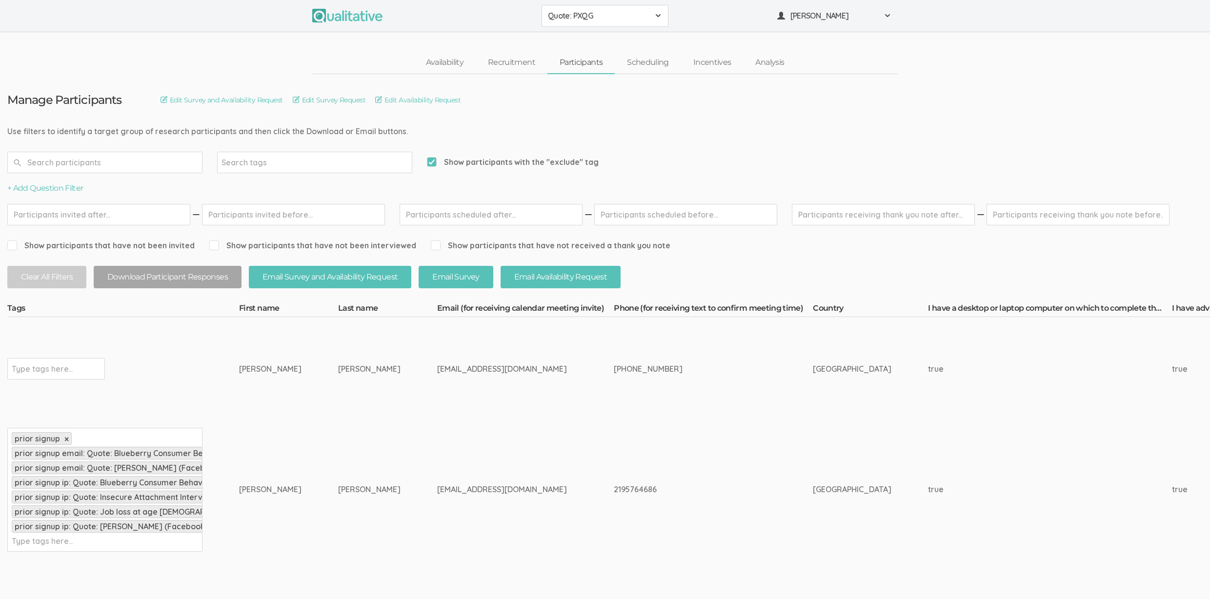
click at [463, 165] on span "Show participants with the "exclude" tag" at bounding box center [513, 162] width 172 height 11
click at [433, 165] on input "Show participants with the "exclude" tag" at bounding box center [430, 162] width 6 height 6
checkbox input "false"
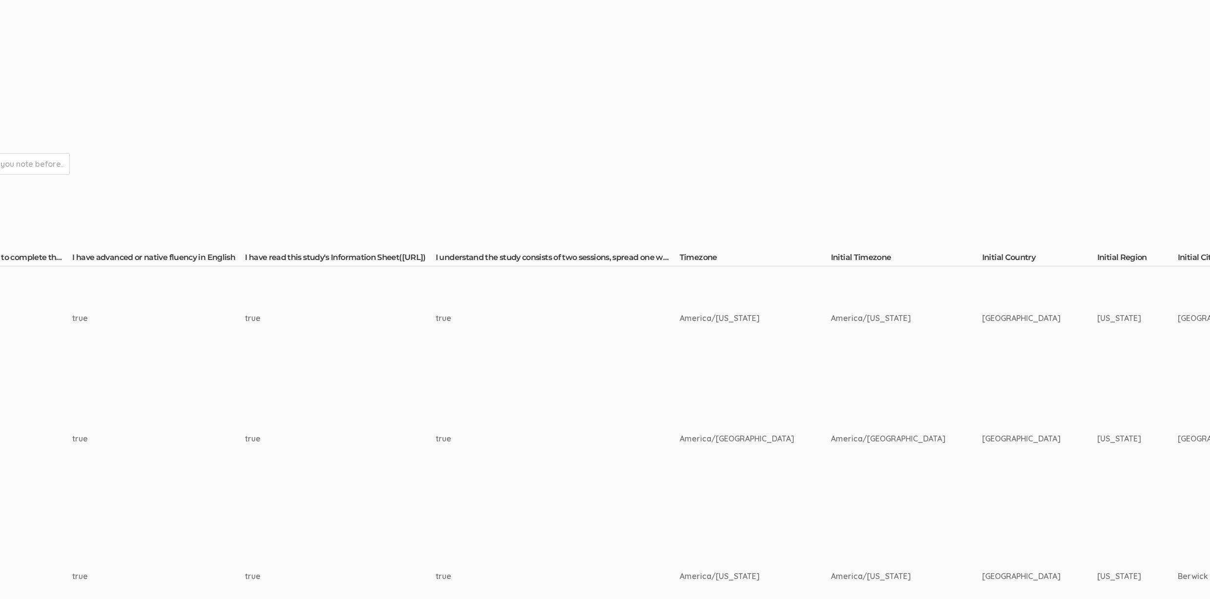
scroll to position [51, 0]
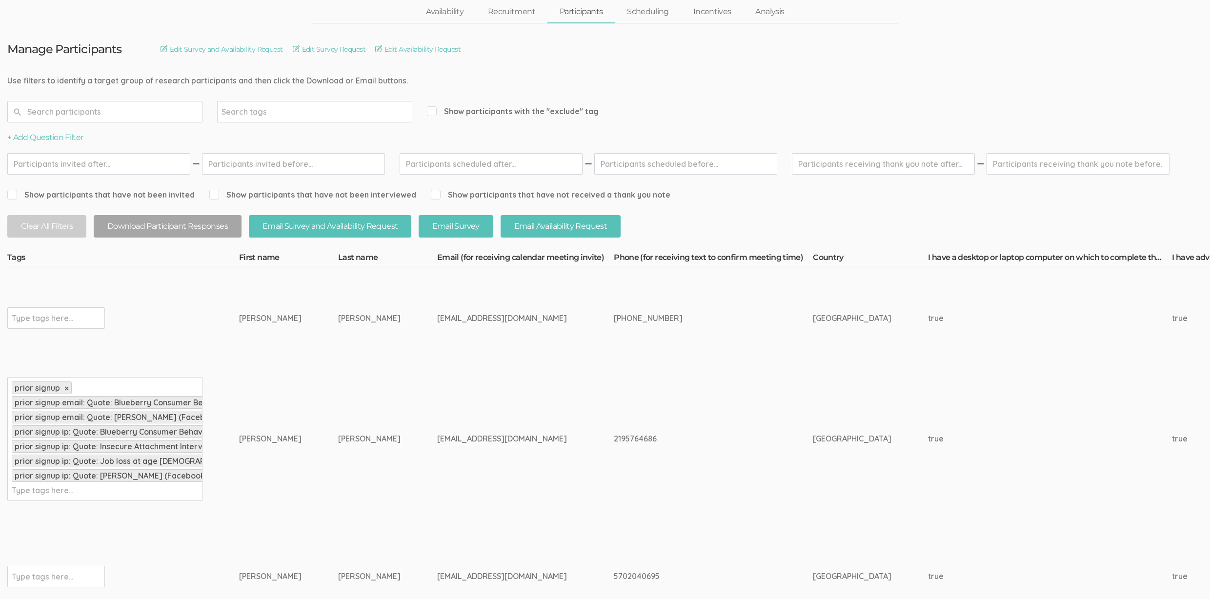
click at [168, 101] on input "text" at bounding box center [104, 111] width 195 height 21
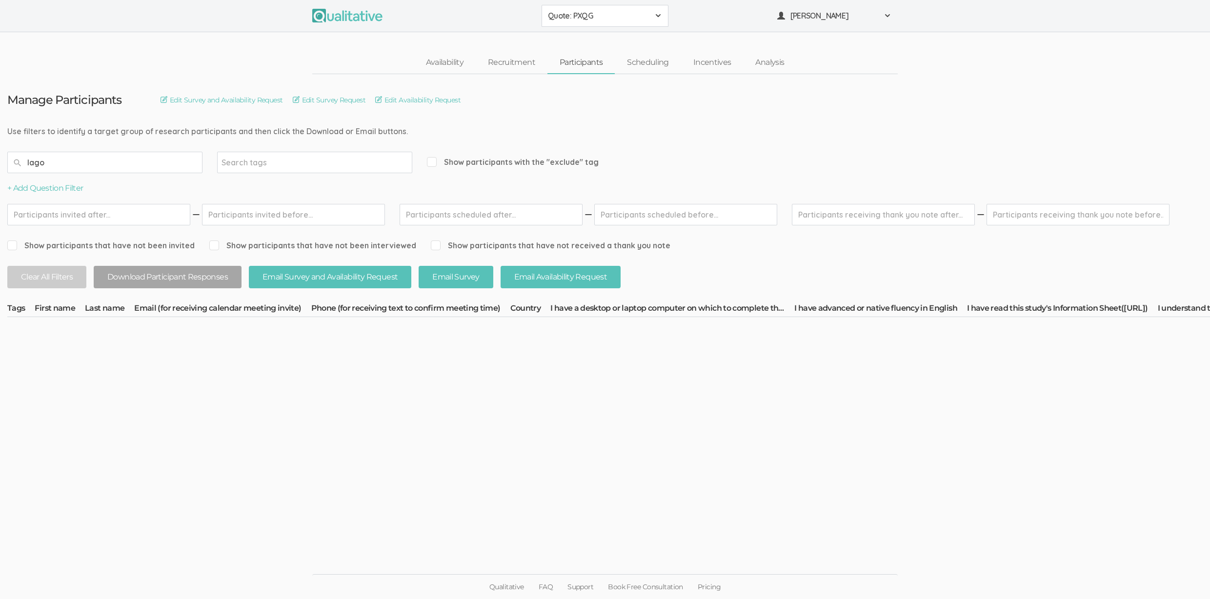
type input "lagos"
type input "x"
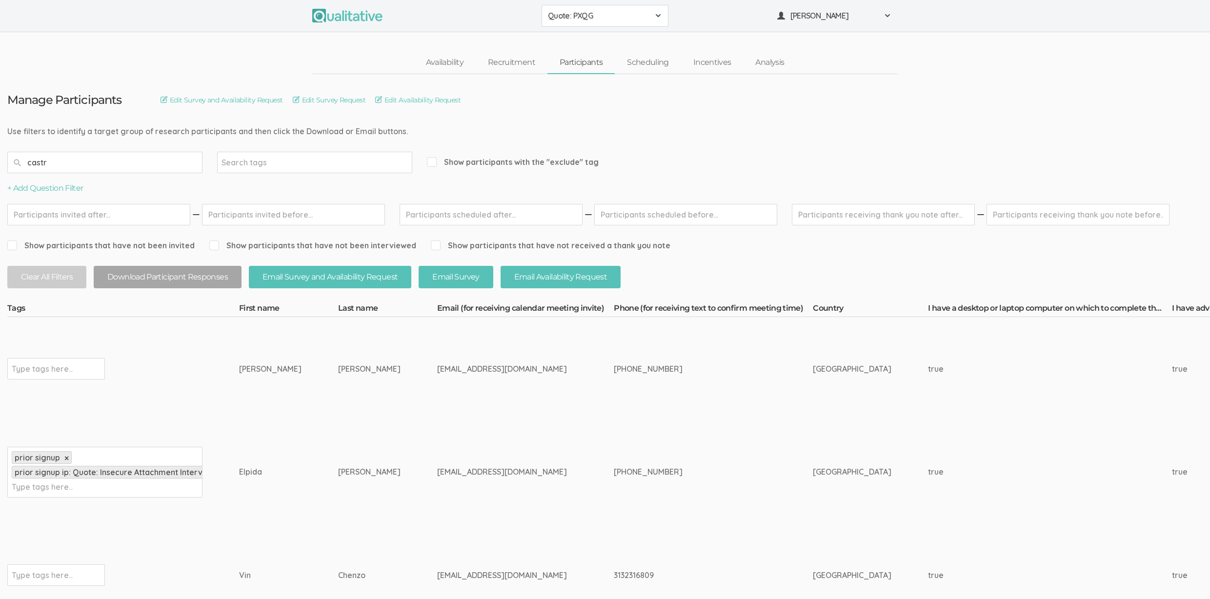
type input "castro"
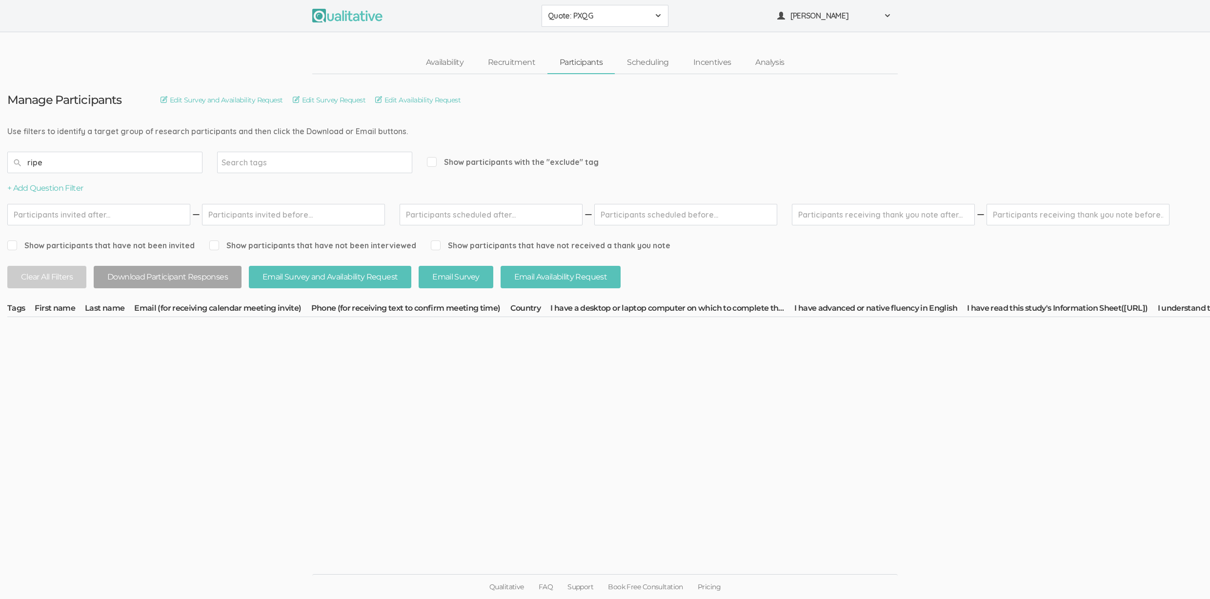
type input "ripe"
click at [132, 162] on input "ripe" at bounding box center [104, 162] width 195 height 21
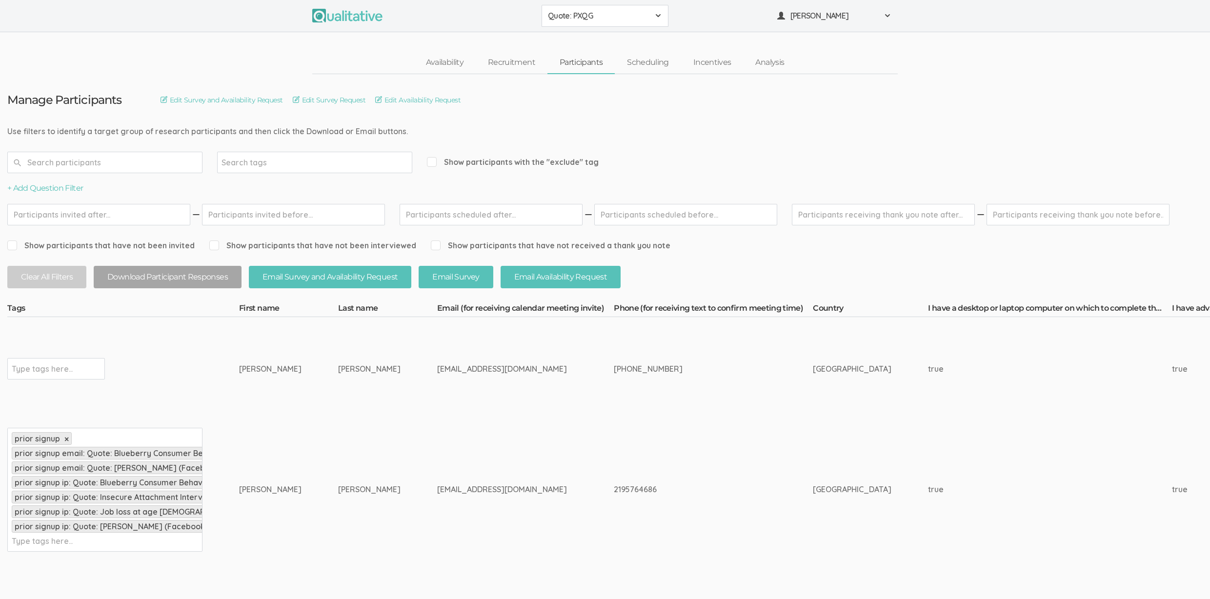
click at [483, 167] on div "Show participants with the "exclude" tag" at bounding box center [513, 162] width 172 height 21
click at [483, 162] on span "Show participants with the "exclude" tag" at bounding box center [513, 162] width 172 height 11
click at [433, 162] on input "Show participants with the "exclude" tag" at bounding box center [430, 162] width 6 height 6
checkbox input "true"
click at [304, 161] on div "Search tags" at bounding box center [314, 162] width 195 height 21
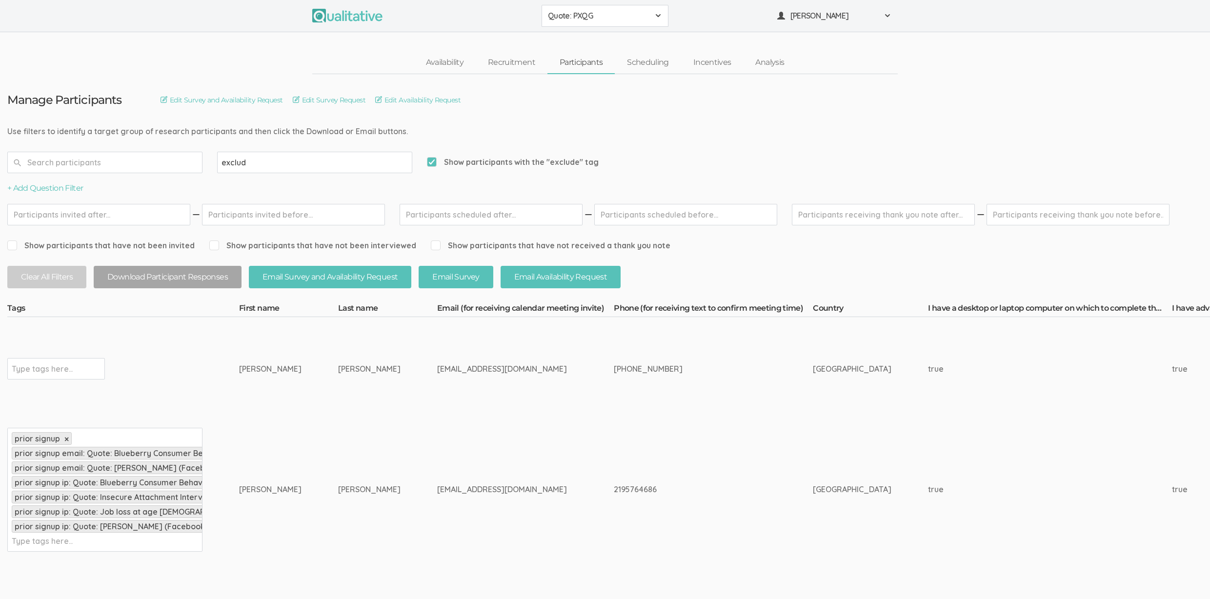
type input "exclude"
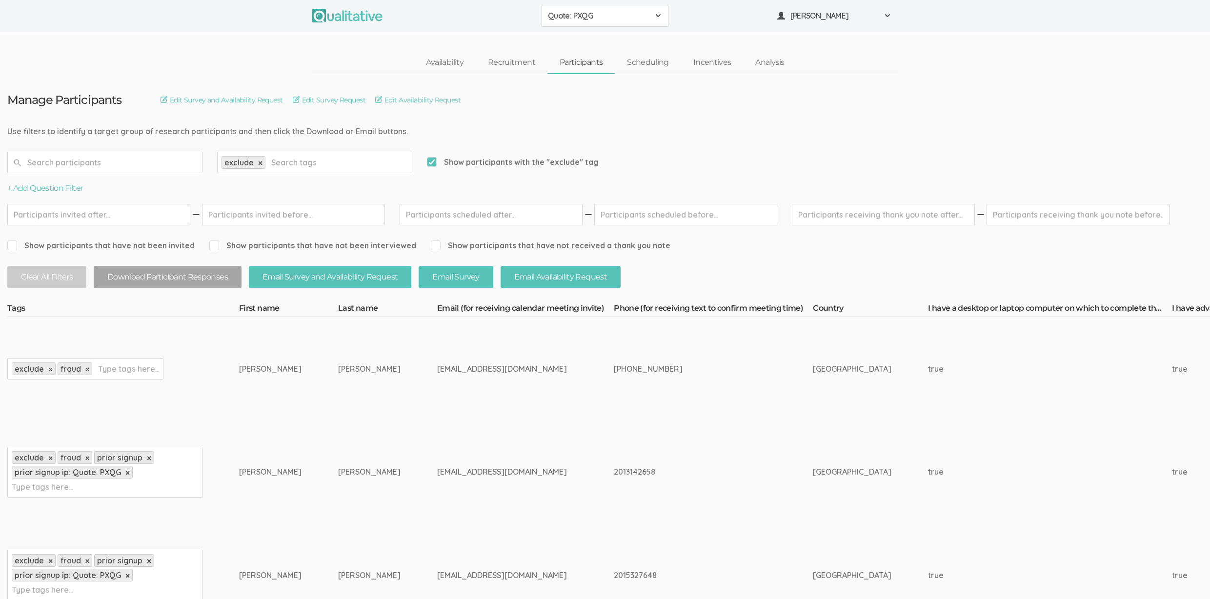
click at [86, 369] on link "×" at bounding box center [87, 369] width 4 height 8
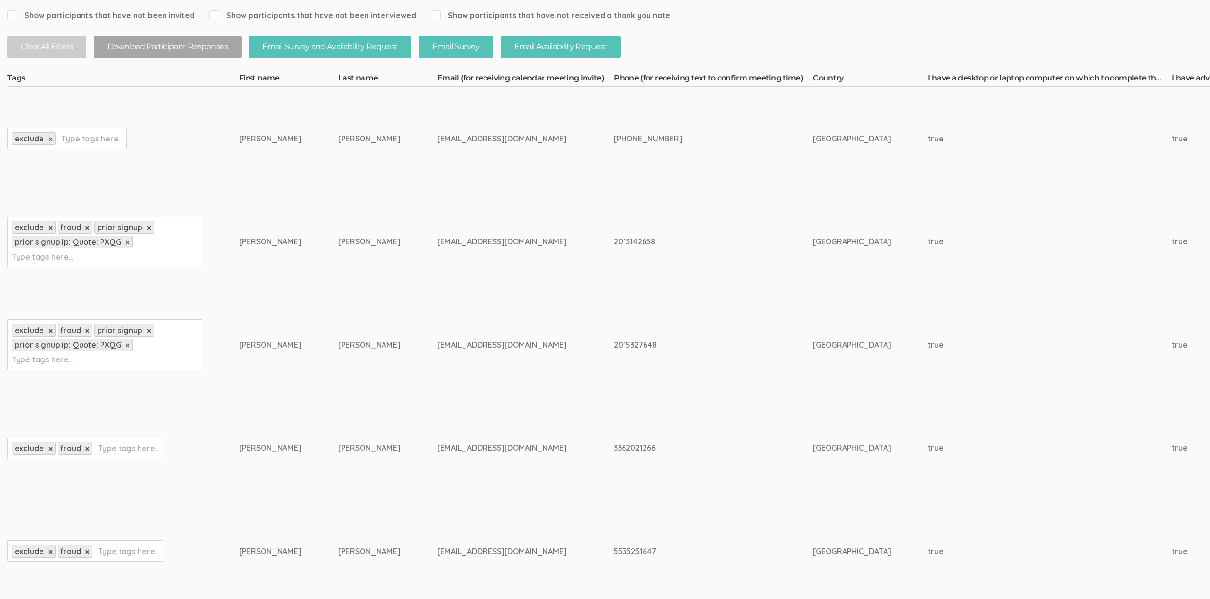
scroll to position [233, 0]
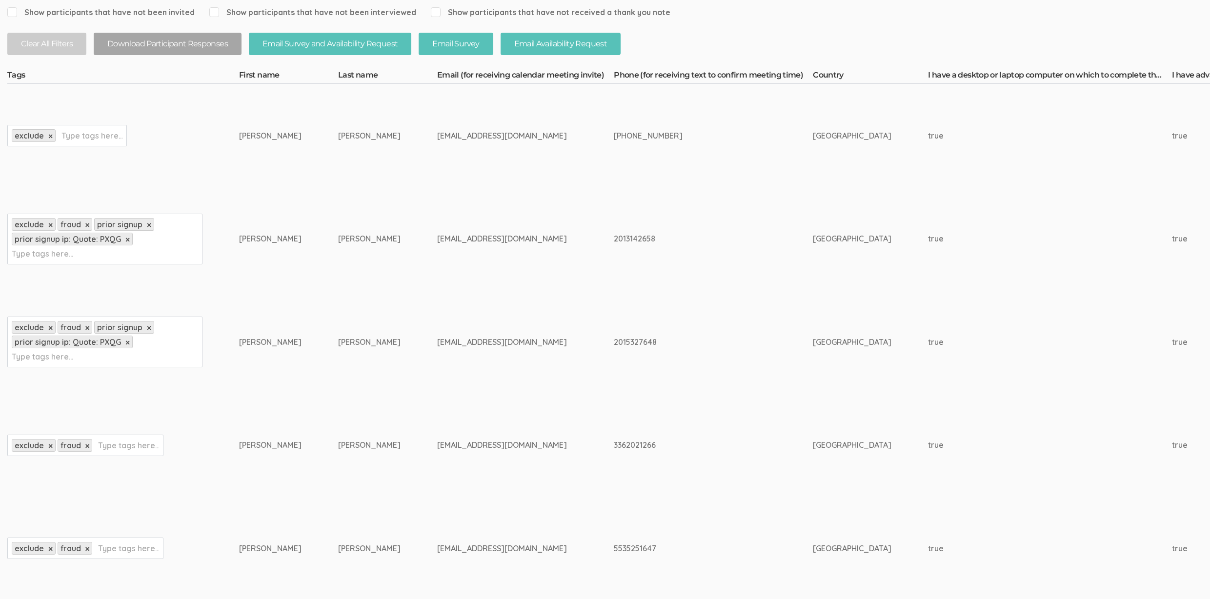
click at [85, 448] on link "×" at bounding box center [87, 446] width 4 height 8
click at [87, 550] on link "×" at bounding box center [87, 549] width 4 height 8
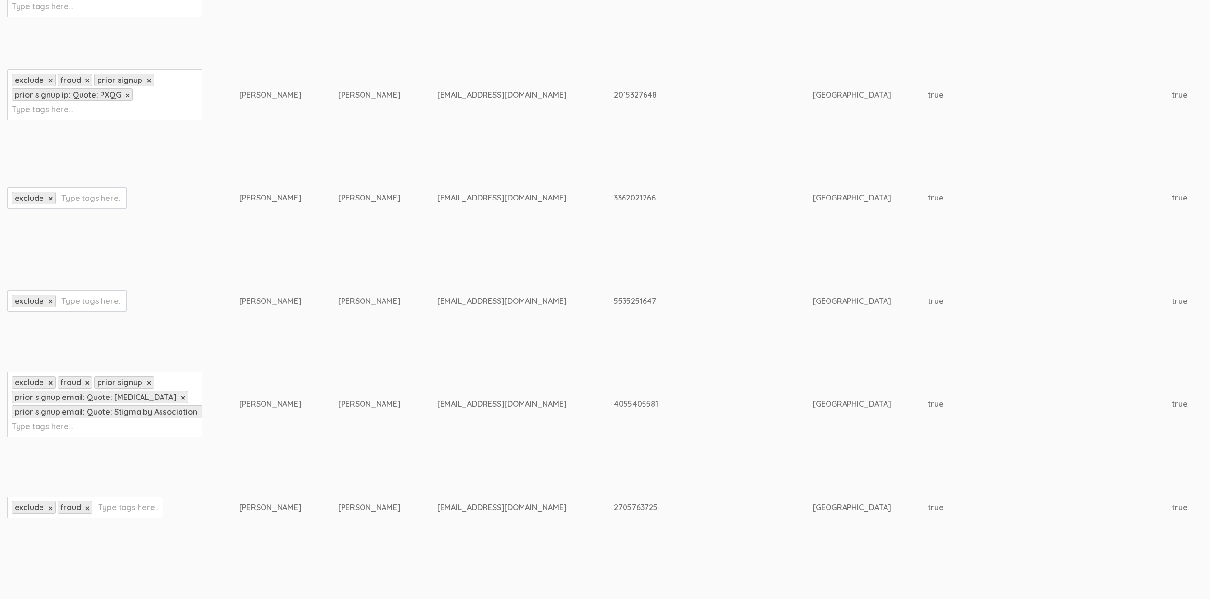
scroll to position [482, 0]
click at [90, 506] on li "fraud ×" at bounding box center [75, 505] width 35 height 13
click at [85, 508] on link "×" at bounding box center [87, 507] width 4 height 8
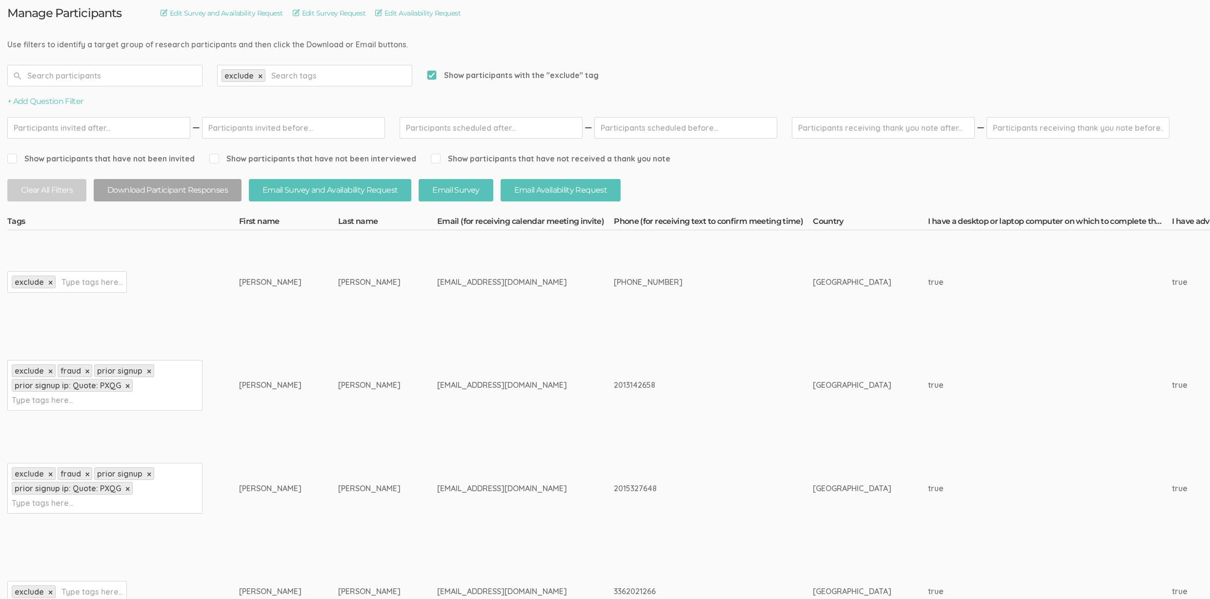
scroll to position [195, 0]
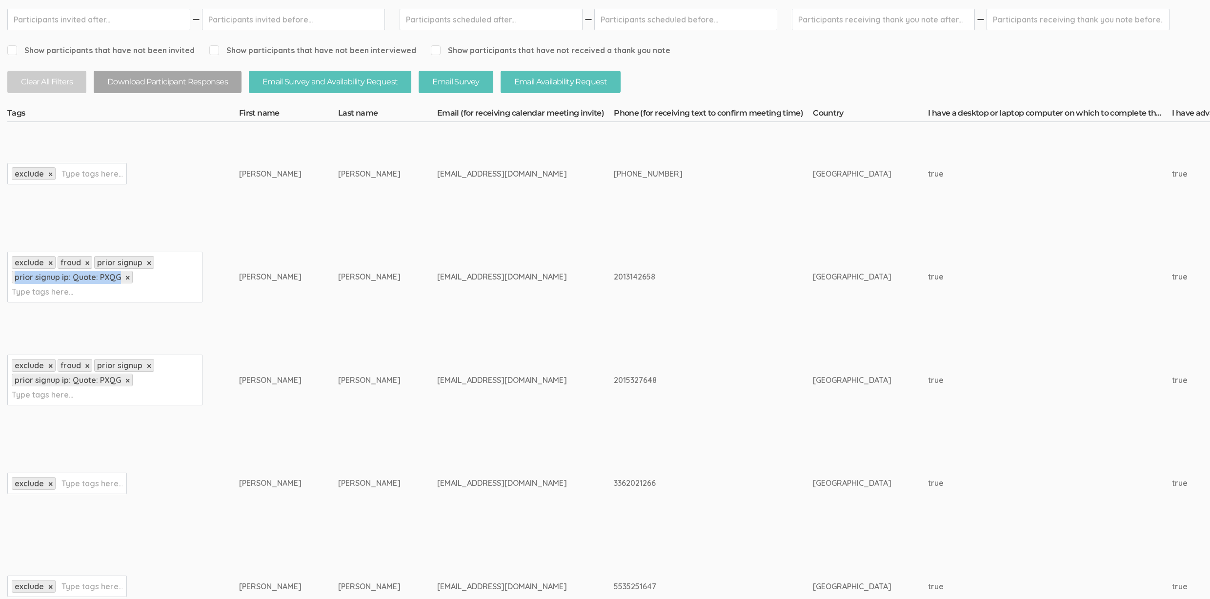
drag, startPoint x: 14, startPoint y: 278, endPoint x: 118, endPoint y: 279, distance: 103.9
click at [118, 279] on li "prior signup ip: Quote: PXQG ×" at bounding box center [72, 277] width 121 height 13
copy span "prior signup ip: Quote: PXQG"
drag, startPoint x: 118, startPoint y: 278, endPoint x: 16, endPoint y: 277, distance: 101.5
click at [16, 277] on span "prior signup ip: Quote: PXQG" at bounding box center [68, 277] width 106 height 10
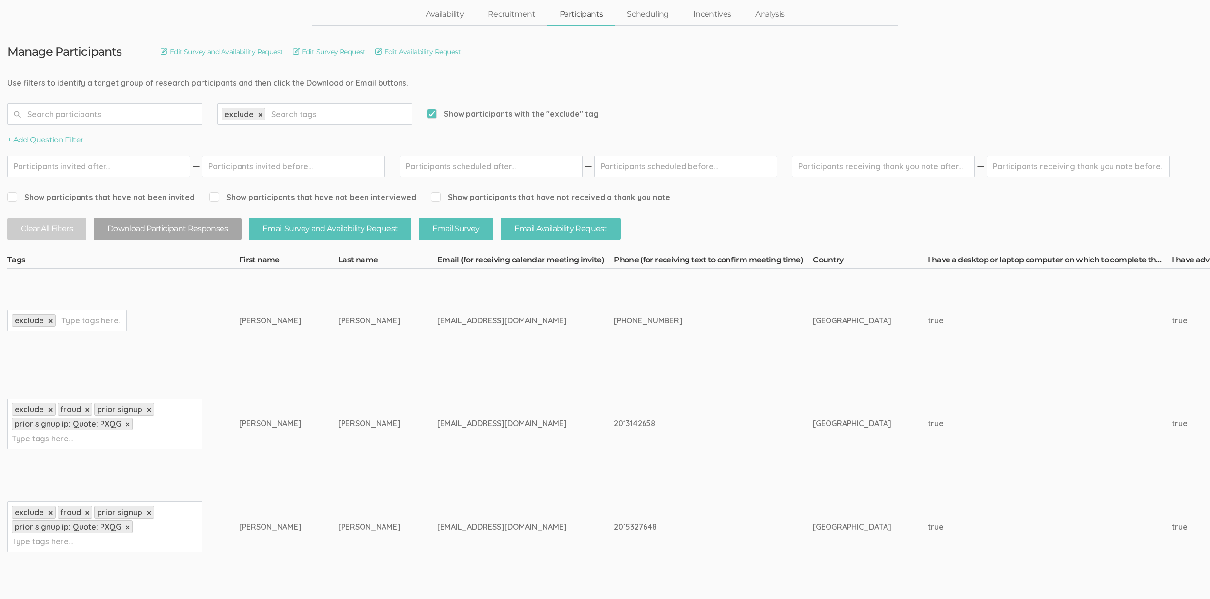
scroll to position [0, 0]
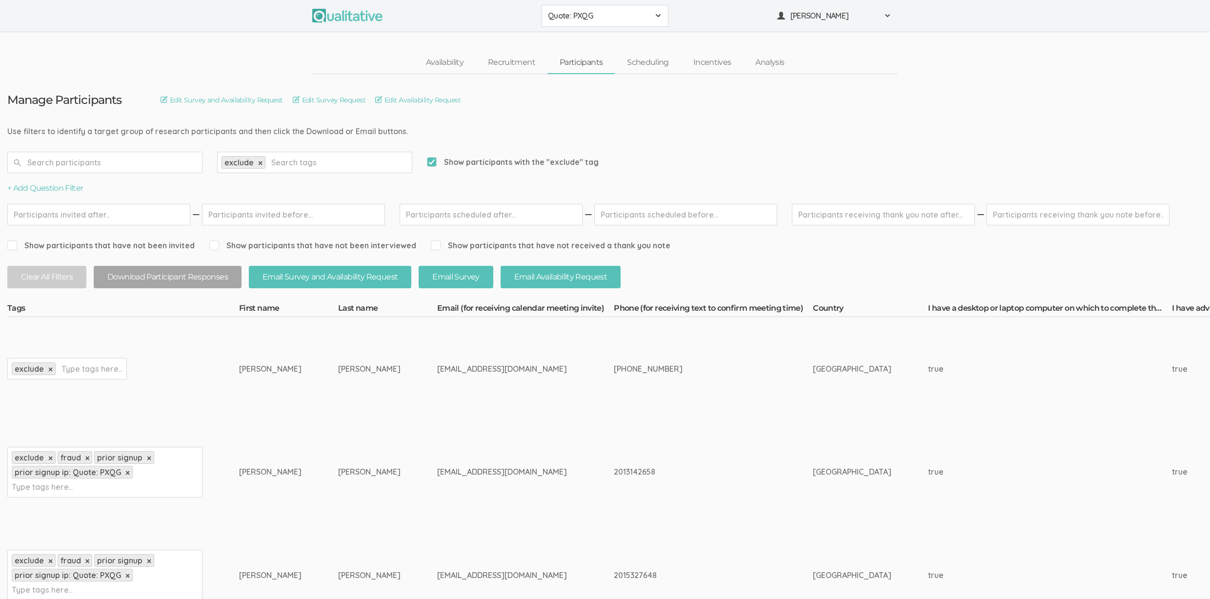
click at [299, 164] on input "text" at bounding box center [301, 162] width 61 height 13
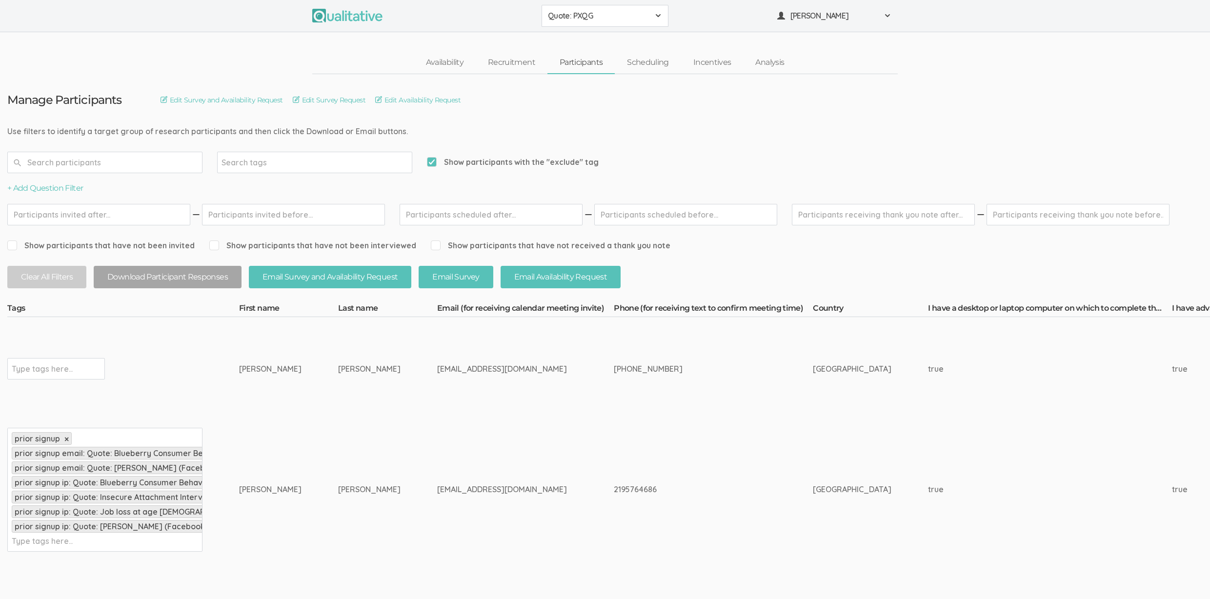
type input "prior signup ip: Quote: PXQG"
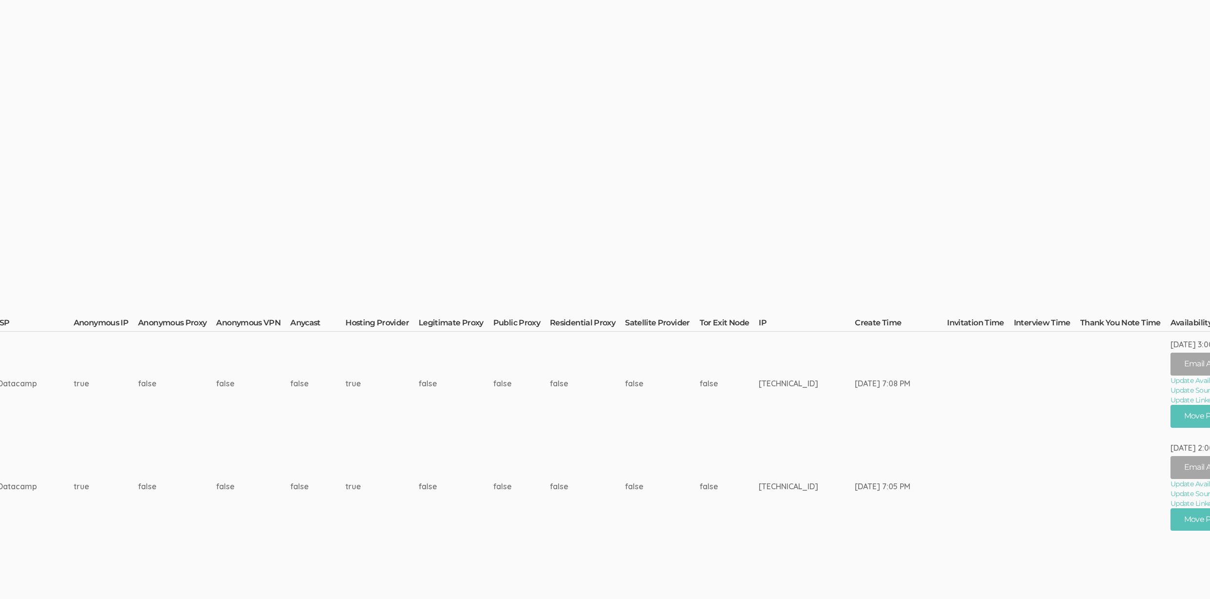
scroll to position [0, 2999]
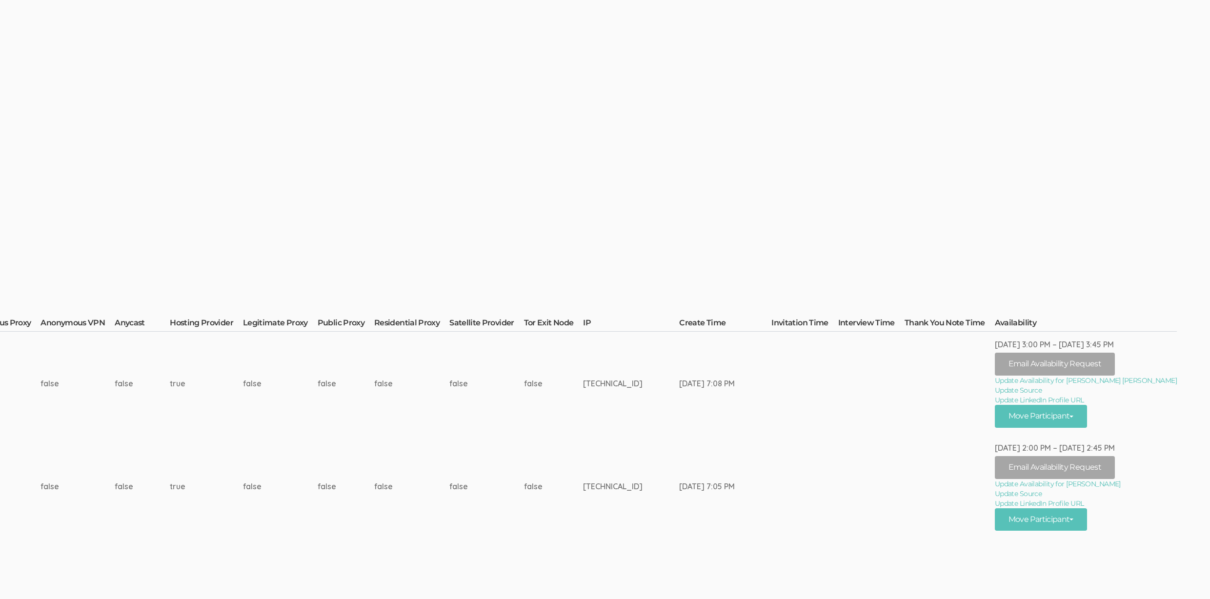
click at [583, 368] on td "37.19.198.95" at bounding box center [631, 383] width 96 height 103
copy td "37.19.198.95"
click at [583, 469] on td "37.19.198.95" at bounding box center [631, 486] width 96 height 103
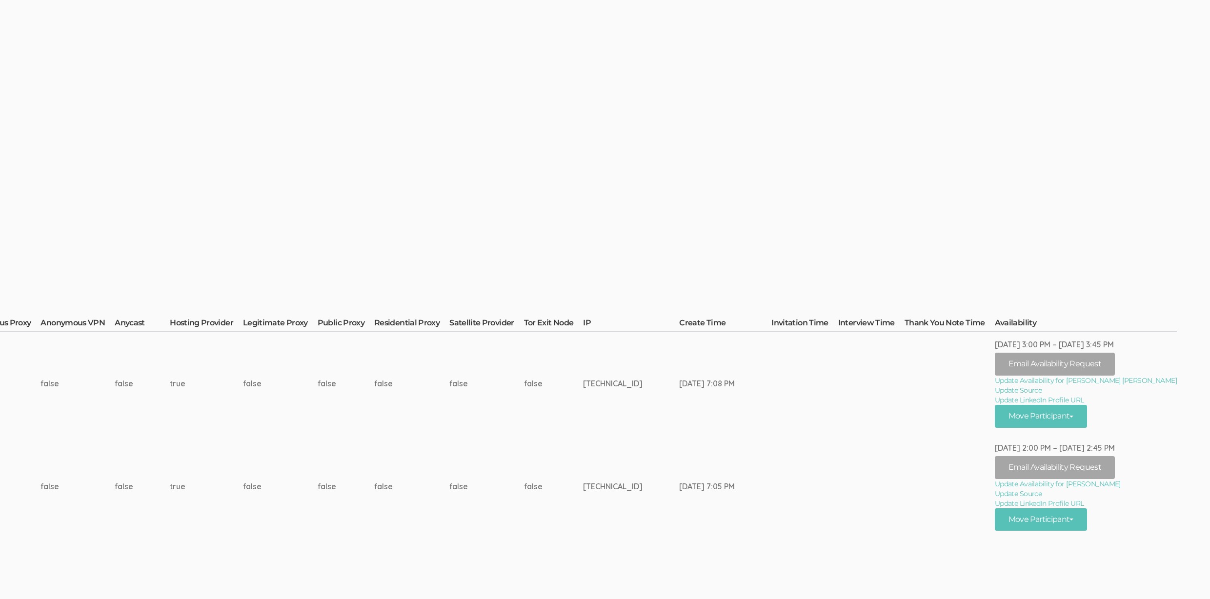
click at [583, 469] on td "37.19.198.95" at bounding box center [631, 486] width 96 height 103
copy tr "37.19.198.95"
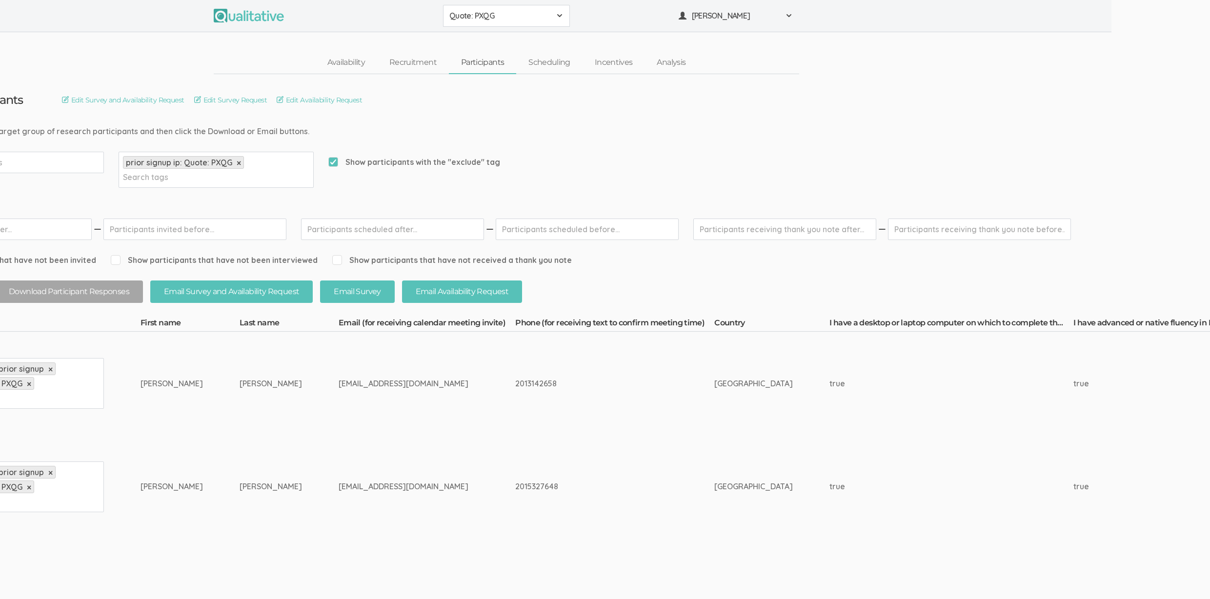
scroll to position [0, 0]
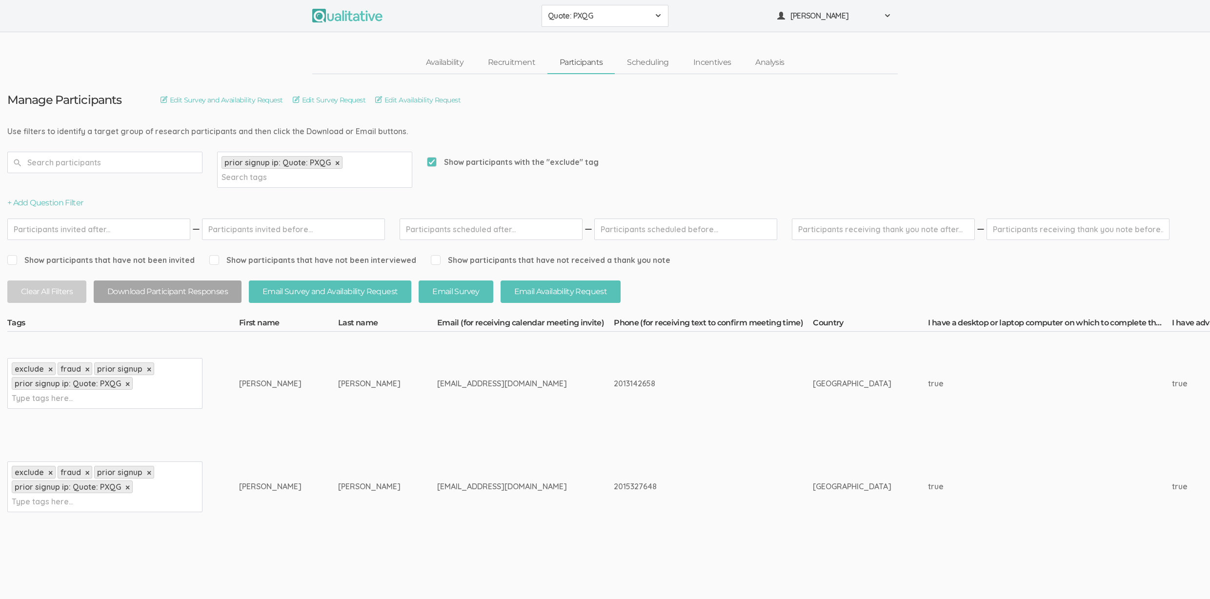
click at [338, 165] on li "prior signup ip: Quote: PXQG ×" at bounding box center [281, 162] width 121 height 13
click at [336, 162] on link "×" at bounding box center [337, 163] width 4 height 8
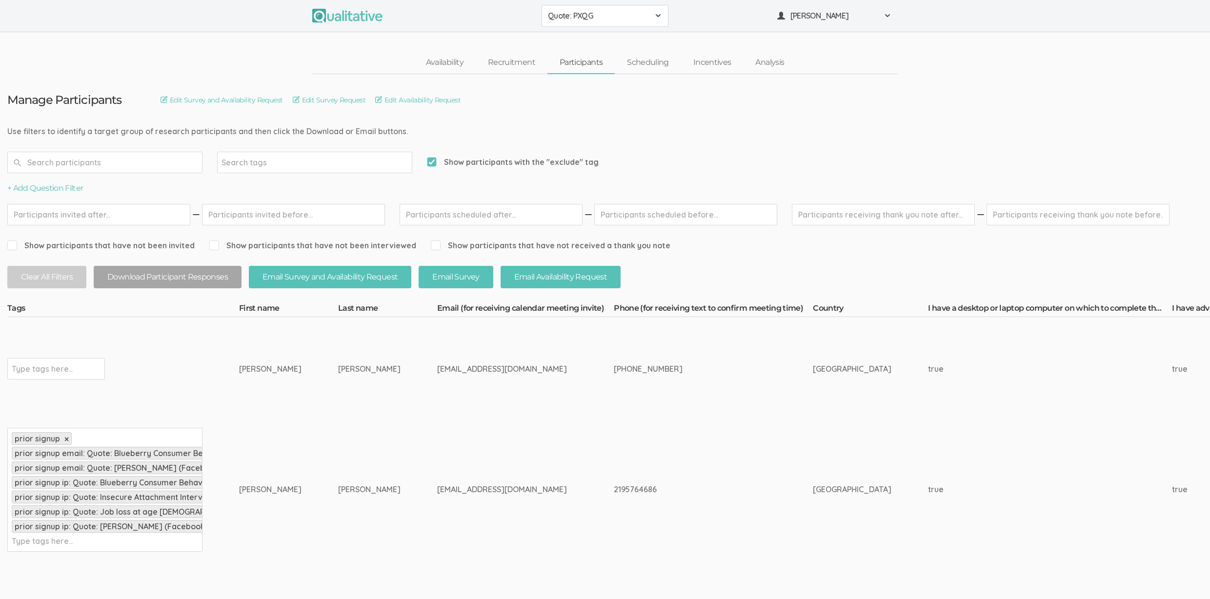
click at [153, 164] on input "text" at bounding box center [104, 162] width 195 height 21
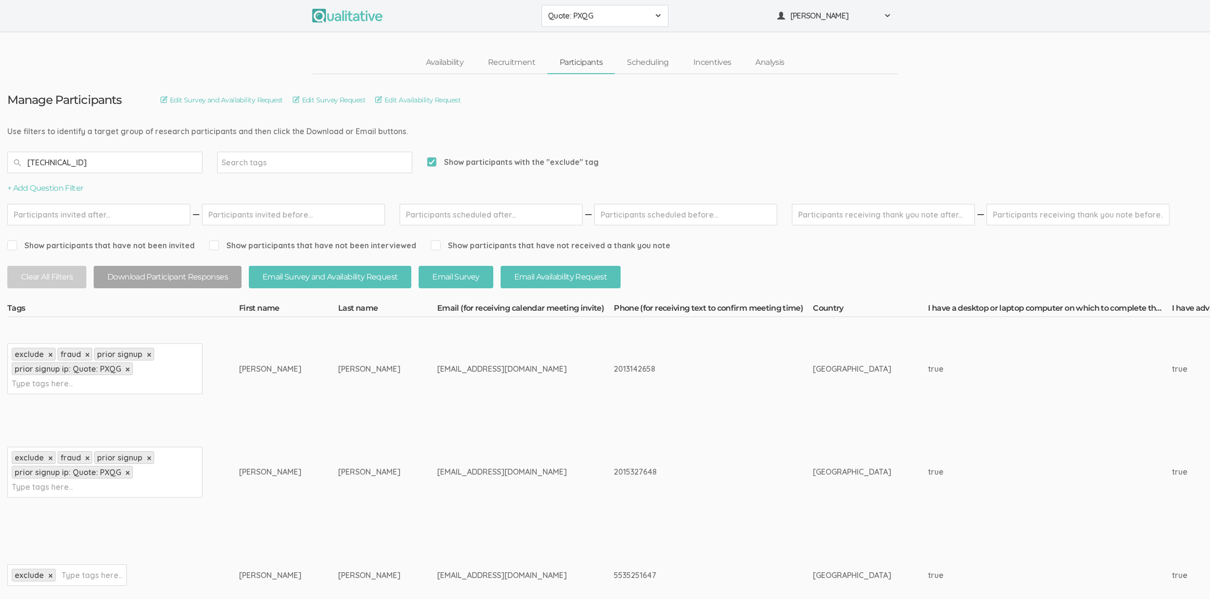
type input "37.19.198.95"
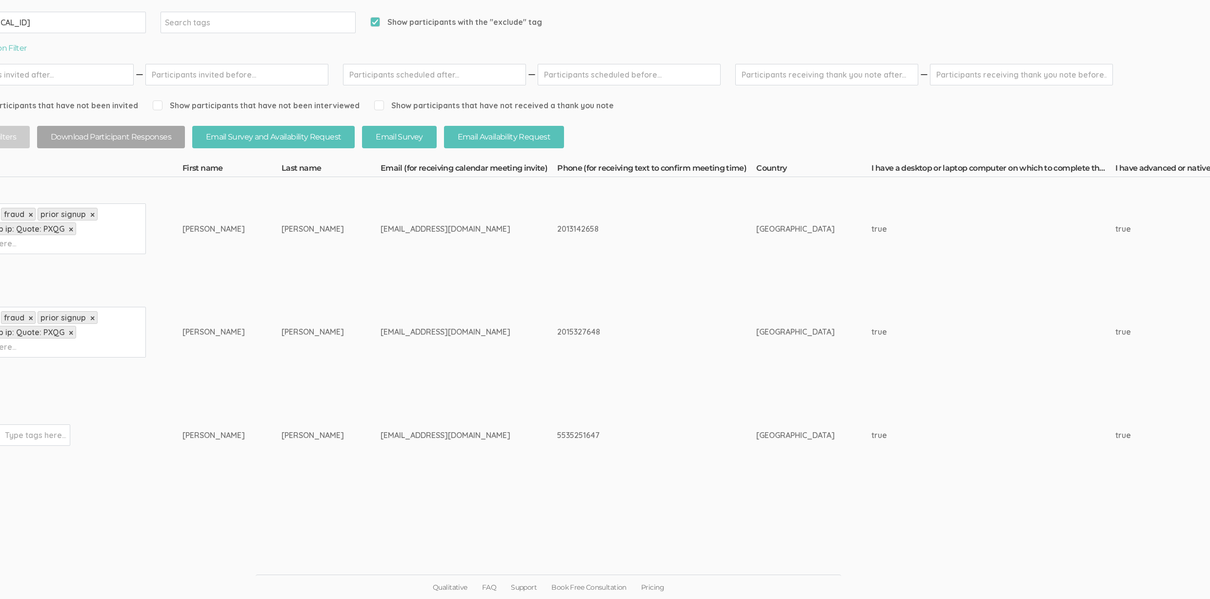
scroll to position [140, 0]
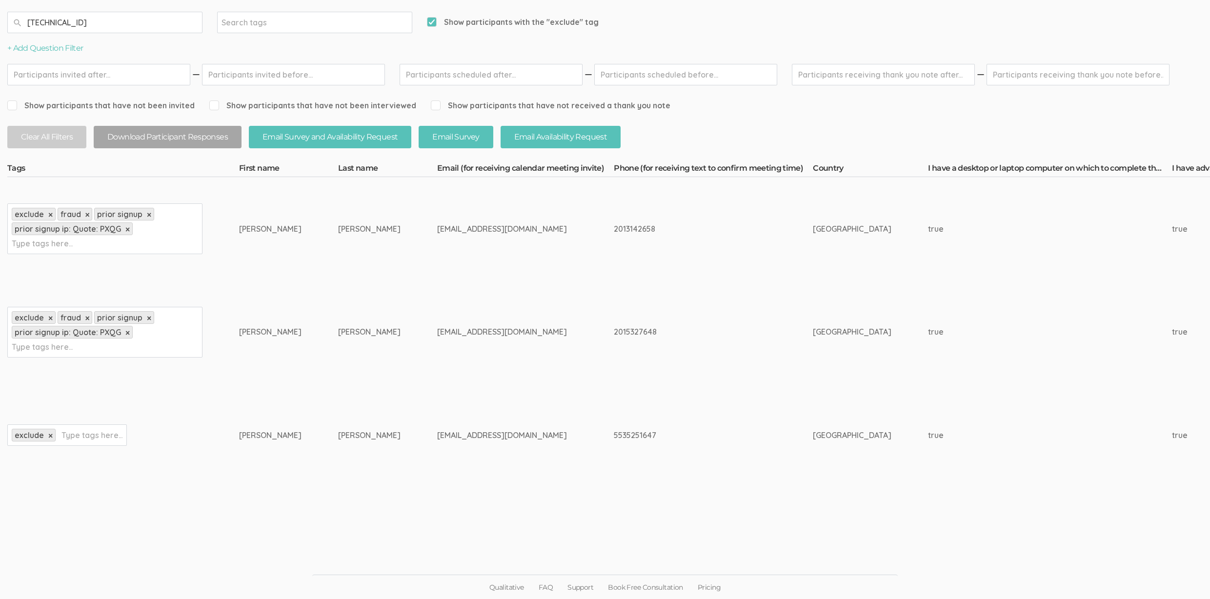
click at [101, 432] on input "text" at bounding box center [91, 435] width 61 height 13
type input "fraud"
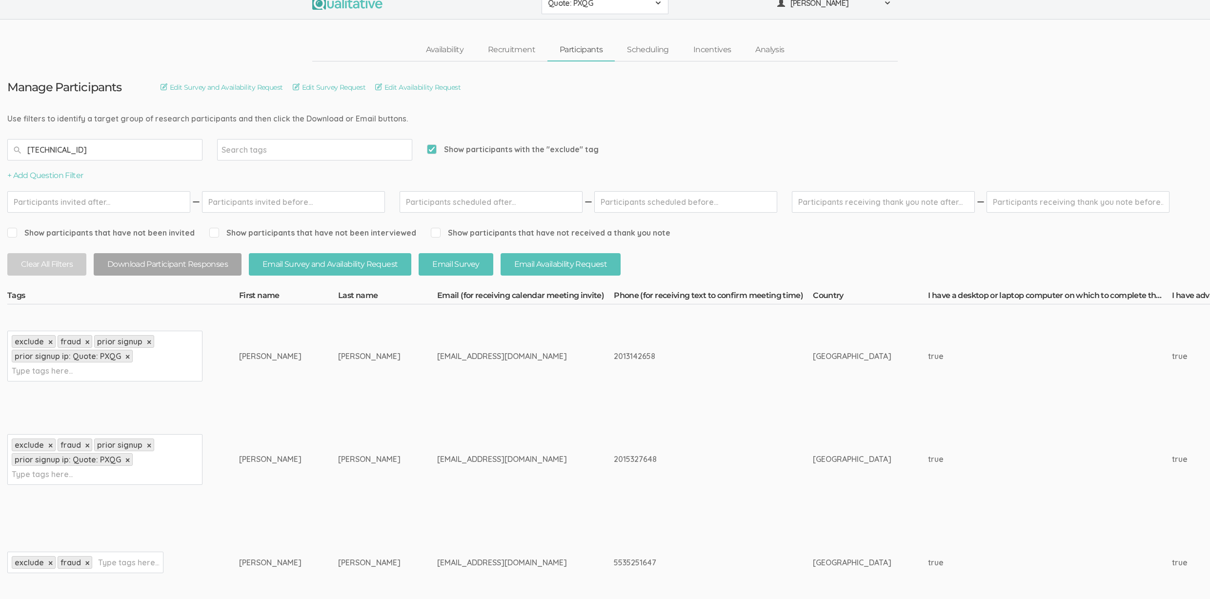
scroll to position [0, 0]
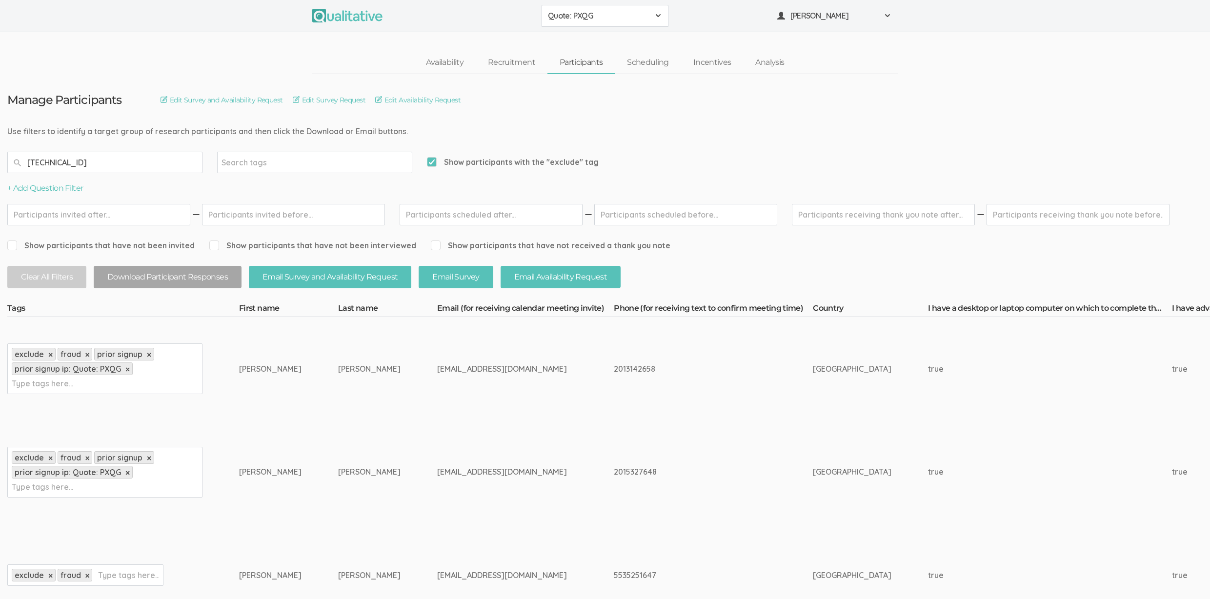
click at [136, 166] on input "37.19.198.95" at bounding box center [104, 162] width 195 height 21
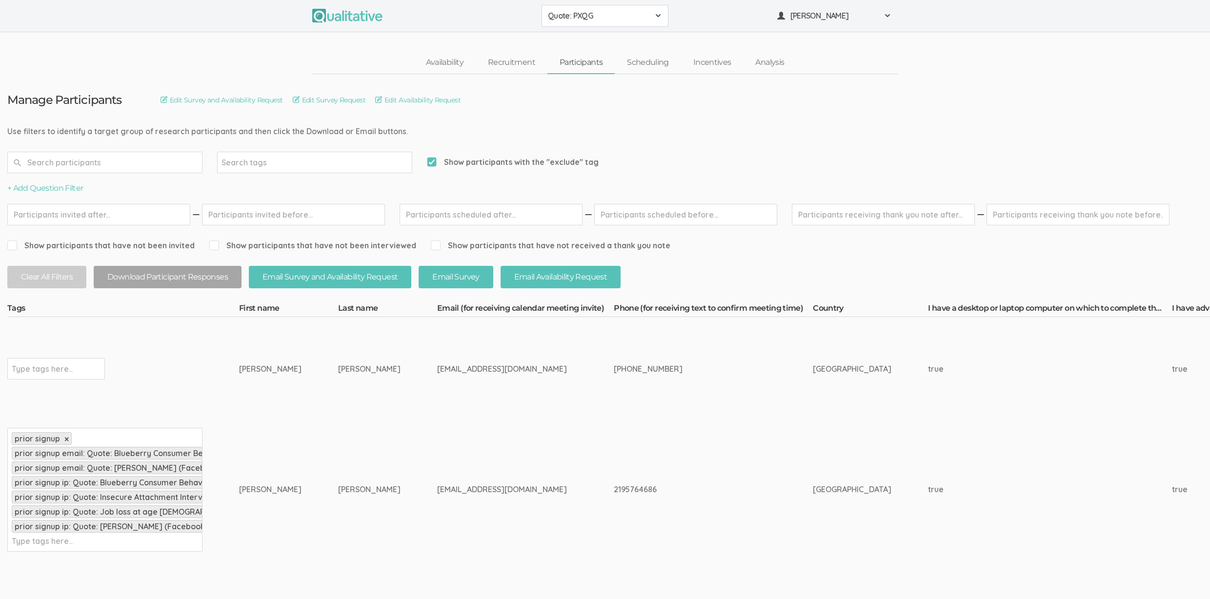
click at [474, 161] on span "Show participants with the "exclude" tag" at bounding box center [513, 162] width 172 height 11
click at [433, 161] on input "Show participants with the "exclude" tag" at bounding box center [430, 162] width 6 height 6
checkbox input "false"
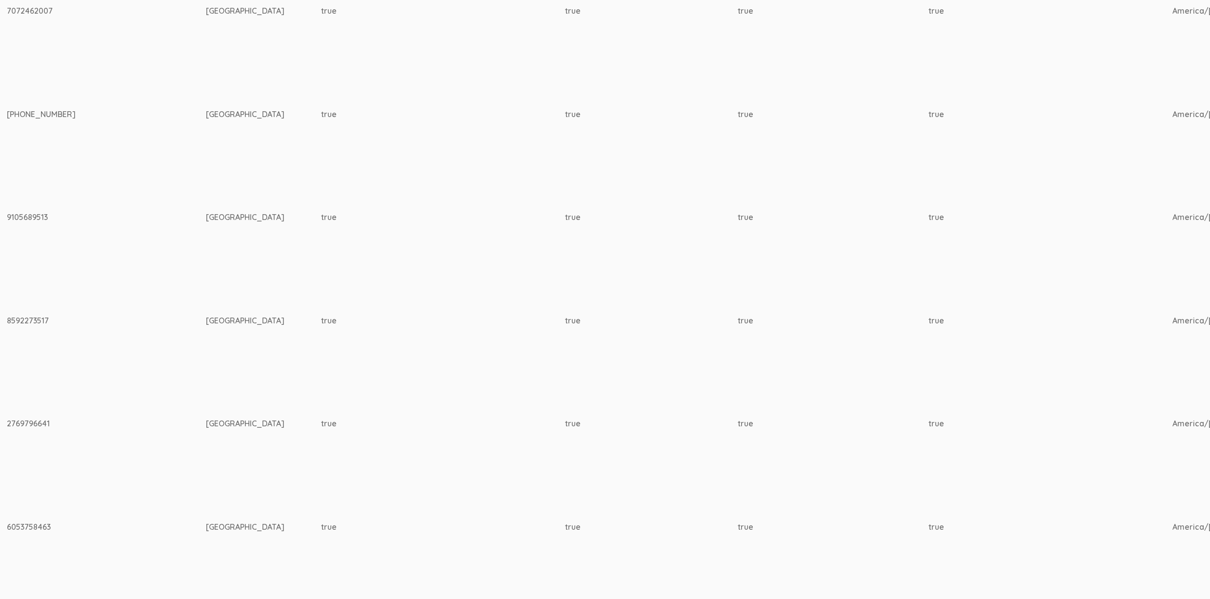
scroll to position [1149, 0]
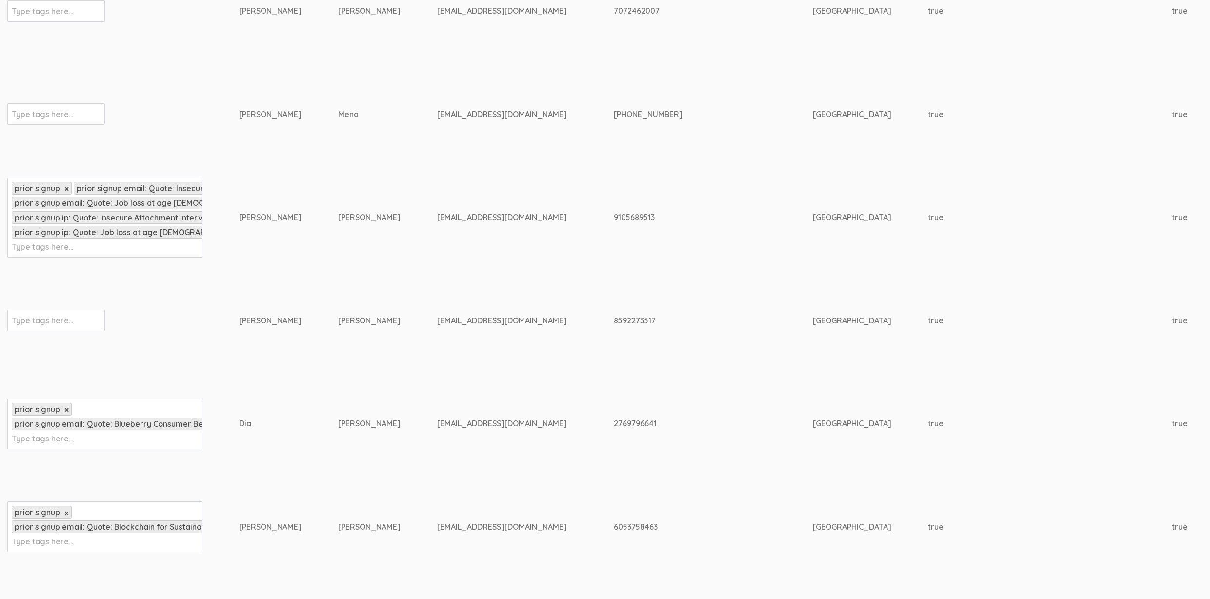
drag, startPoint x: 83, startPoint y: 560, endPoint x: 111, endPoint y: 561, distance: 27.3
click at [83, 552] on div "prior signup × prior signup email: Quote: Blockchain for Sustainable Fashion: T…" at bounding box center [104, 526] width 195 height 51
type input "exclude"
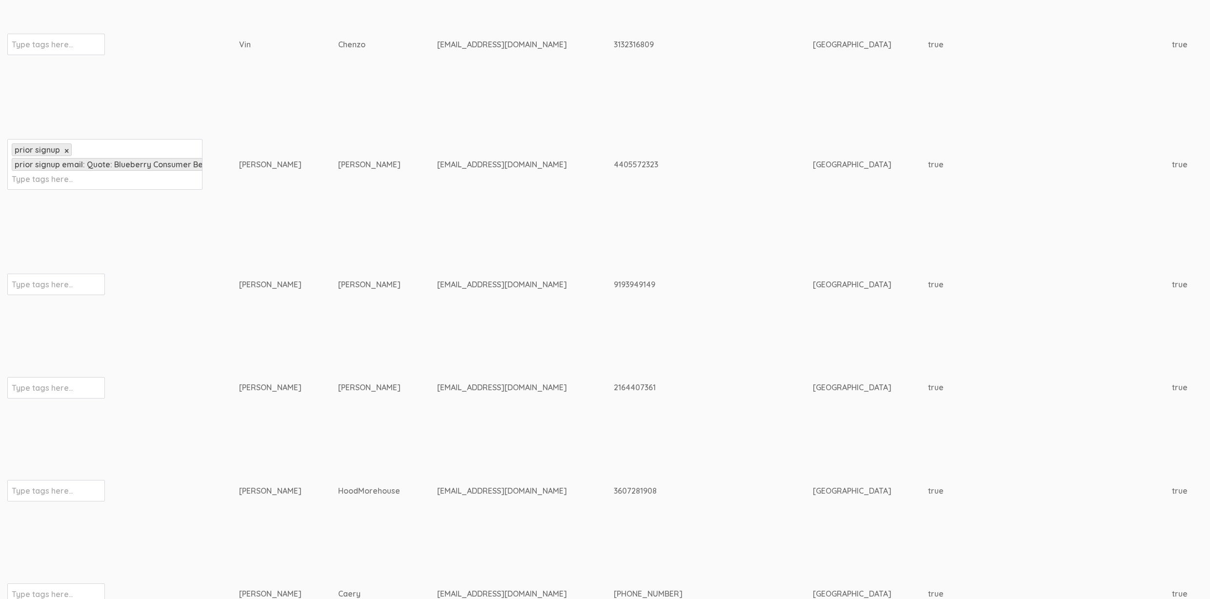
scroll to position [1810, 0]
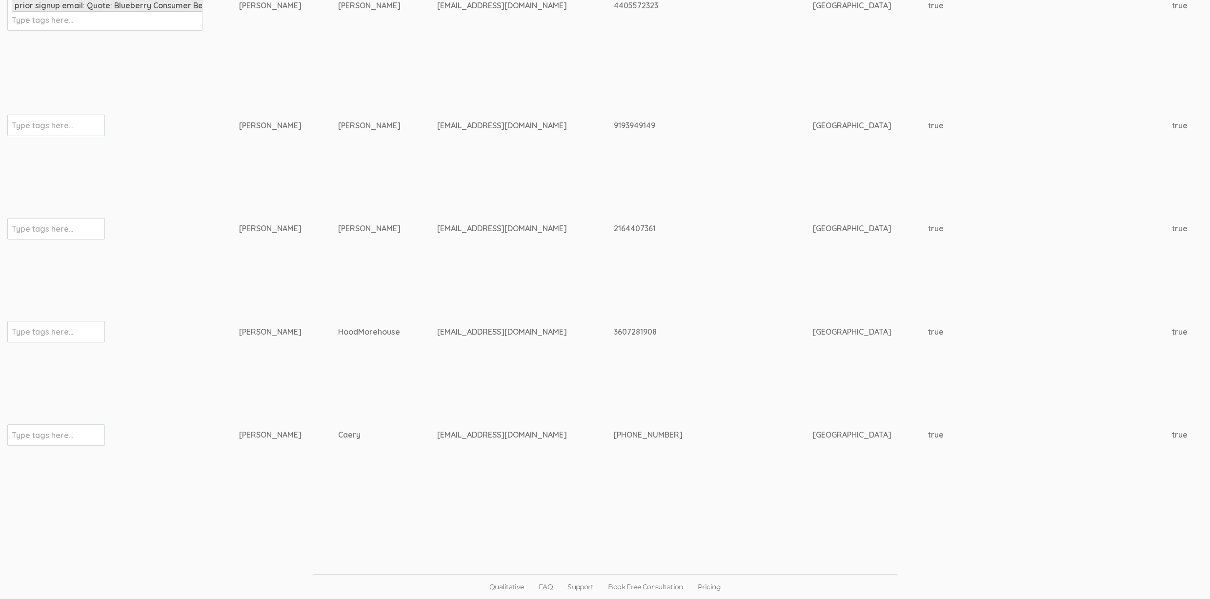
click at [378, 345] on td "HoodMorehouse" at bounding box center [387, 331] width 99 height 103
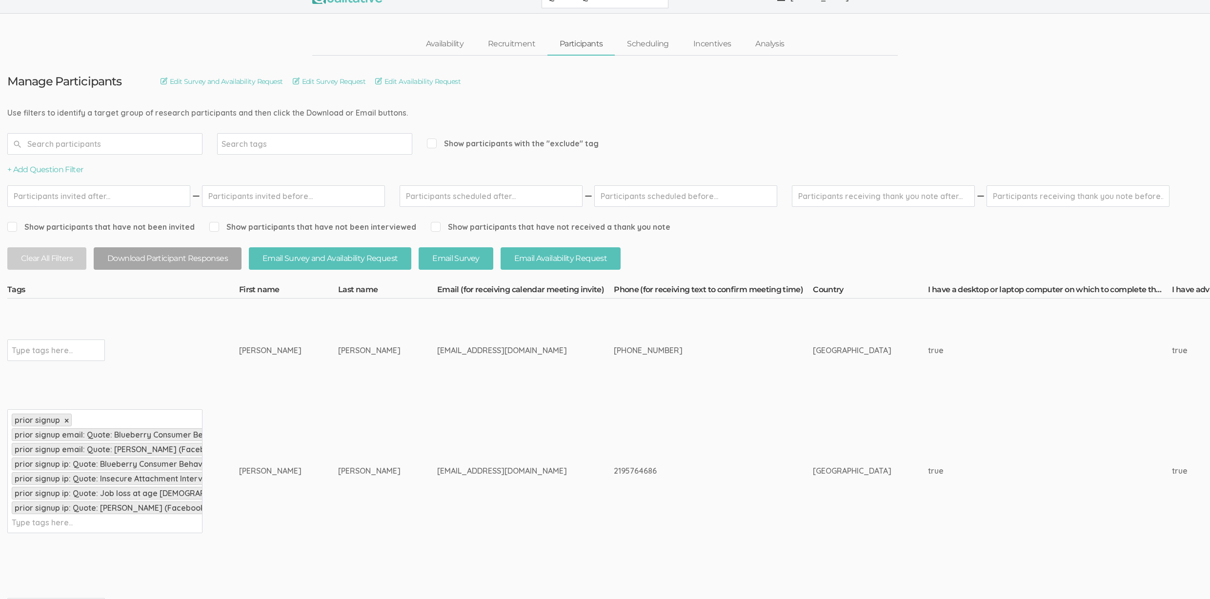
scroll to position [0, 0]
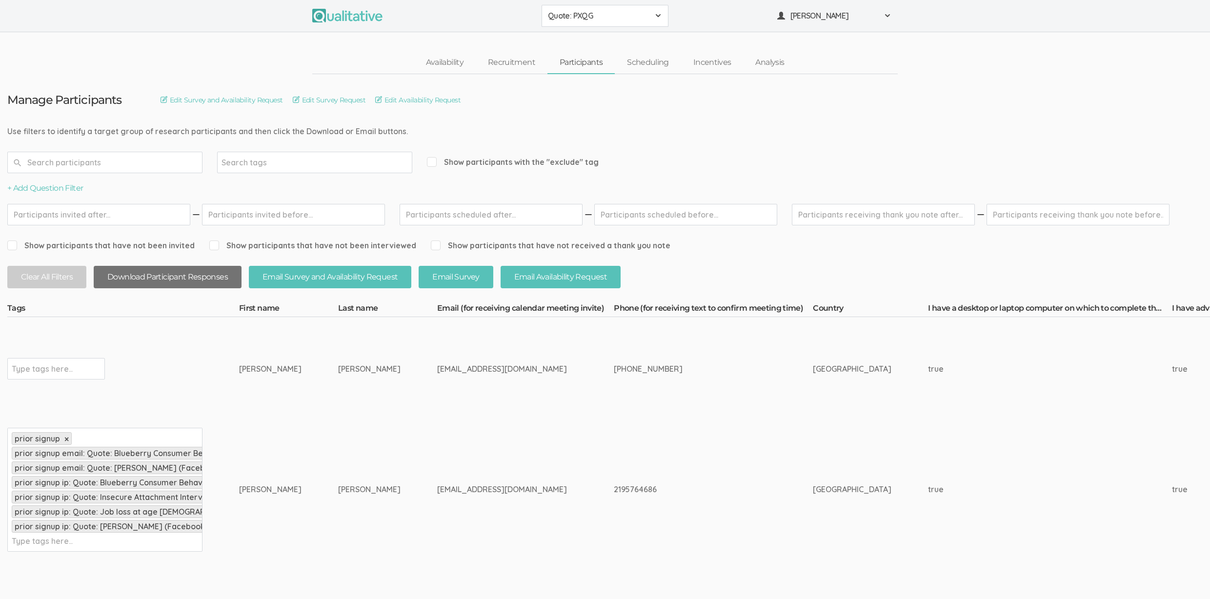
click at [180, 272] on button "Download Participant Responses" at bounding box center [168, 277] width 148 height 23
click at [539, 161] on span "Show participants with the "exclude" tag" at bounding box center [513, 162] width 172 height 11
click at [433, 161] on input "Show participants with the "exclude" tag" at bounding box center [430, 162] width 6 height 6
click at [223, 275] on button "Download Participant Responses" at bounding box center [168, 277] width 148 height 23
click at [460, 164] on span "Show participants with the "exclude" tag" at bounding box center [513, 162] width 172 height 11
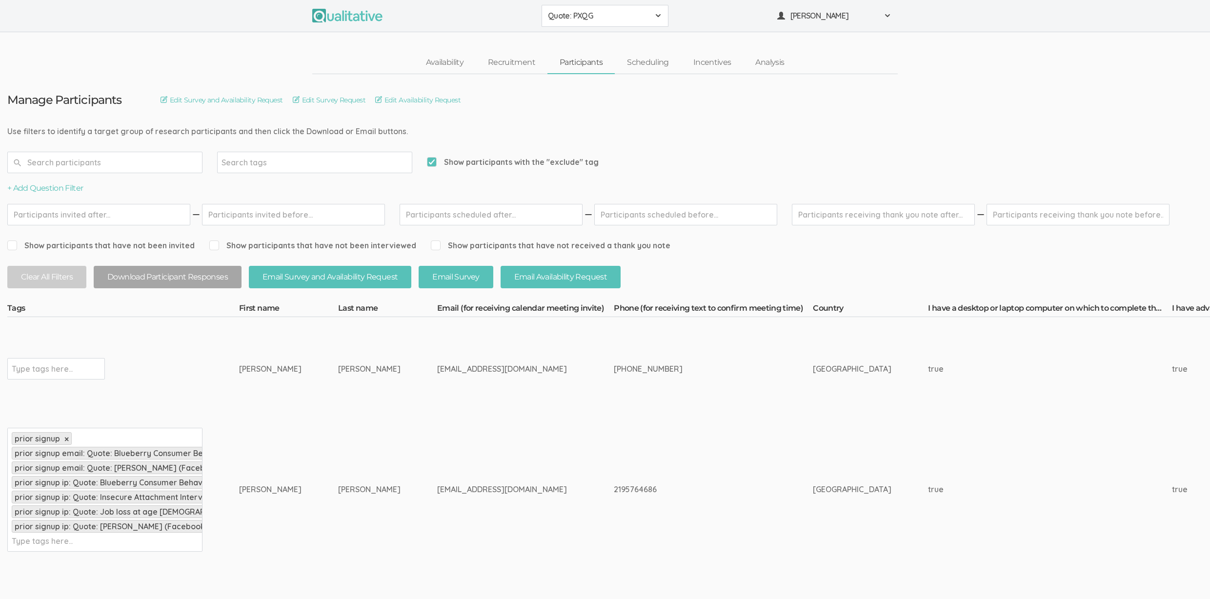
click at [433, 164] on input "Show participants with the "exclude" tag" at bounding box center [430, 162] width 6 height 6
checkbox input "false"
click at [494, 535] on td "fplummer81@gmail.com" at bounding box center [525, 489] width 177 height 139
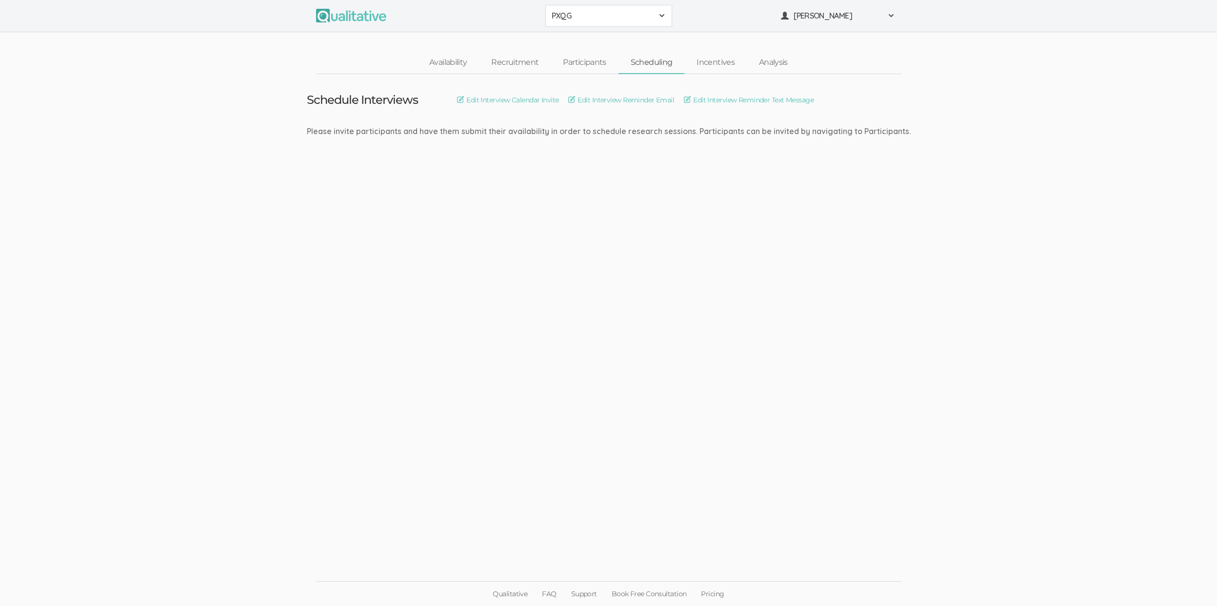
click at [757, 312] on ui-view "Schedule Interviews Edit Interview Calendar Invite Edit Interview Reminder Emai…" at bounding box center [608, 303] width 1217 height 458
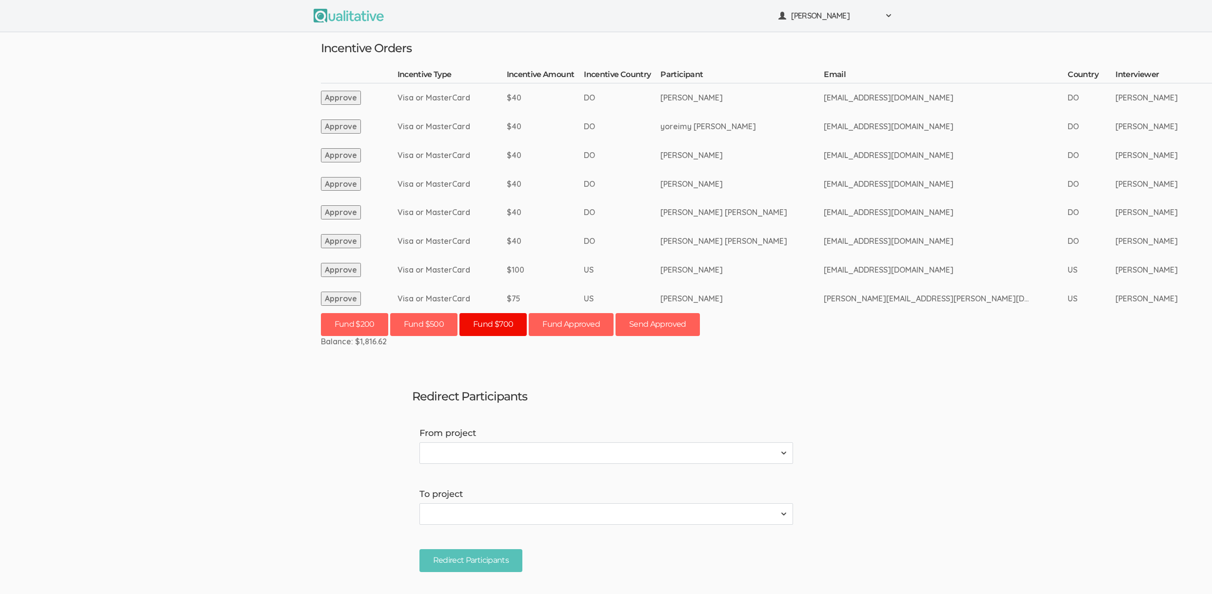
click at [497, 330] on button "Fund $700" at bounding box center [492, 324] width 67 height 23
